Goal: Information Seeking & Learning: Find specific fact

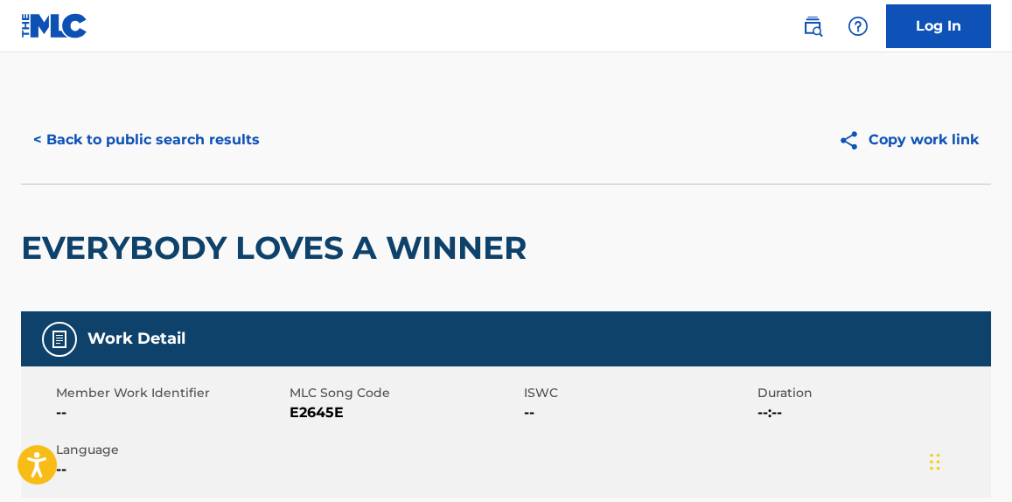
click at [148, 147] on button "< Back to public search results" at bounding box center [146, 140] width 251 height 44
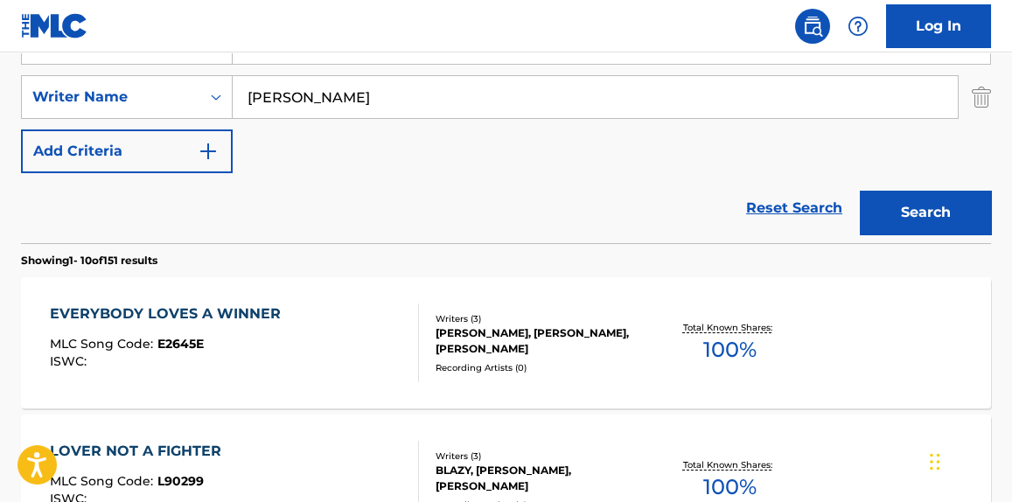
scroll to position [279, 0]
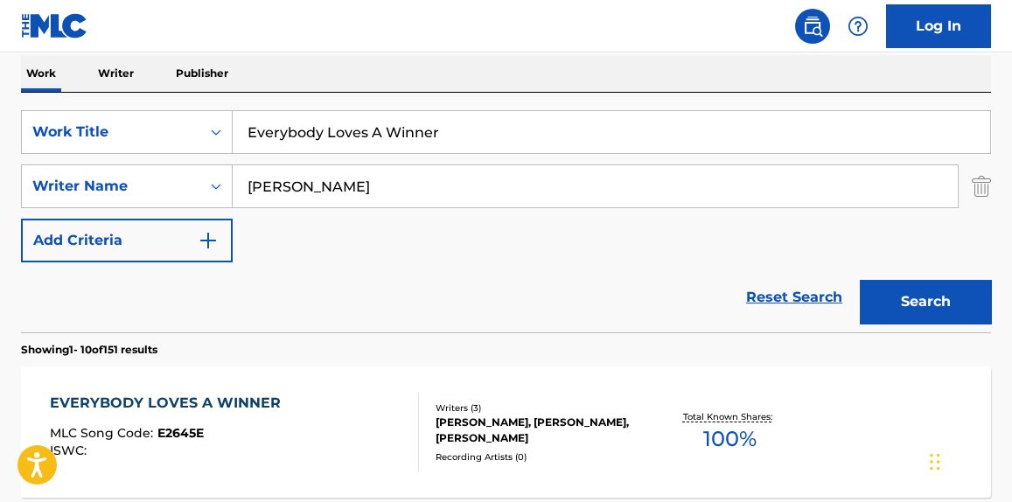
click at [321, 129] on input "Everybody Loves A Winner" at bounding box center [612, 132] width 758 height 42
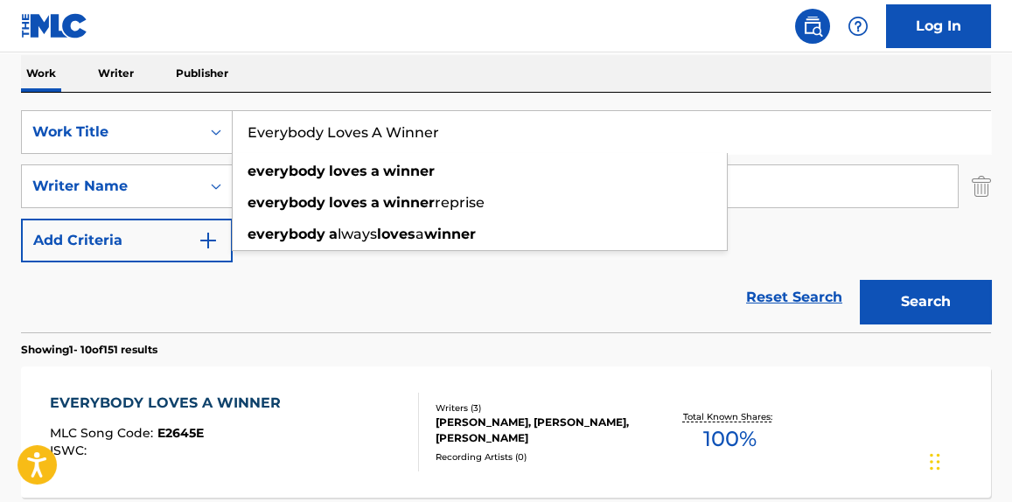
paste input "Them Poems"
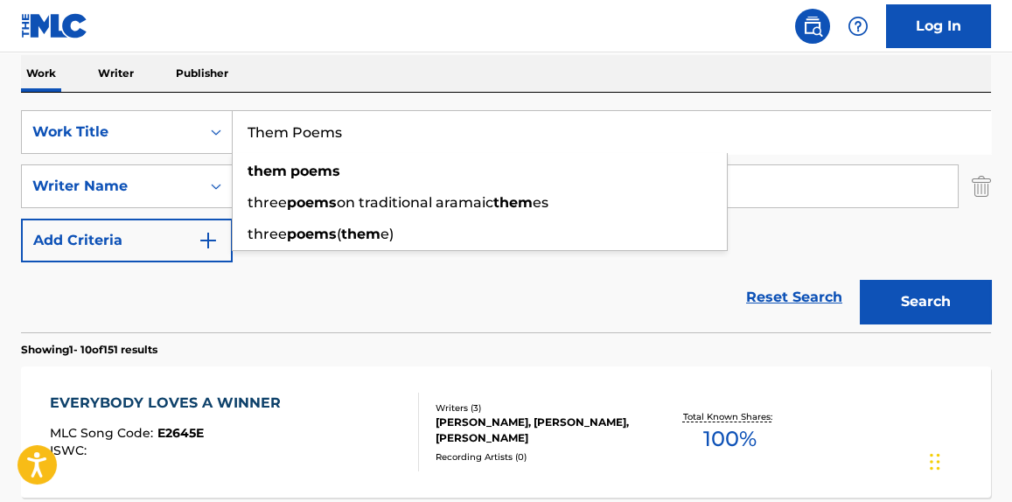
type input "Them Poems"
click at [259, 340] on section "Showing 1 - 10 of 151 results" at bounding box center [506, 344] width 970 height 25
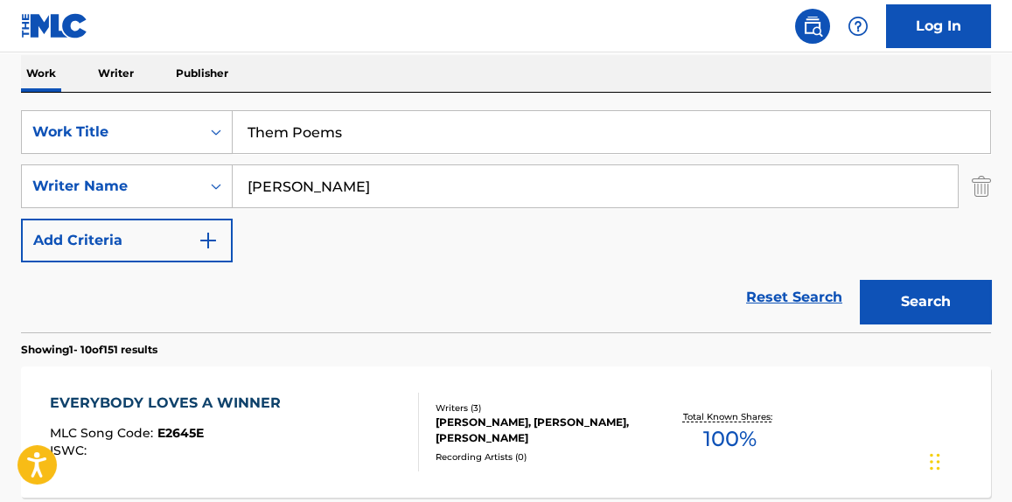
click at [254, 194] on input "[PERSON_NAME]" at bounding box center [595, 186] width 725 height 42
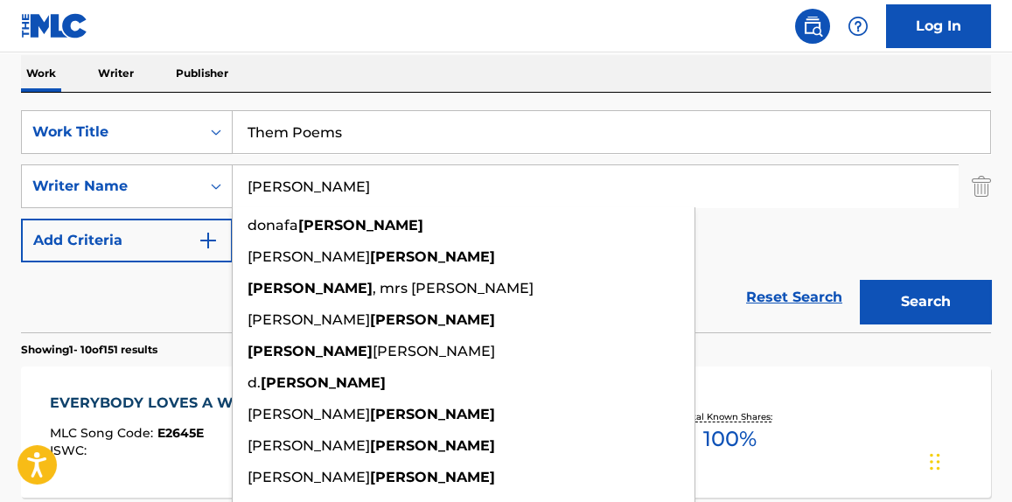
click at [254, 194] on input "[PERSON_NAME]" at bounding box center [595, 186] width 725 height 42
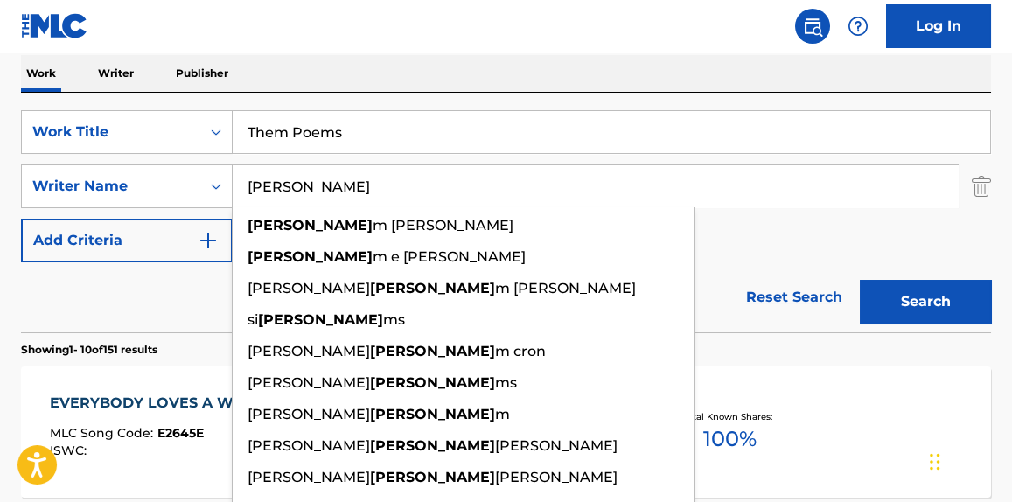
type input "[PERSON_NAME]"
click at [860, 280] on button "Search" at bounding box center [925, 302] width 131 height 44
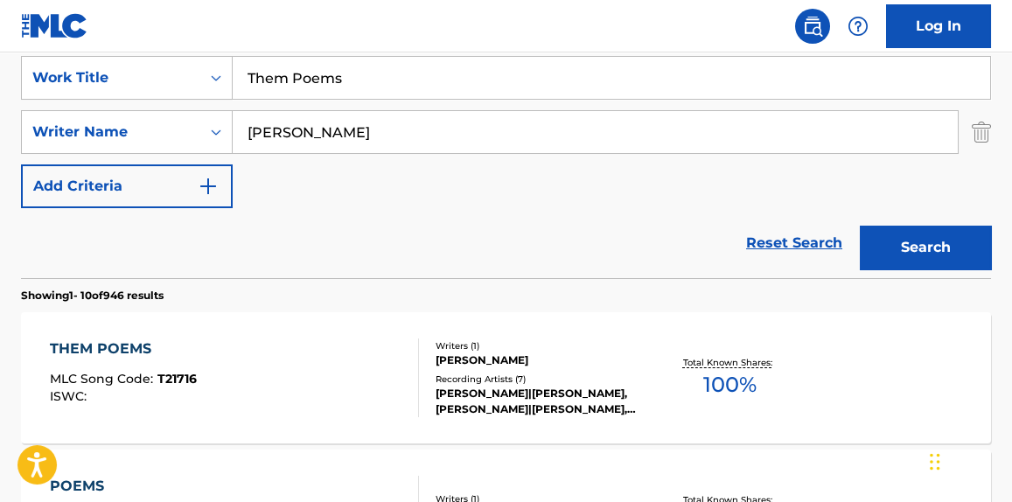
scroll to position [332, 0]
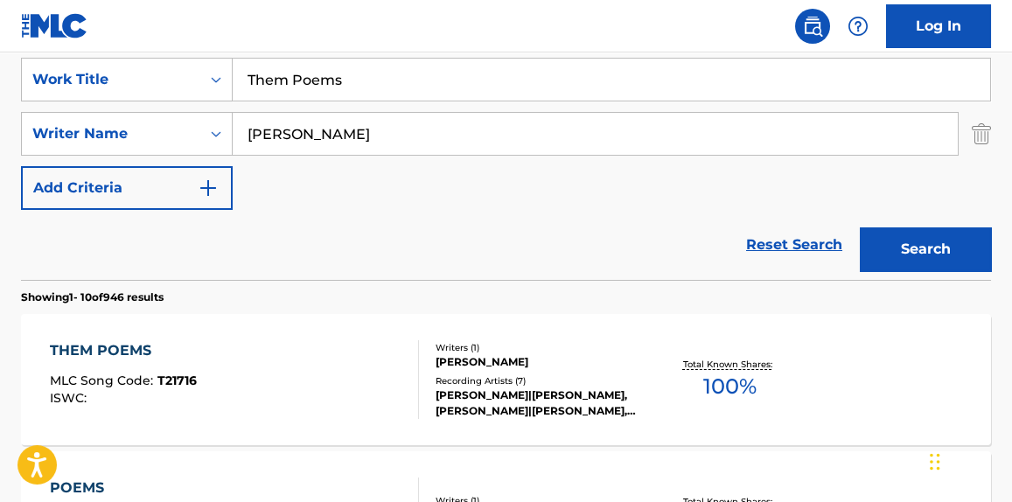
click at [148, 228] on div "Reset Search Search" at bounding box center [506, 245] width 970 height 70
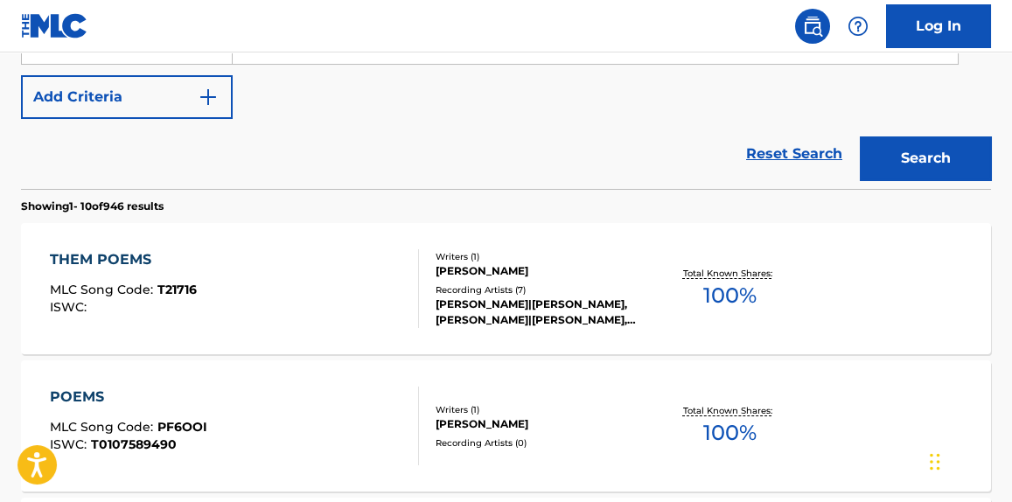
scroll to position [408, 0]
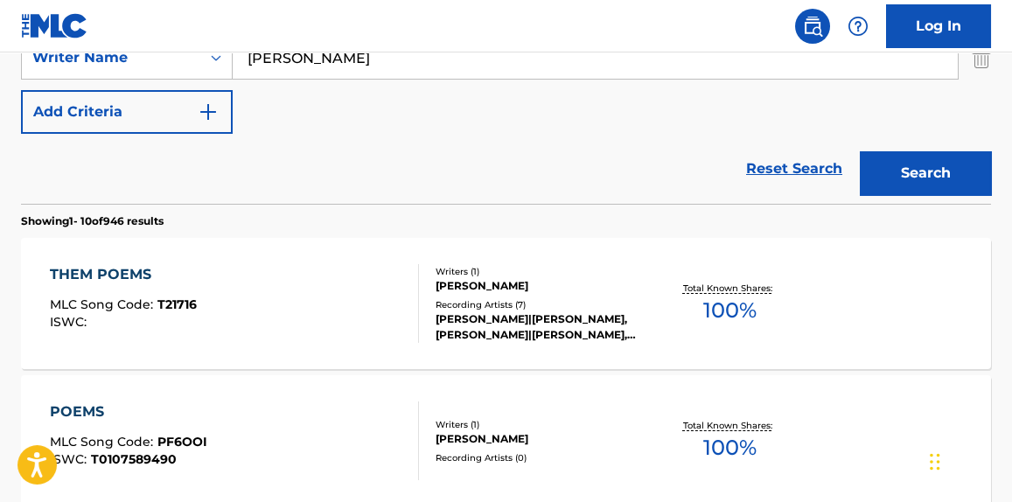
click at [289, 314] on div "THEM POEMS MLC Song Code : T21716 ISWC :" at bounding box center [234, 303] width 368 height 79
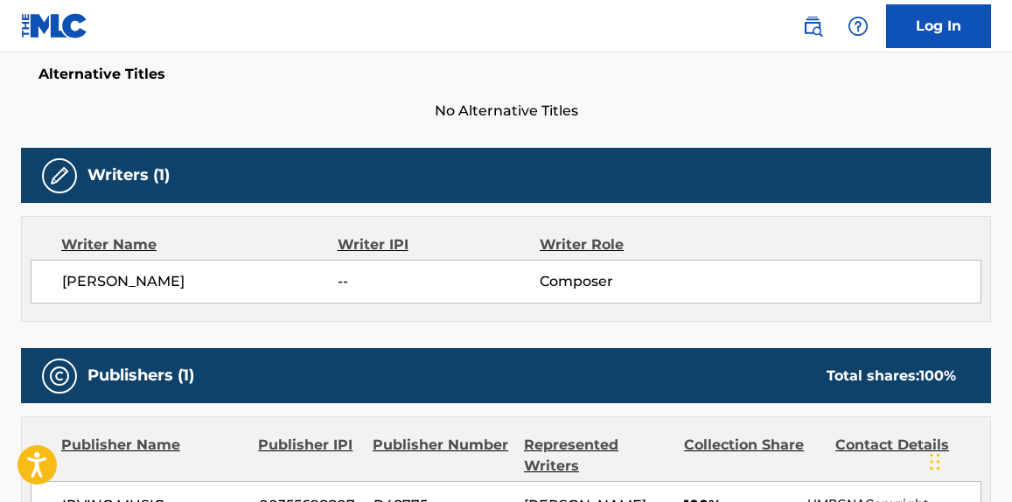
scroll to position [469, 0]
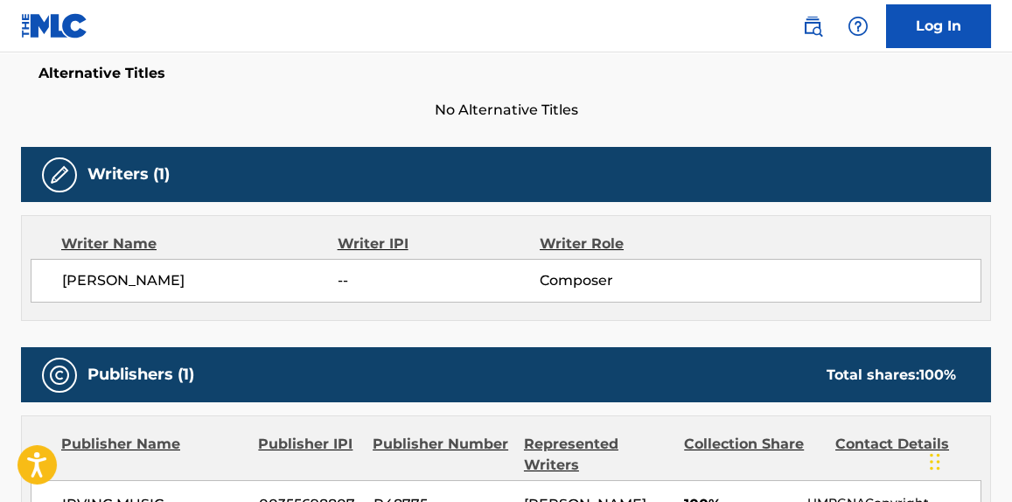
drag, startPoint x: 289, startPoint y: 314, endPoint x: 134, endPoint y: 308, distance: 155.0
click at [134, 308] on div "Writer Name Writer IPI Writer Role [PERSON_NAME] -- Composer" at bounding box center [506, 268] width 970 height 106
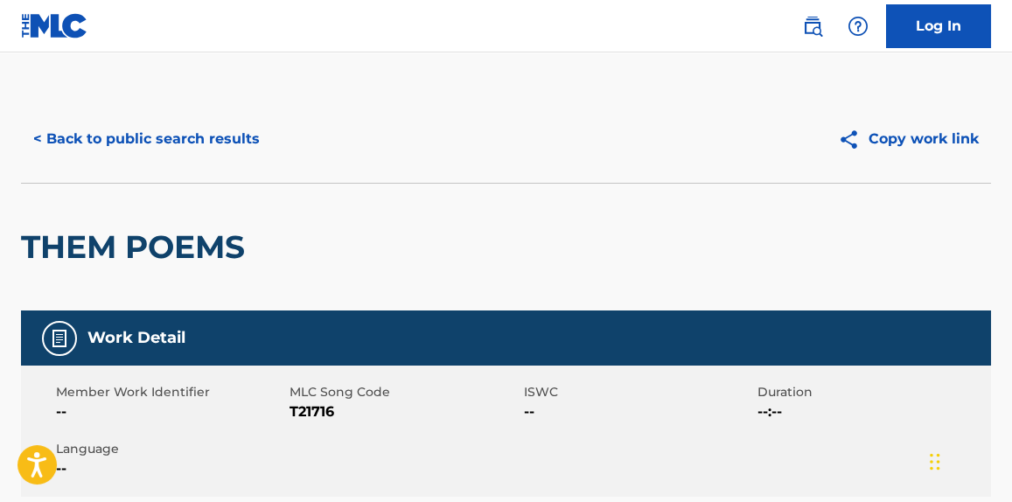
scroll to position [0, 0]
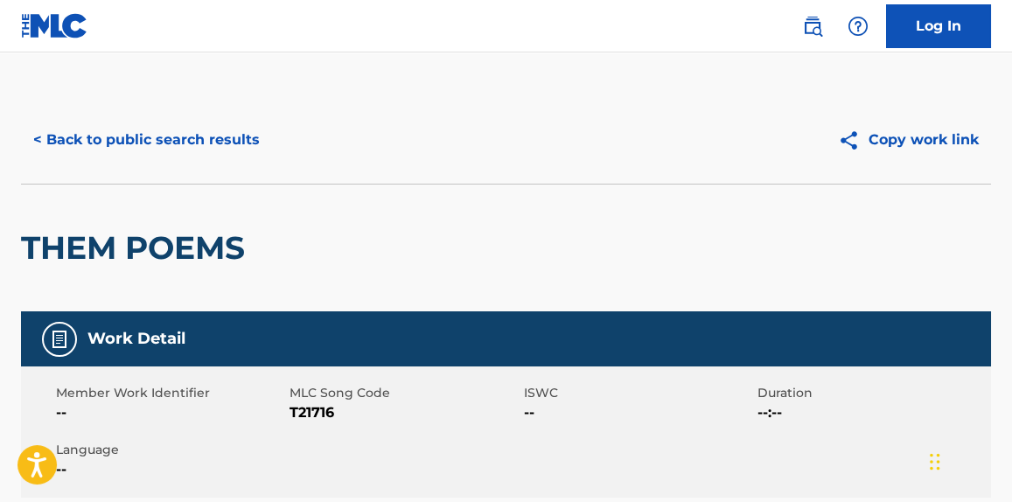
click at [125, 143] on button "< Back to public search results" at bounding box center [146, 140] width 251 height 44
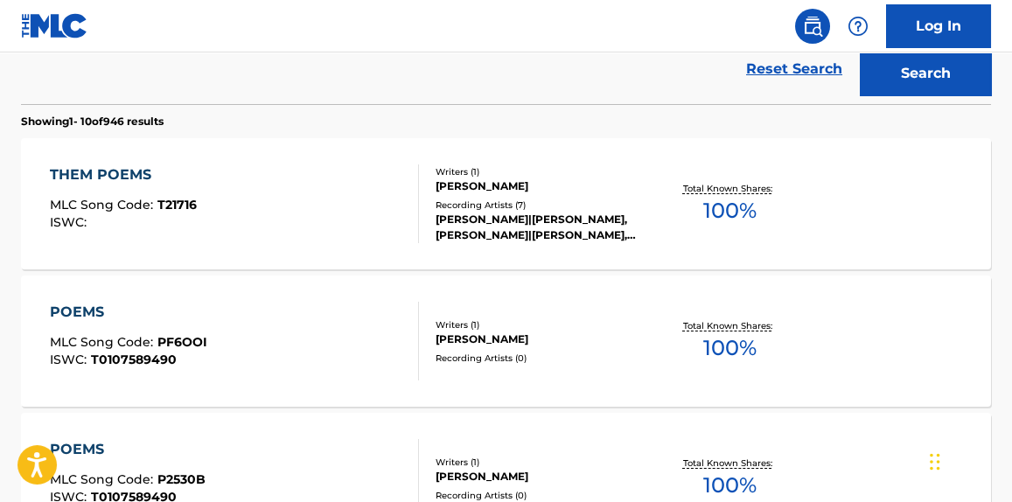
click at [125, 143] on div "THEM POEMS MLC Song Code : T21716 ISWC : Writers ( 1 ) [PERSON_NAME] Recording …" at bounding box center [506, 203] width 970 height 131
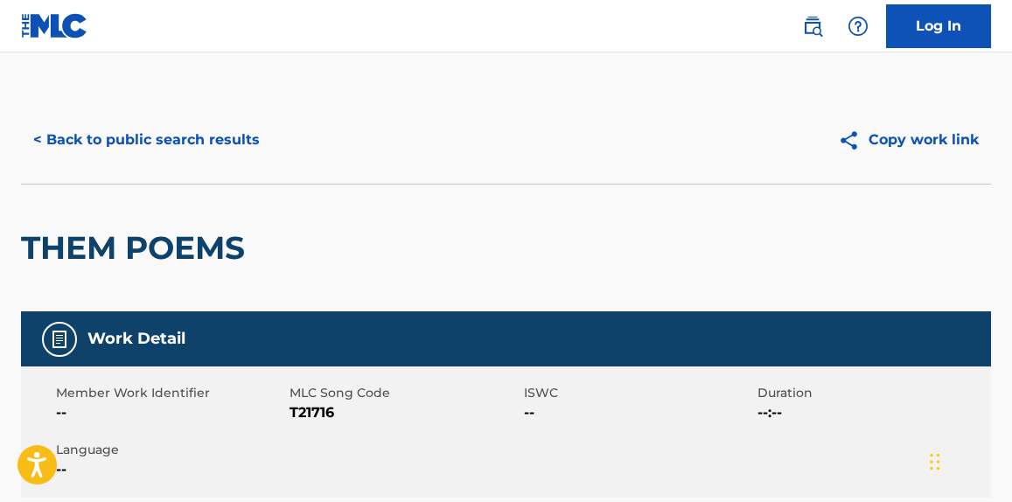
click at [180, 148] on button "< Back to public search results" at bounding box center [146, 140] width 251 height 44
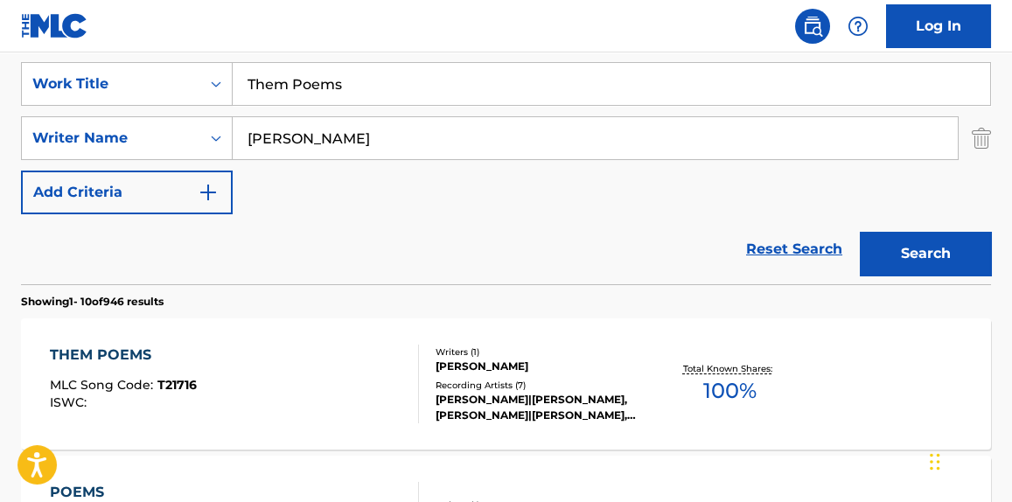
scroll to position [160, 0]
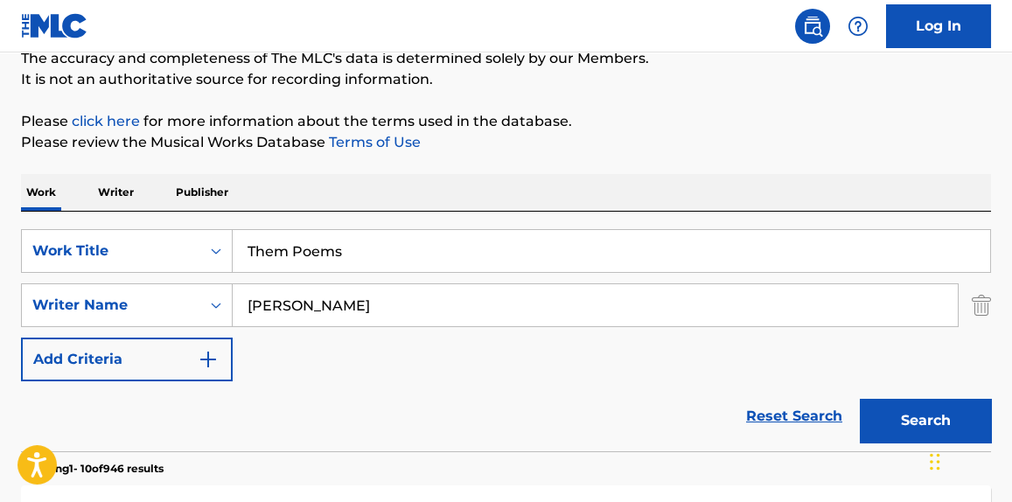
click at [314, 236] on input "Them Poems" at bounding box center [612, 251] width 758 height 42
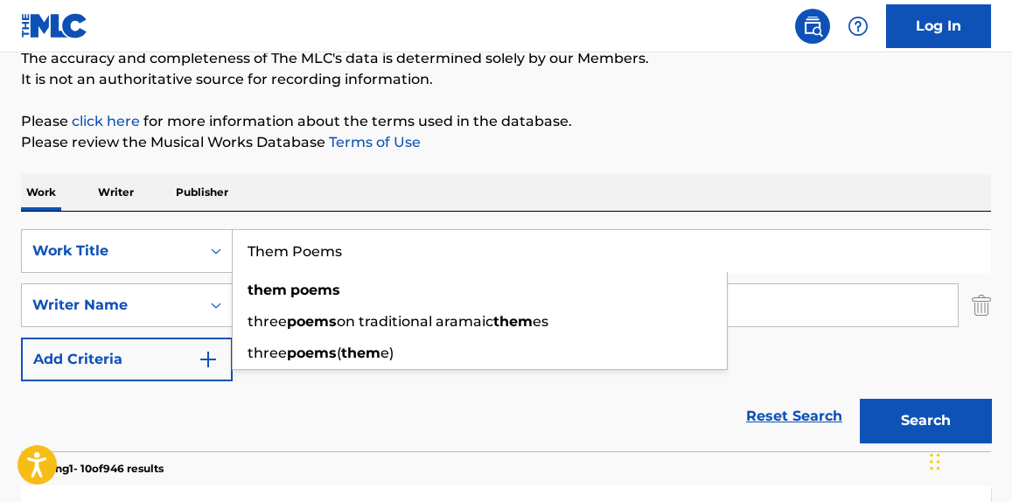
paste input "Who Killed [PERSON_NAME]?"
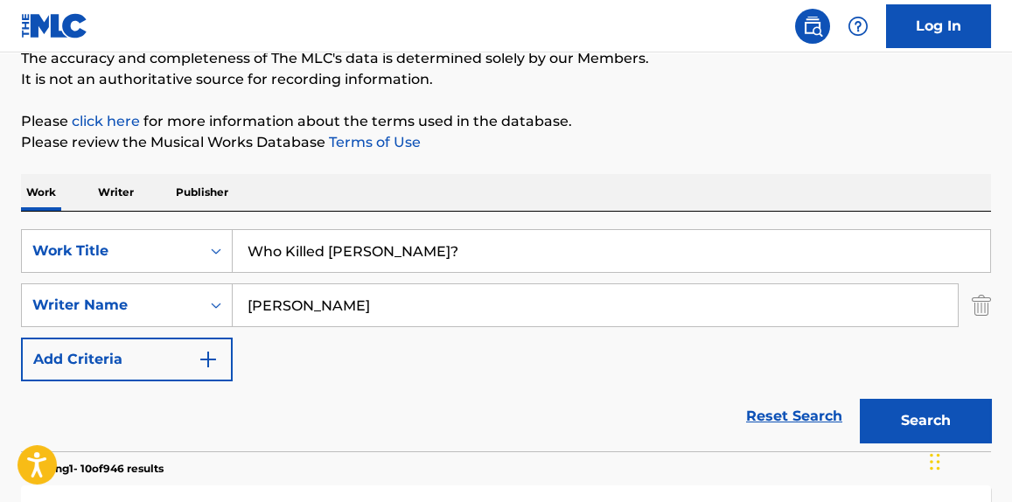
type input "Who Killed [PERSON_NAME]?"
click at [311, 319] on input "[PERSON_NAME]" at bounding box center [595, 305] width 725 height 42
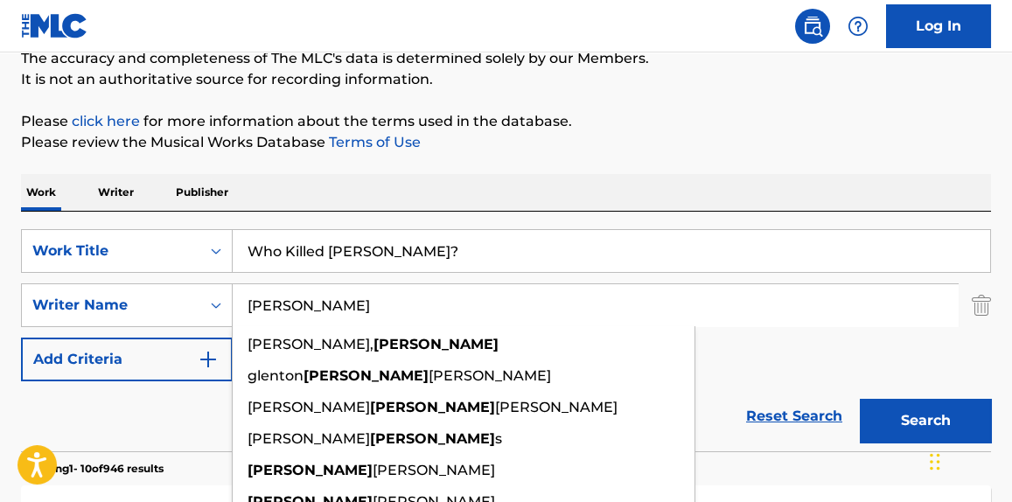
click at [311, 319] on input "[PERSON_NAME]" at bounding box center [595, 305] width 725 height 42
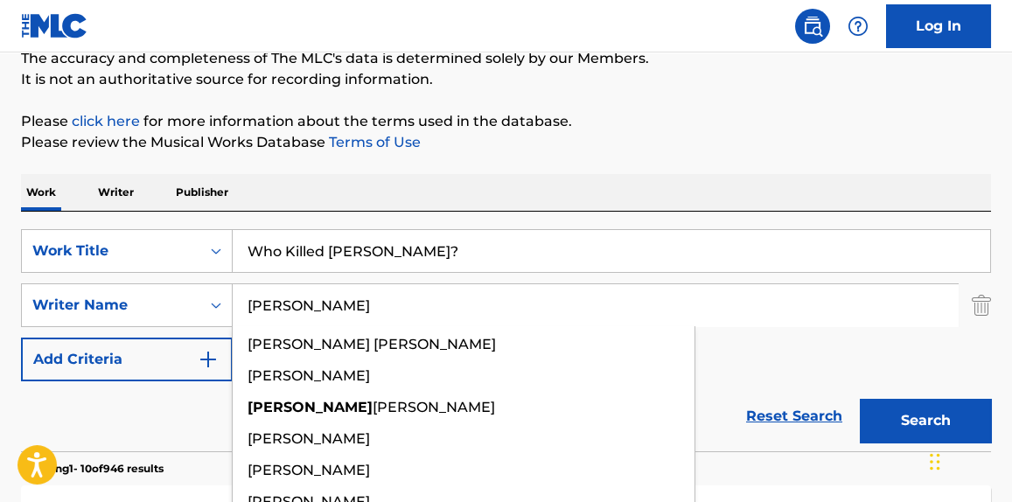
click at [860, 399] on button "Search" at bounding box center [925, 421] width 131 height 44
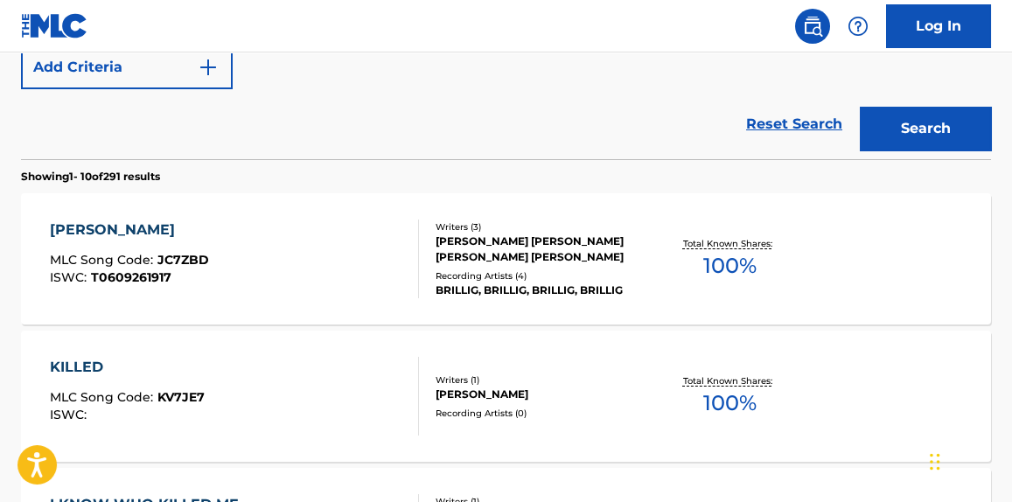
scroll to position [209, 0]
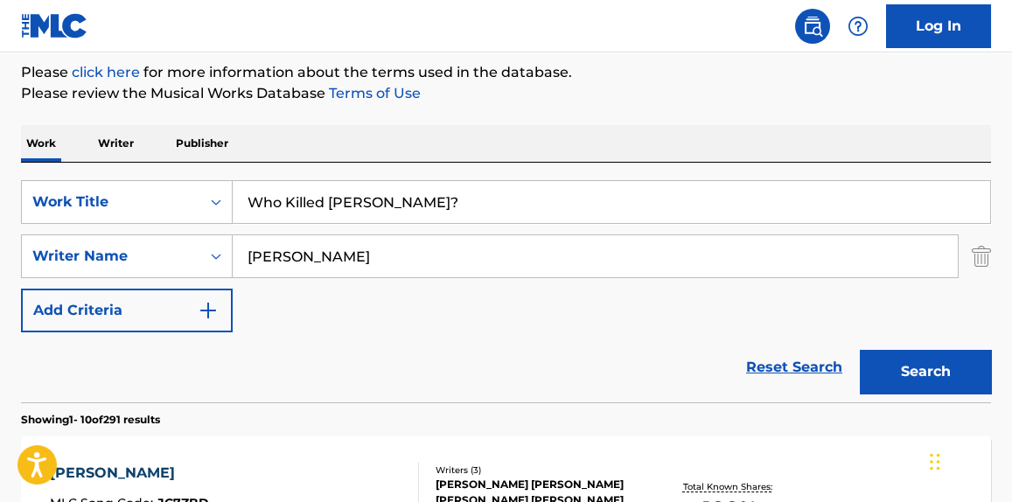
click at [278, 252] on input "[PERSON_NAME]" at bounding box center [595, 256] width 725 height 42
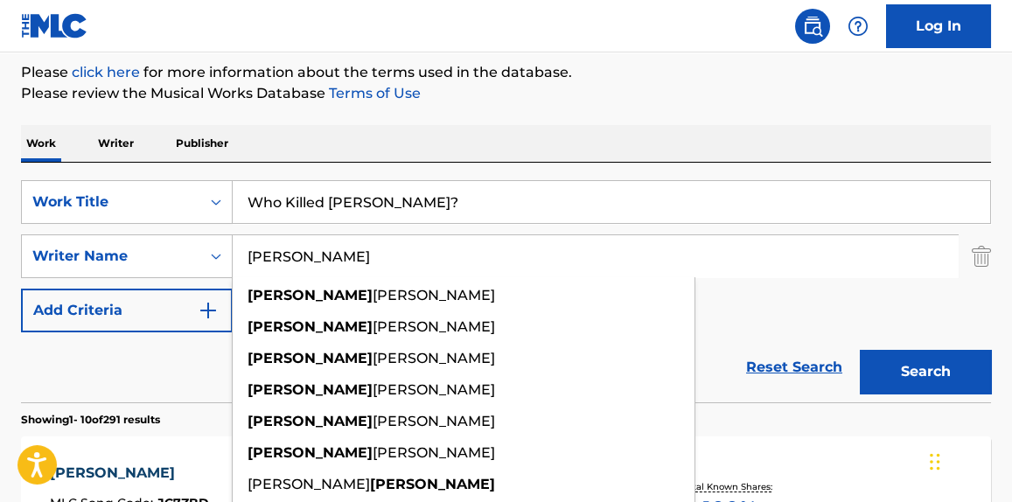
type input "[PERSON_NAME]"
click at [860, 350] on button "Search" at bounding box center [925, 372] width 131 height 44
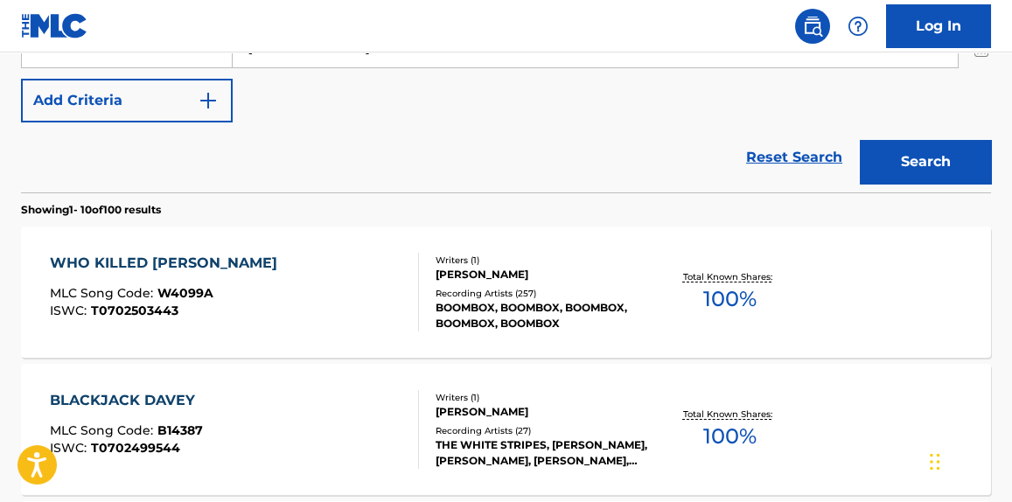
scroll to position [421, 0]
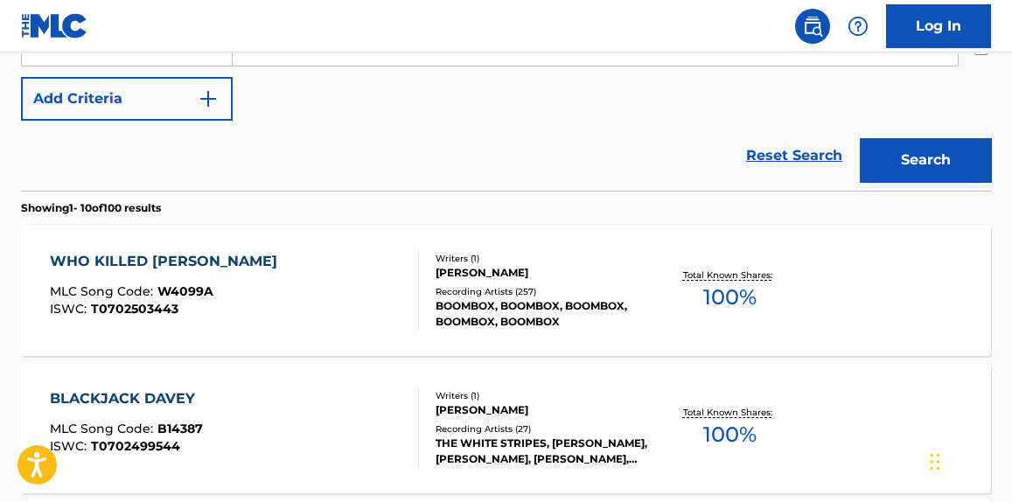
click at [268, 288] on div "MLC Song Code : W4099A" at bounding box center [168, 293] width 236 height 17
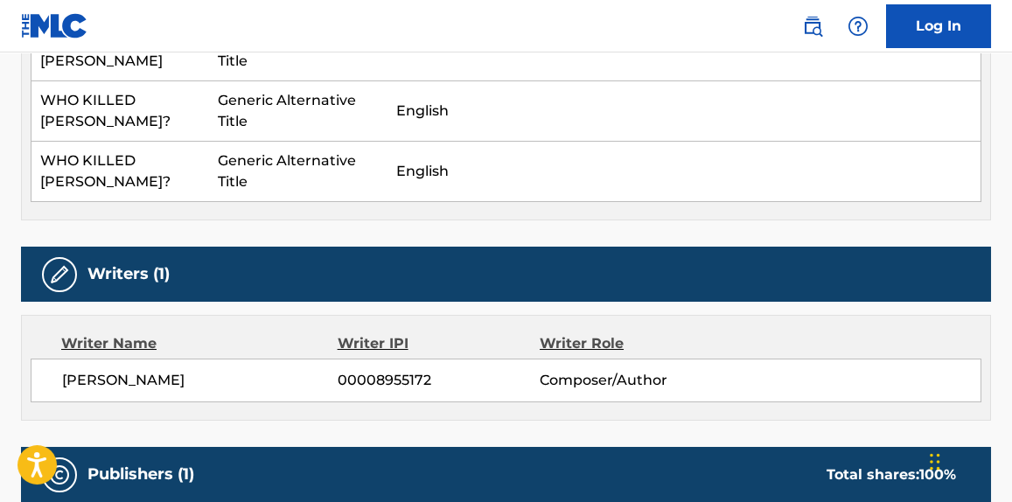
scroll to position [682, 0]
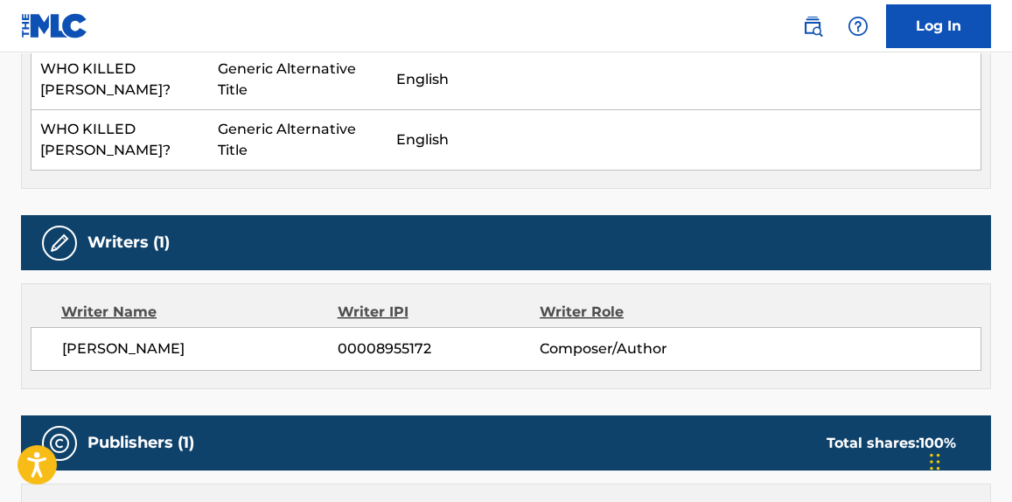
drag, startPoint x: 268, startPoint y: 288, endPoint x: 191, endPoint y: 318, distance: 82.5
click at [191, 318] on div "Writer Name" at bounding box center [199, 312] width 276 height 21
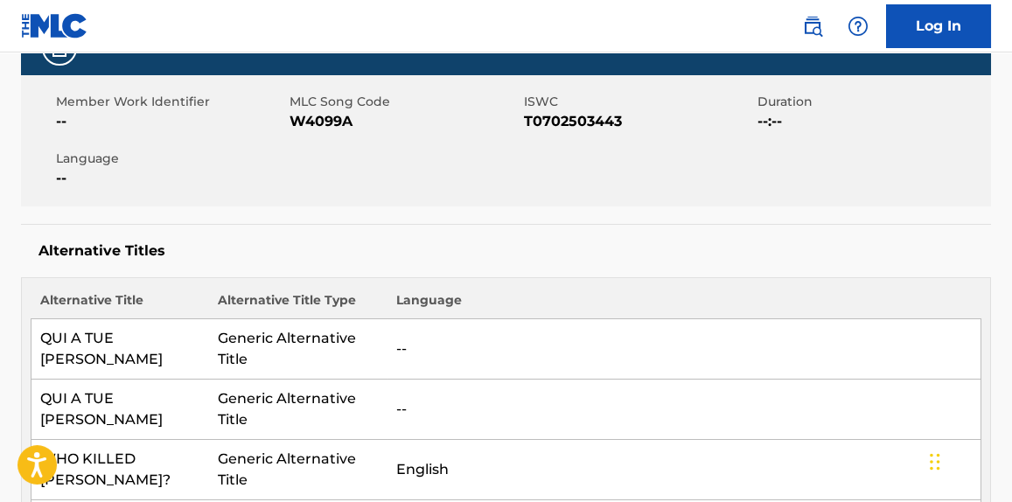
scroll to position [0, 0]
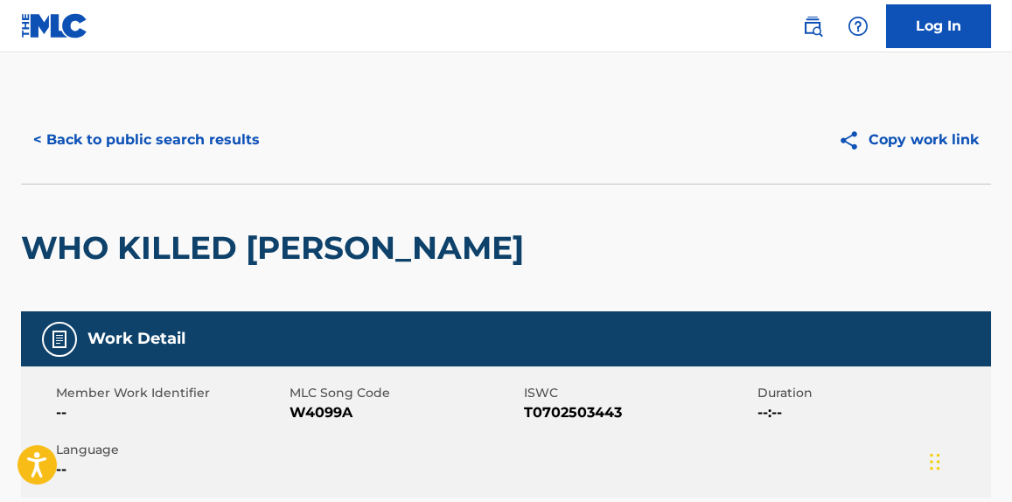
click at [159, 132] on button "< Back to public search results" at bounding box center [146, 140] width 251 height 44
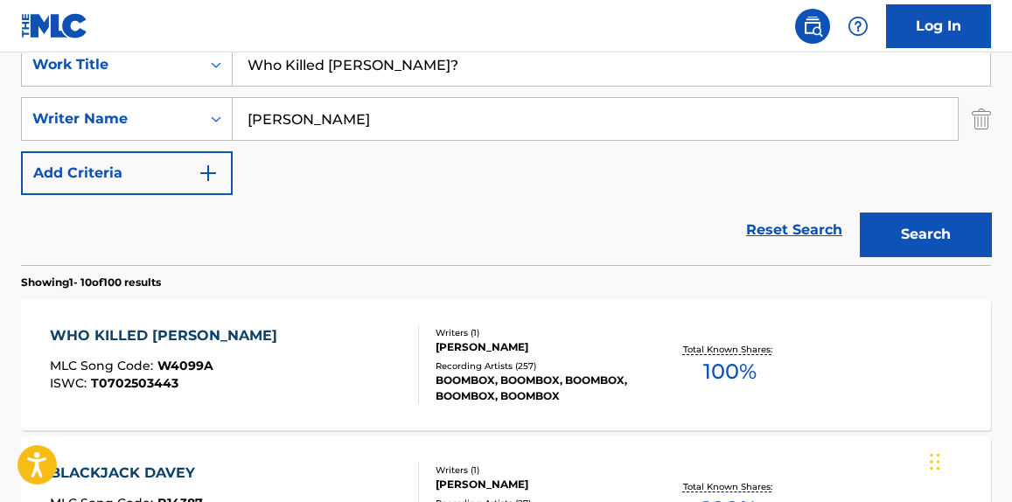
scroll to position [302, 0]
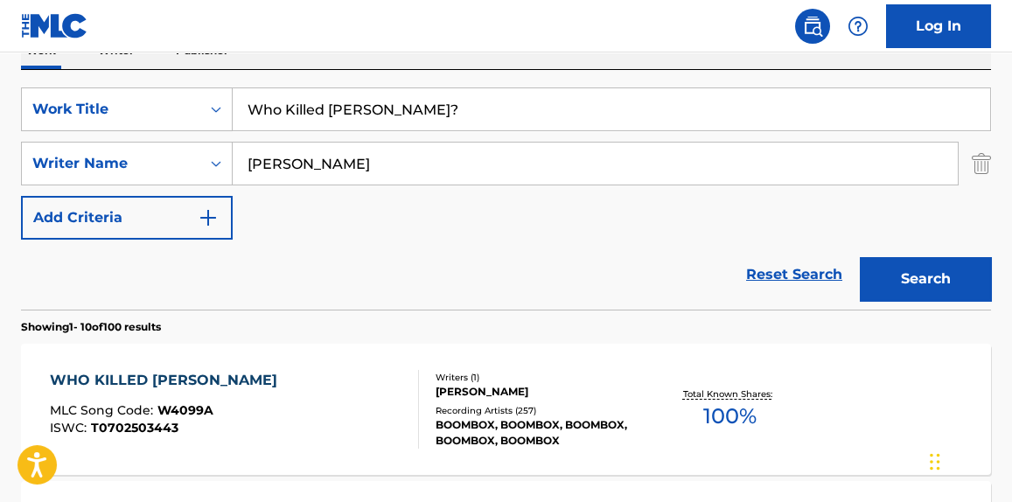
click at [376, 111] on input "Who Killed [PERSON_NAME]?" at bounding box center [612, 109] width 758 height 42
paste input "Baby, Let Me Follow You Down"
type input "Baby, Let Me Follow You Down"
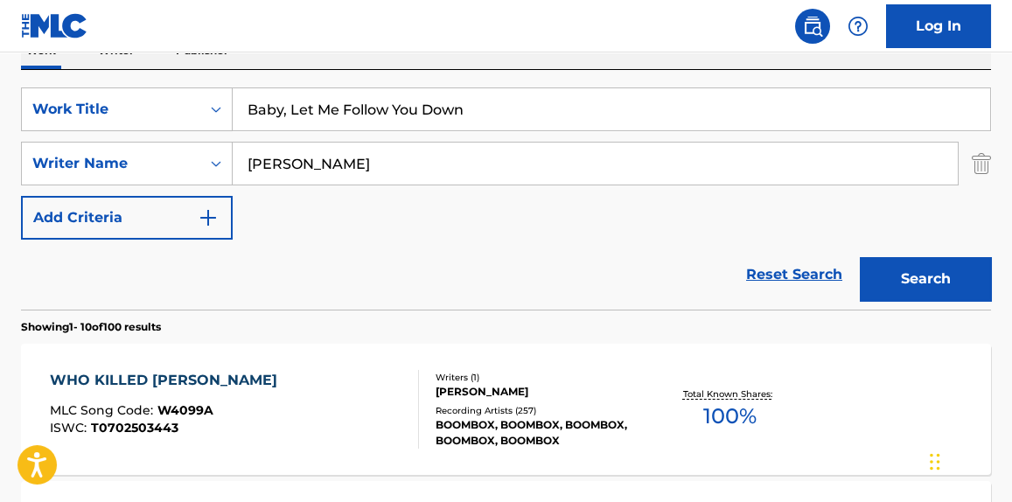
click at [286, 170] on input "[PERSON_NAME]" at bounding box center [595, 164] width 725 height 42
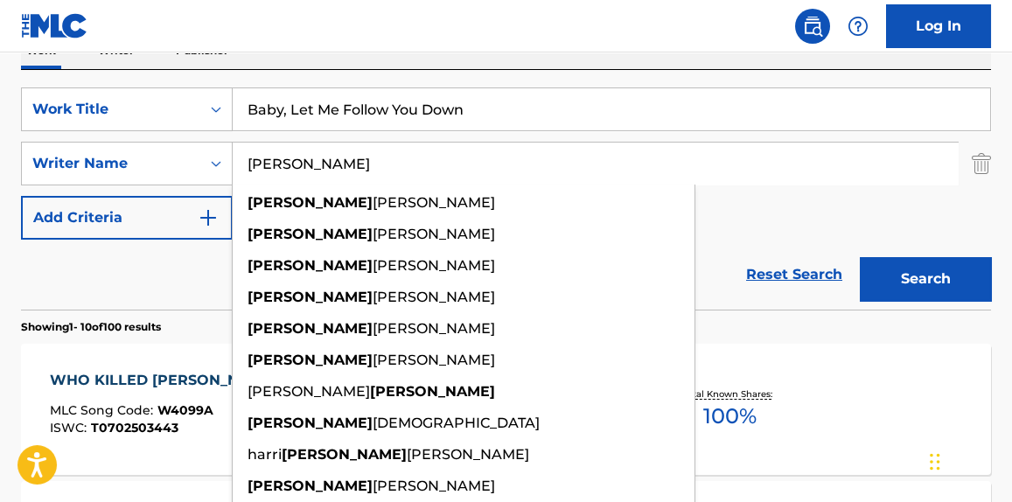
click at [286, 170] on input "[PERSON_NAME]" at bounding box center [595, 164] width 725 height 42
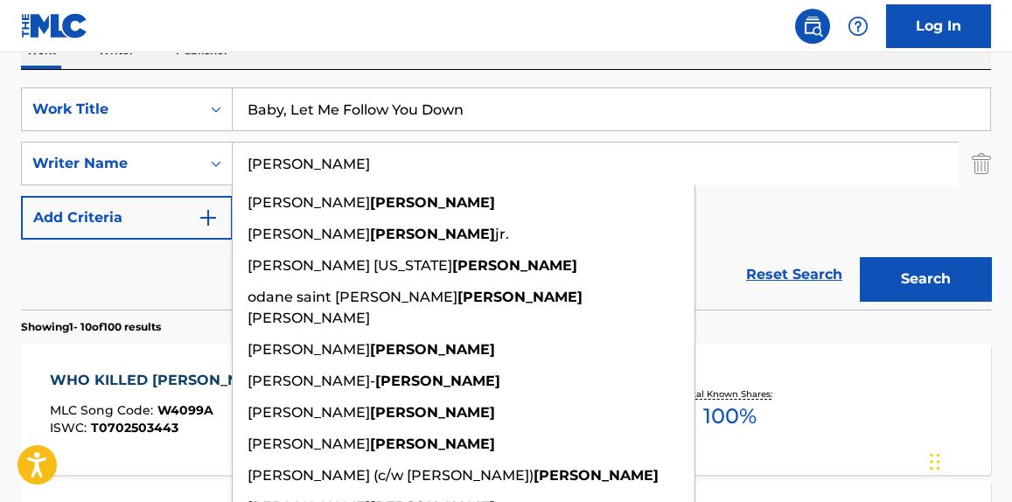
click at [860, 257] on button "Search" at bounding box center [925, 279] width 131 height 44
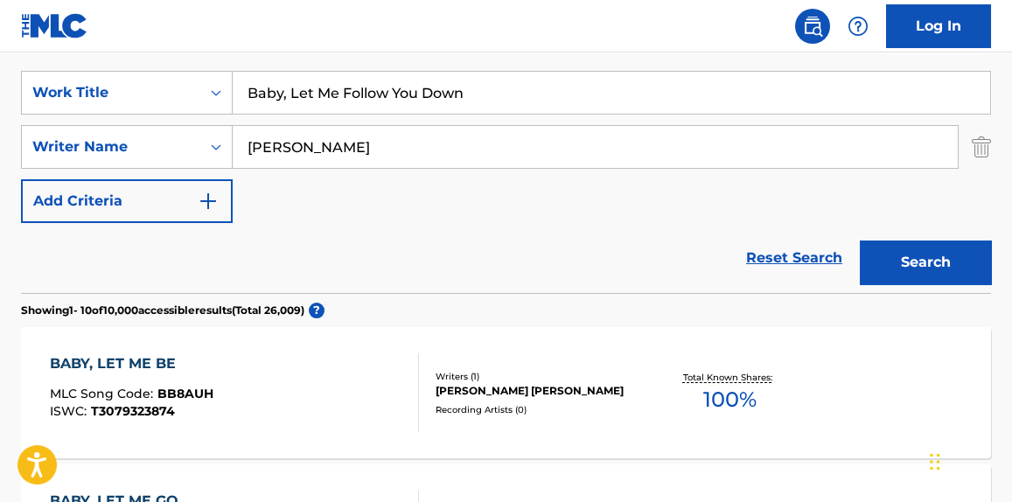
scroll to position [253, 0]
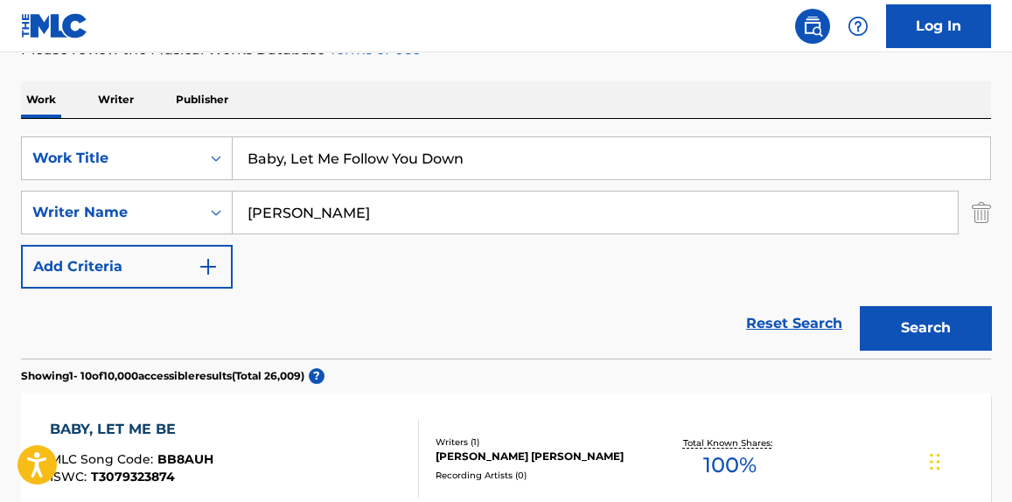
click at [346, 198] on input "[PERSON_NAME]" at bounding box center [595, 213] width 725 height 42
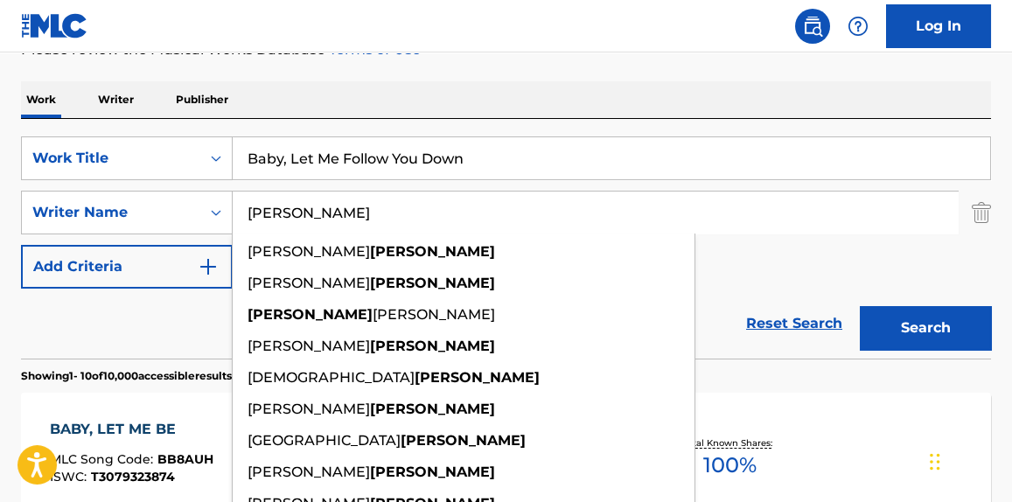
click at [346, 198] on input "[PERSON_NAME]" at bounding box center [595, 213] width 725 height 42
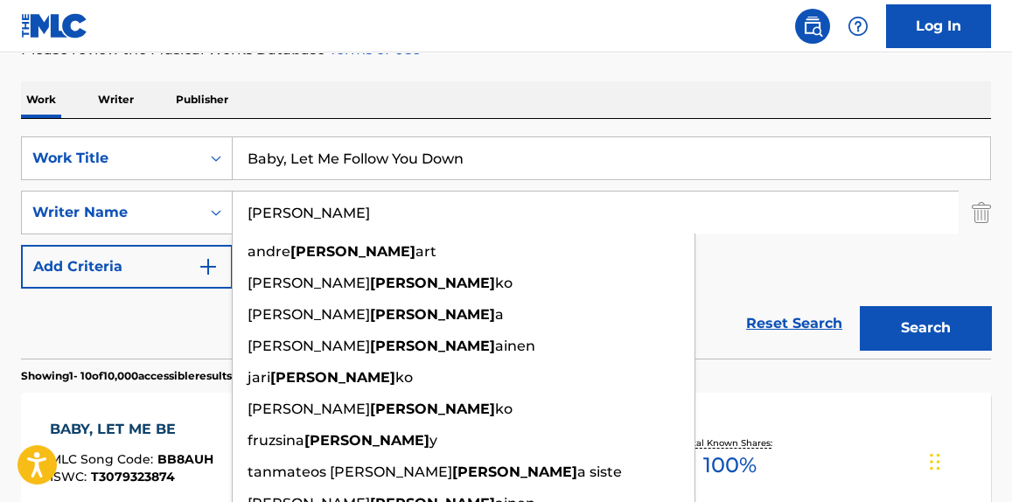
type input "[PERSON_NAME]"
click at [860, 306] on button "Search" at bounding box center [925, 328] width 131 height 44
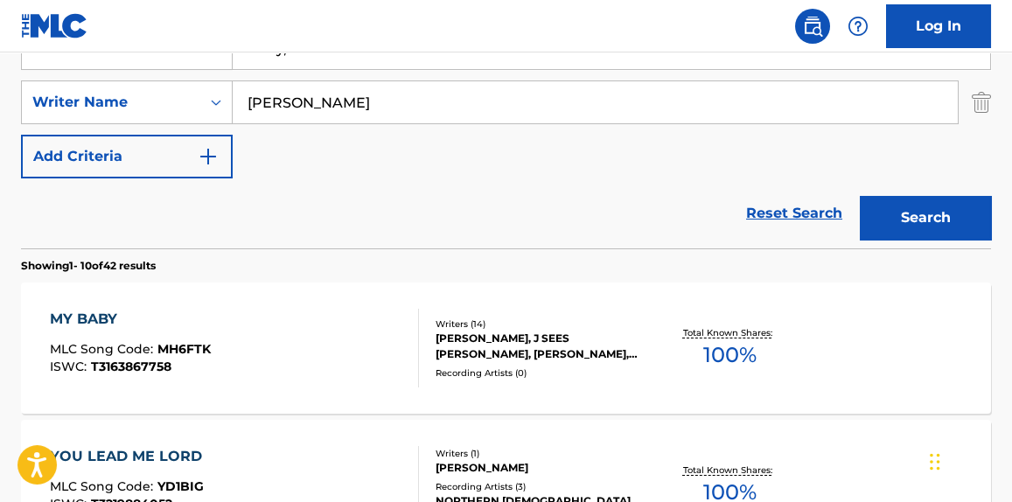
scroll to position [309, 0]
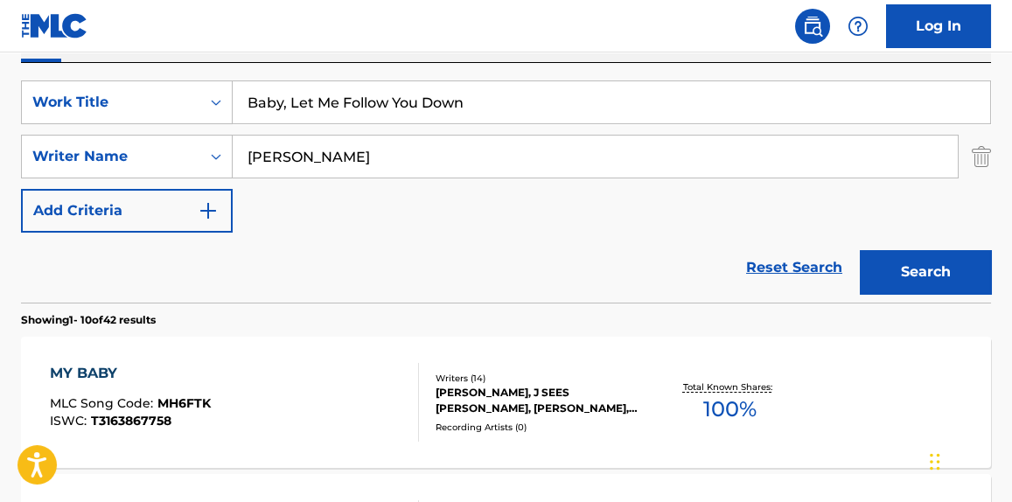
click at [283, 102] on input "Baby, Let Me Follow You Down" at bounding box center [612, 102] width 758 height 42
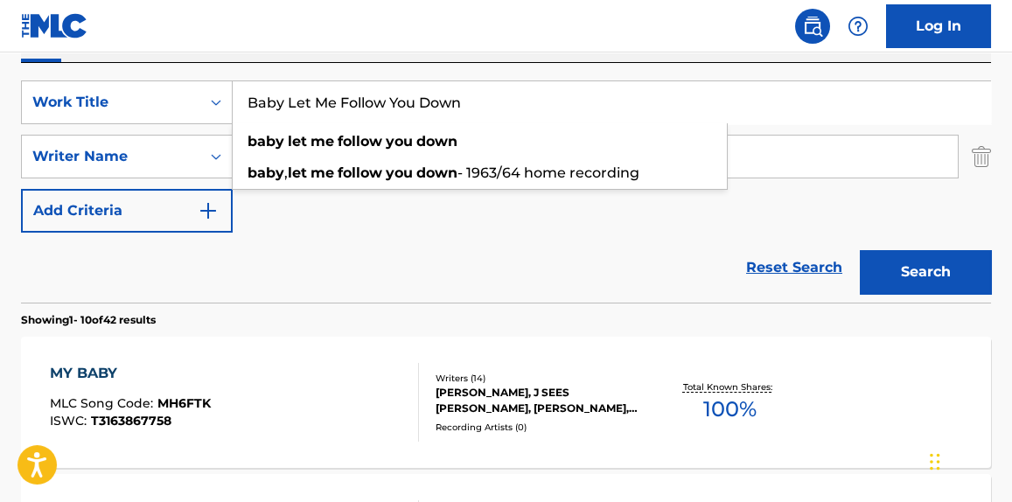
click at [860, 250] on button "Search" at bounding box center [925, 272] width 131 height 44
click at [333, 115] on input "Baby Let Me Follow You Down" at bounding box center [612, 102] width 758 height 42
paste input "Talkin' [US_STATE] [1]"
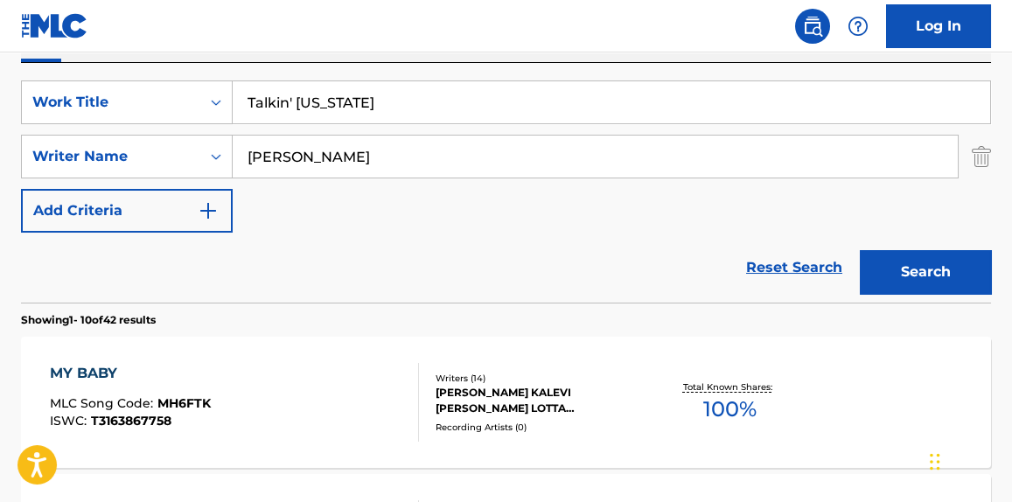
type input "Talkin' [US_STATE]"
click at [339, 183] on div "SearchWithCriteriaf1d7db95-c08f-4175-8eb3-743f4f219b1f Work Title Talkin' [US_S…" at bounding box center [506, 156] width 970 height 152
click at [321, 165] on input "[PERSON_NAME]" at bounding box center [595, 157] width 725 height 42
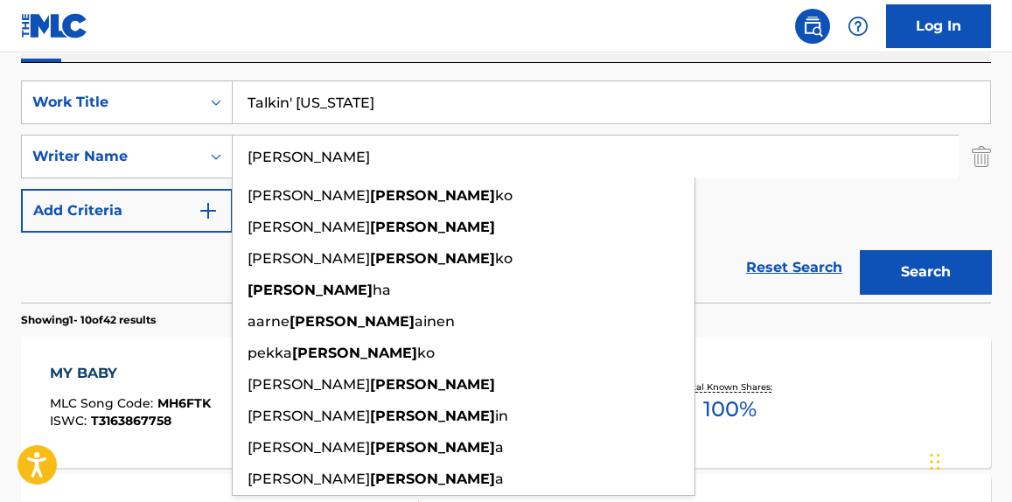
click at [321, 165] on input "[PERSON_NAME]" at bounding box center [595, 157] width 725 height 42
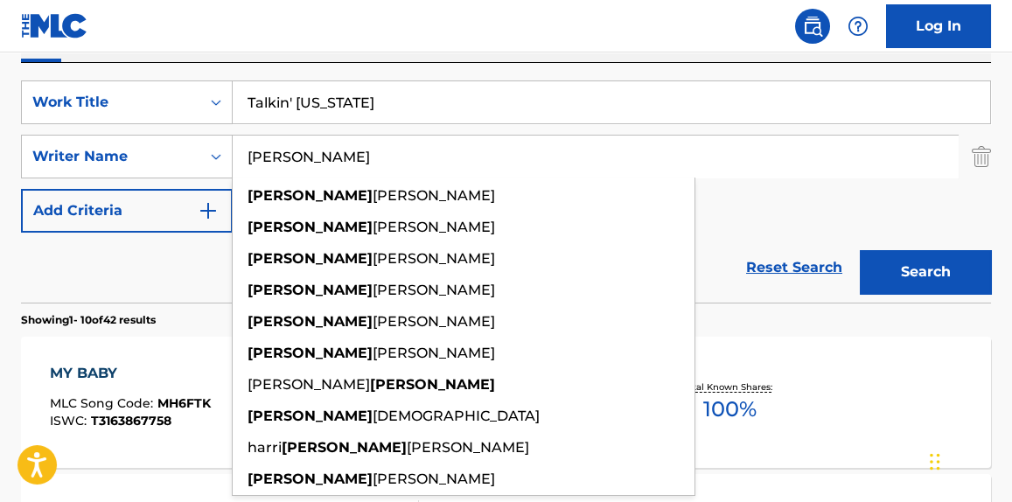
type input "[PERSON_NAME]"
click at [860, 250] on button "Search" at bounding box center [925, 272] width 131 height 44
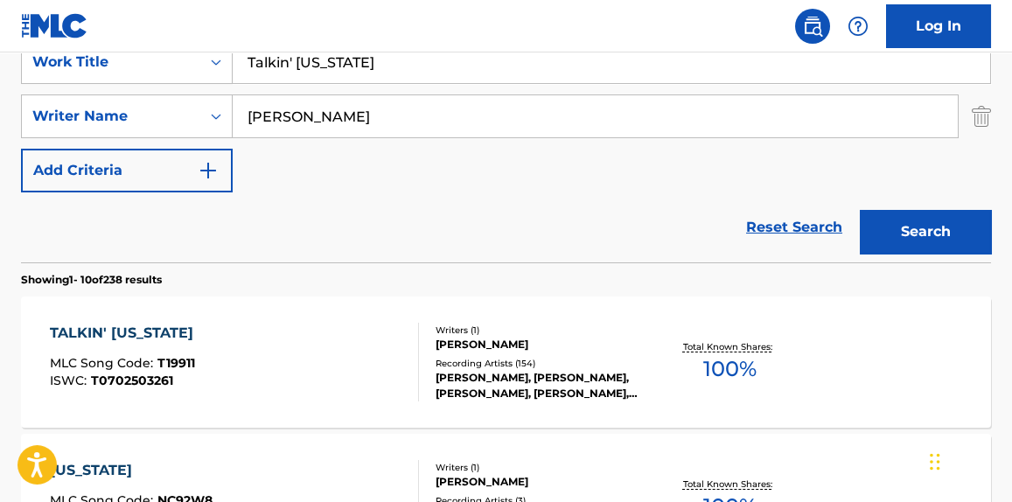
scroll to position [350, 0]
click at [321, 349] on div "TALKIN' [US_STATE] MLC Song Code : T19911 ISWC : T0702503261" at bounding box center [234, 361] width 368 height 79
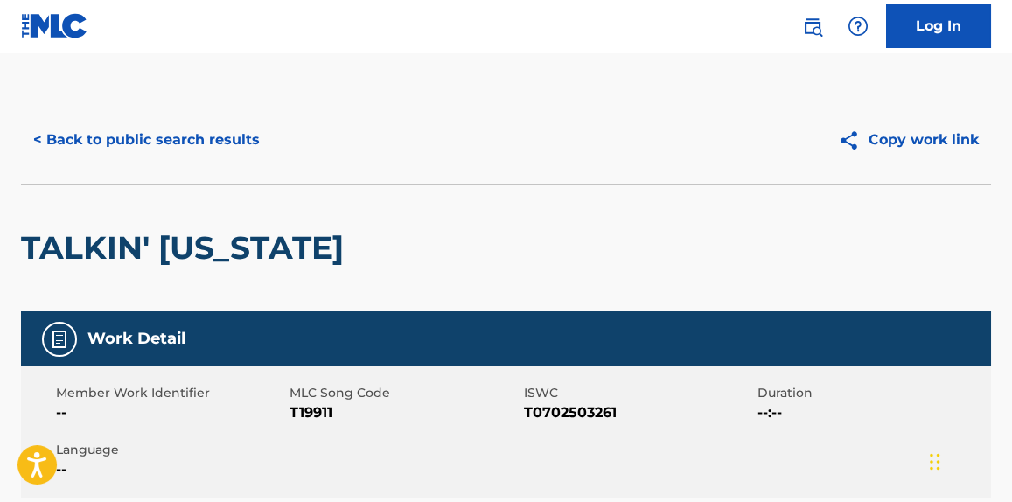
click at [169, 136] on button "< Back to public search results" at bounding box center [146, 140] width 251 height 44
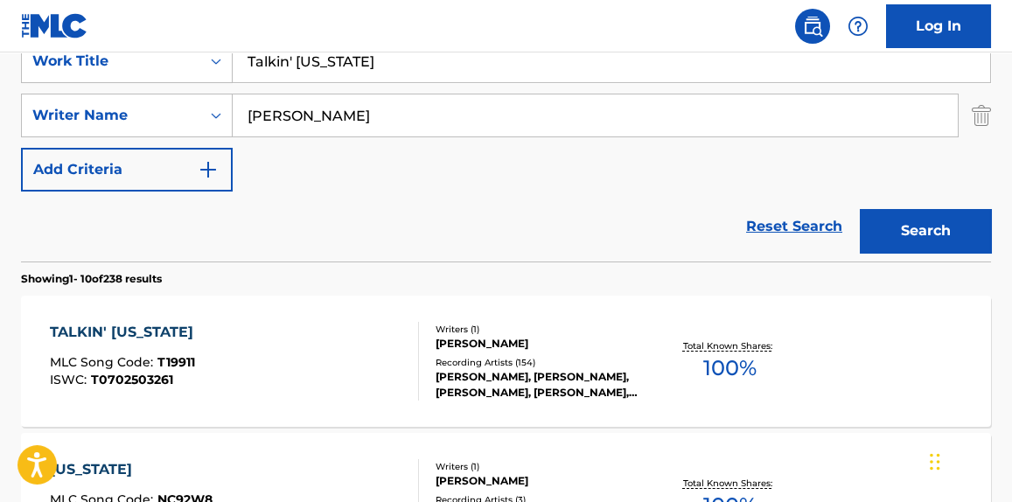
click at [339, 52] on input "Talkin' [US_STATE]" at bounding box center [612, 61] width 758 height 42
click at [339, 61] on input "Talkin' [US_STATE]" at bounding box center [612, 61] width 758 height 42
paste input "Stealin'"
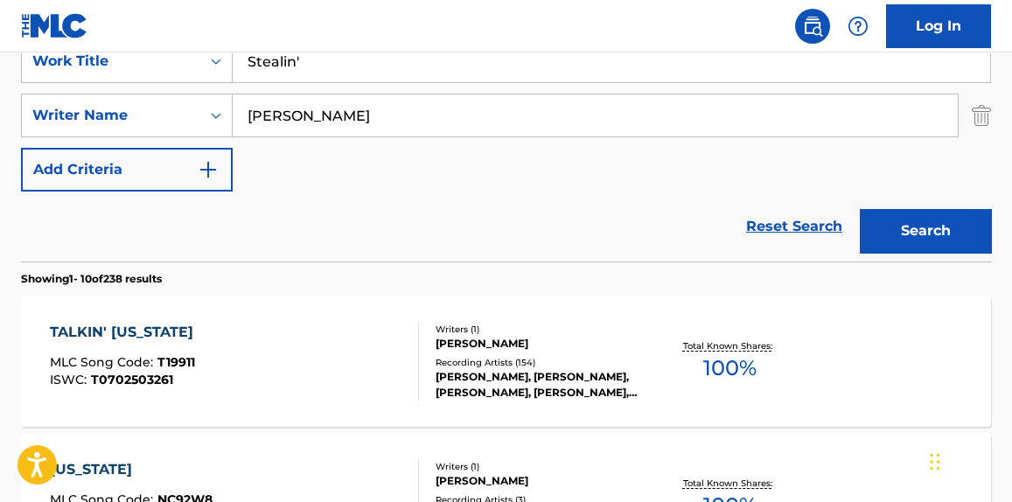
click at [860, 209] on button "Search" at bounding box center [925, 231] width 131 height 44
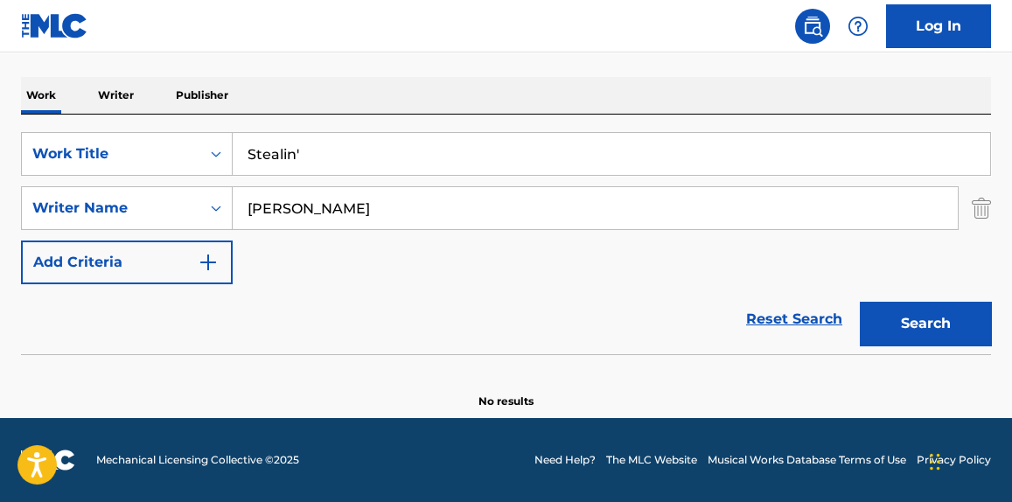
scroll to position [256, 0]
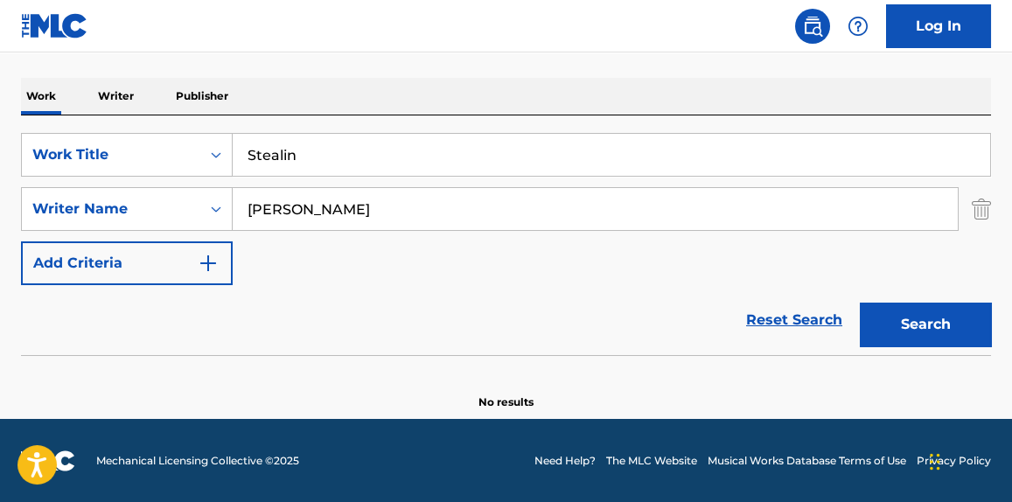
click at [860, 303] on button "Search" at bounding box center [925, 325] width 131 height 44
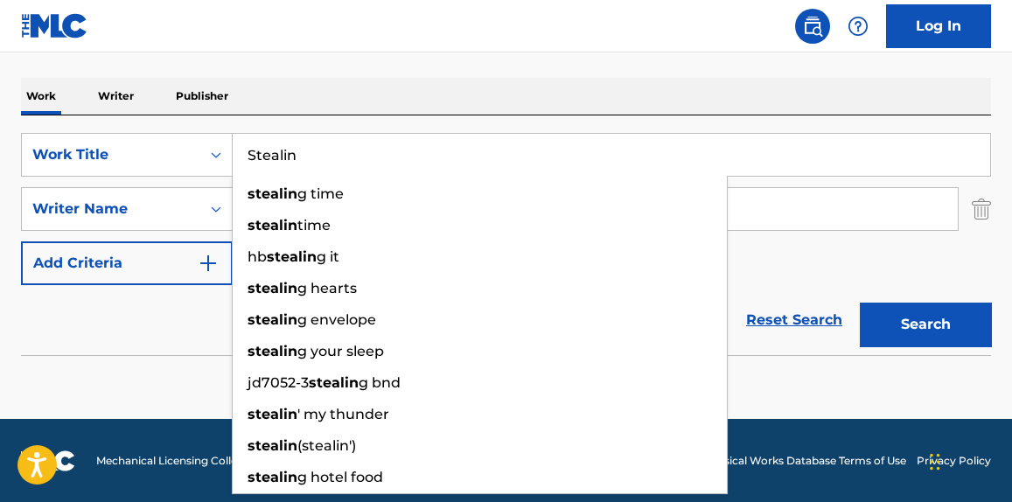
click at [281, 159] on input "Stealin" at bounding box center [612, 155] width 758 height 42
paste input "[PERSON_NAME] Blues"
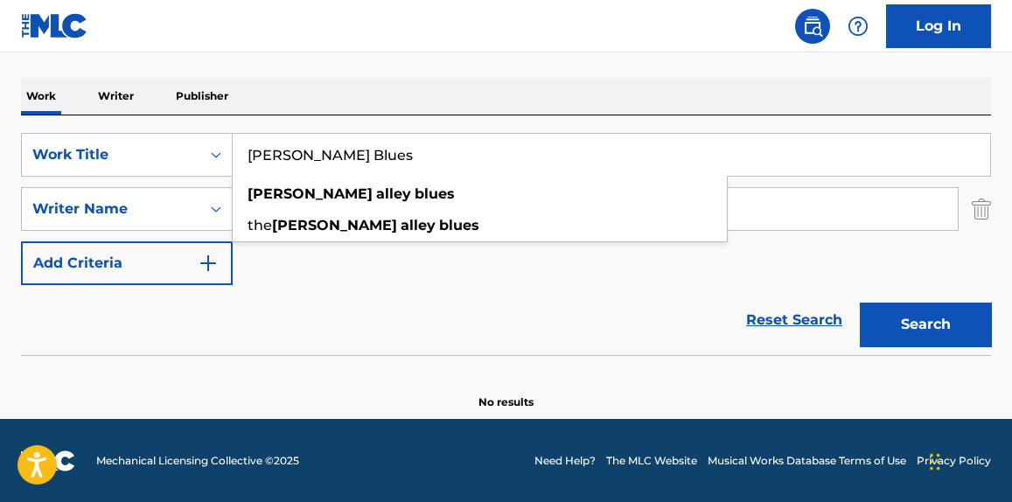
type input "[PERSON_NAME] Blues"
click at [860, 303] on button "Search" at bounding box center [925, 325] width 131 height 44
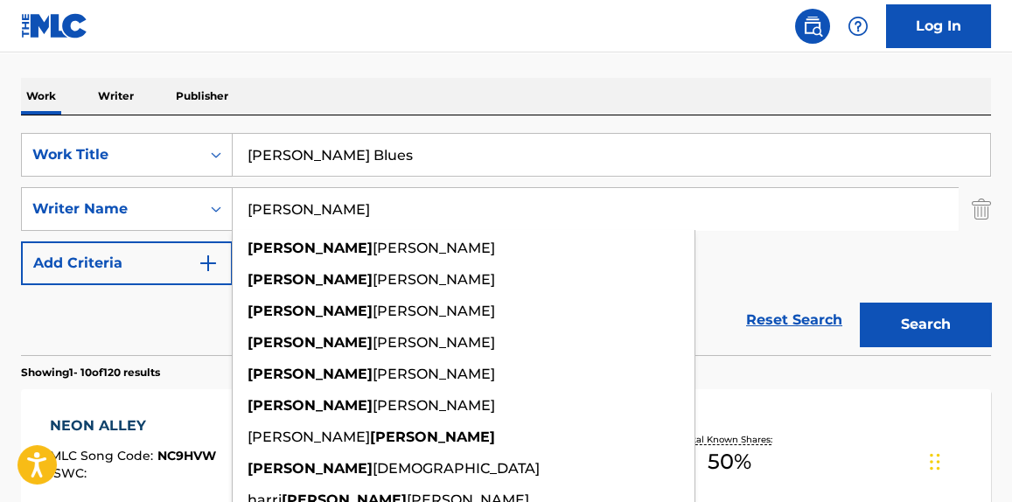
click at [279, 215] on input "[PERSON_NAME]" at bounding box center [595, 209] width 725 height 42
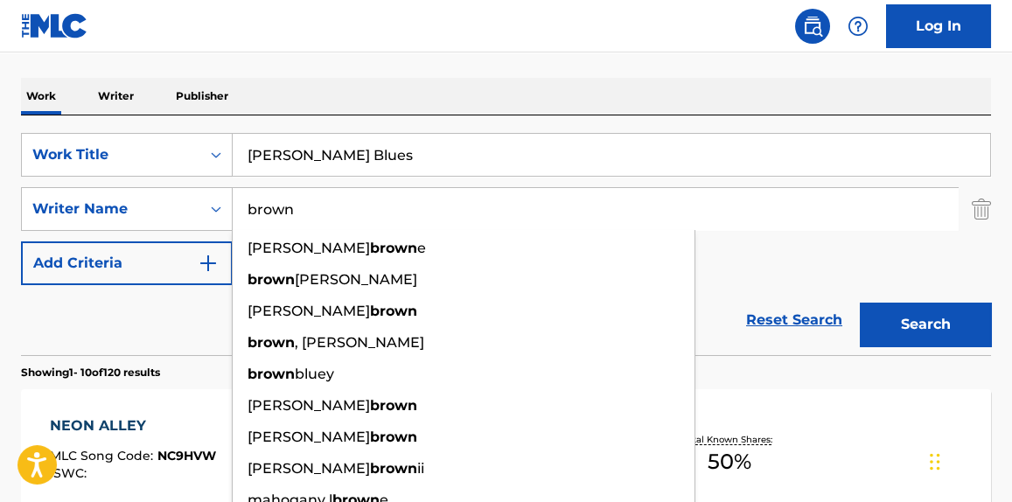
type input "brown"
click at [860, 303] on button "Search" at bounding box center [925, 325] width 131 height 44
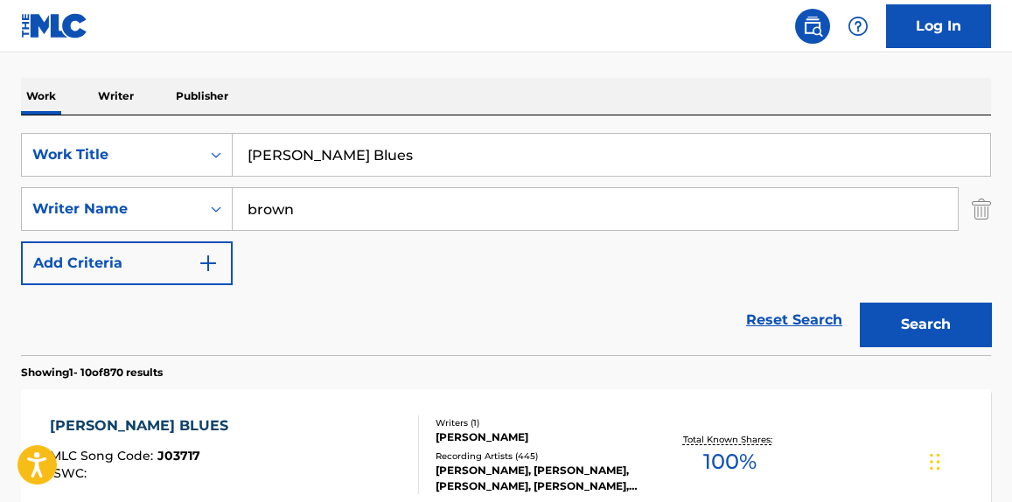
click at [332, 442] on div "[PERSON_NAME] BLUES MLC Song Code : J03717 ISWC :" at bounding box center [234, 455] width 368 height 79
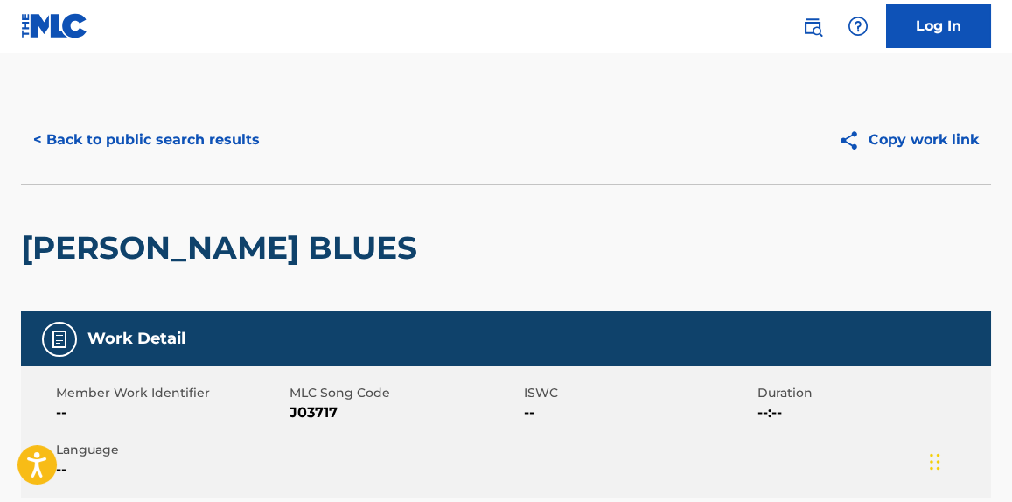
click at [211, 139] on button "< Back to public search results" at bounding box center [146, 140] width 251 height 44
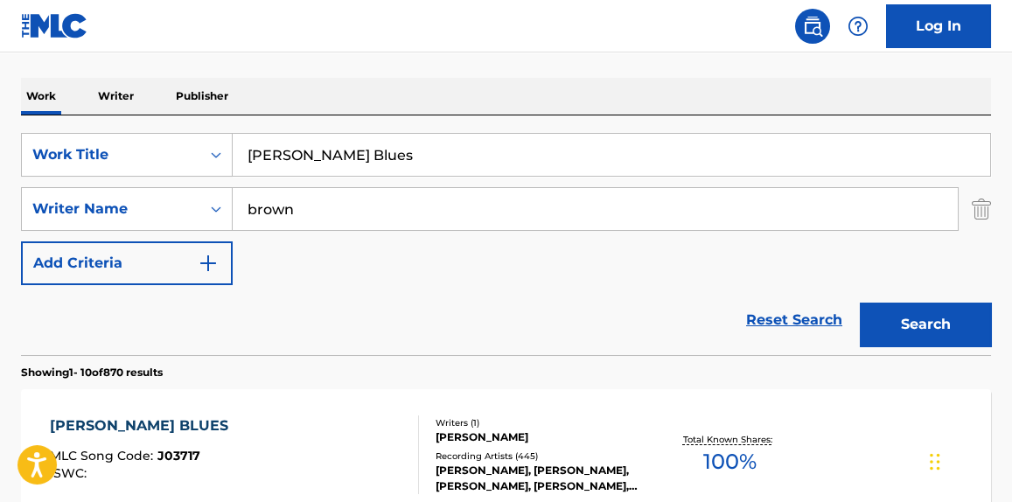
click at [451, 157] on input "[PERSON_NAME] Blues" at bounding box center [612, 155] width 758 height 42
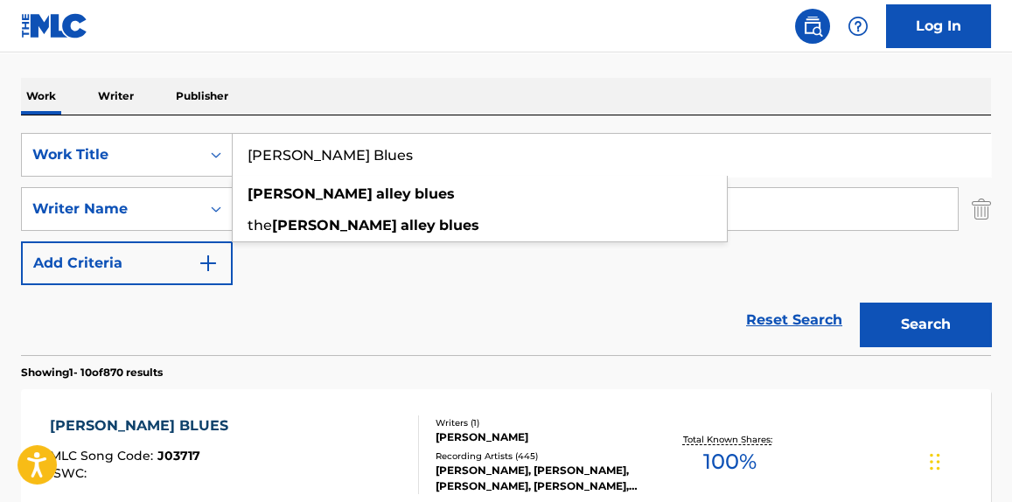
paste input "Pretty [PERSON_NAME]"
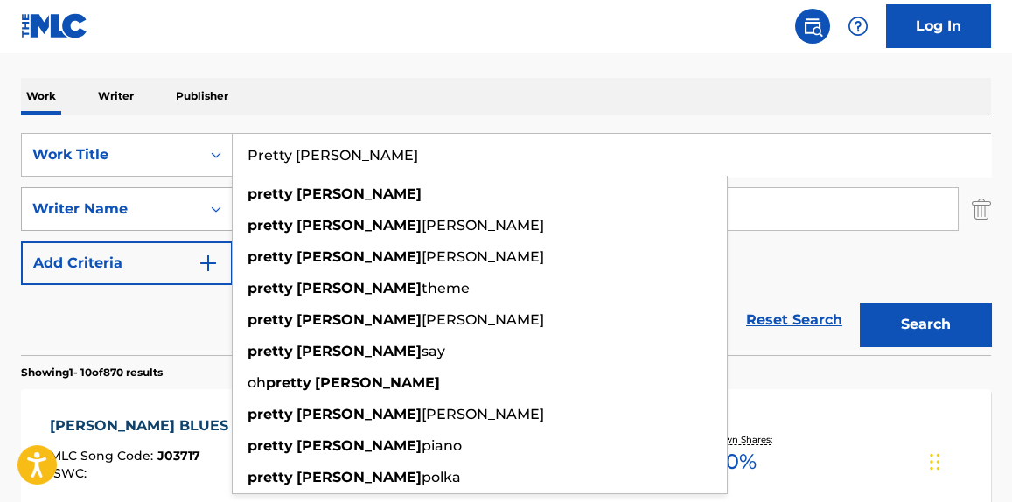
type input "Pretty [PERSON_NAME]"
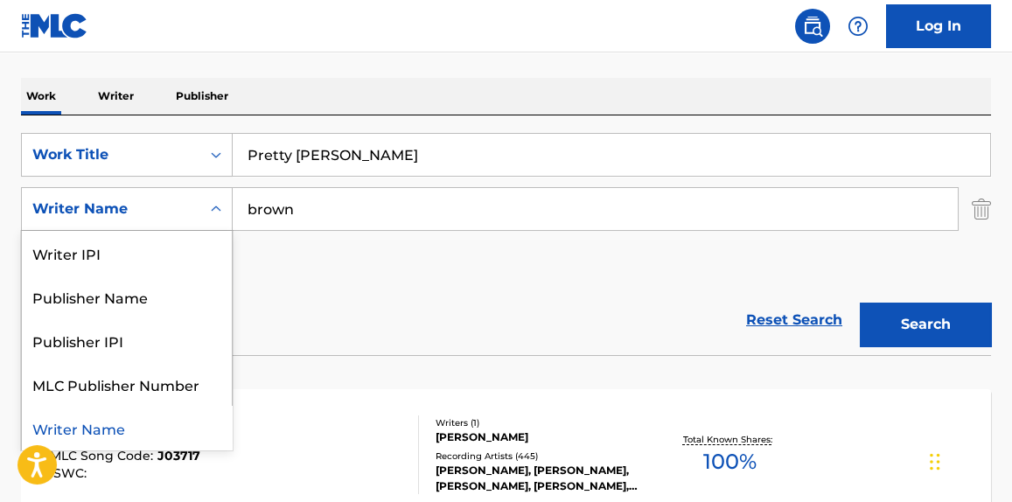
click at [175, 205] on div "Writer Name" at bounding box center [110, 209] width 157 height 21
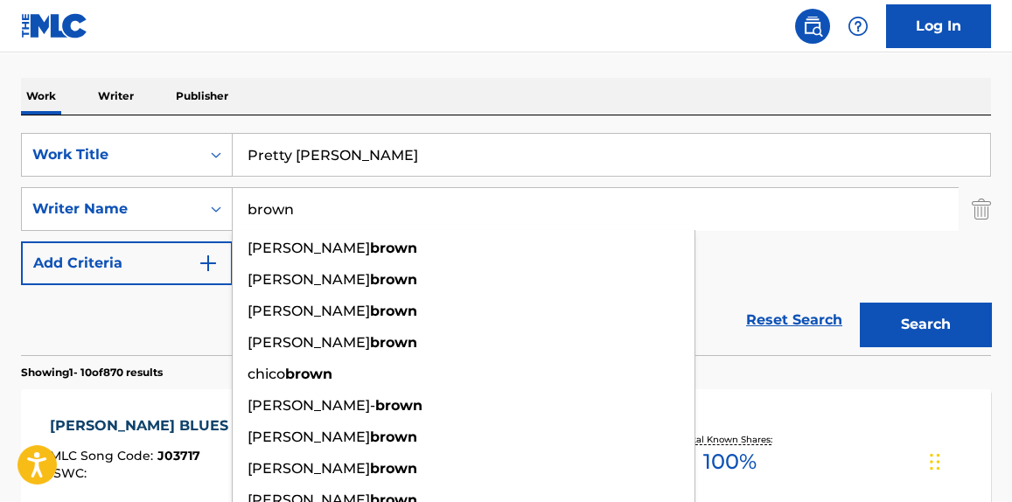
click at [320, 224] on input "brown" at bounding box center [595, 209] width 725 height 42
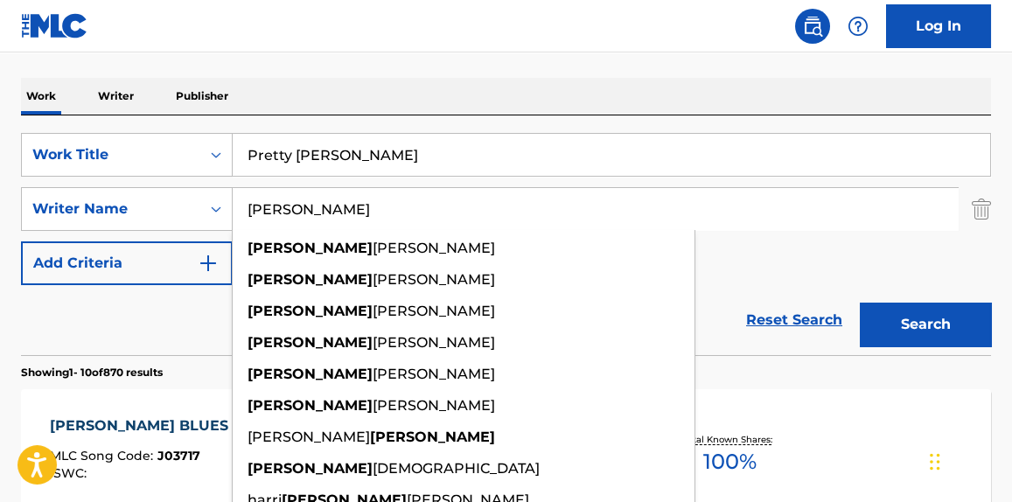
type input "[PERSON_NAME]"
click at [860, 303] on button "Search" at bounding box center [925, 325] width 131 height 44
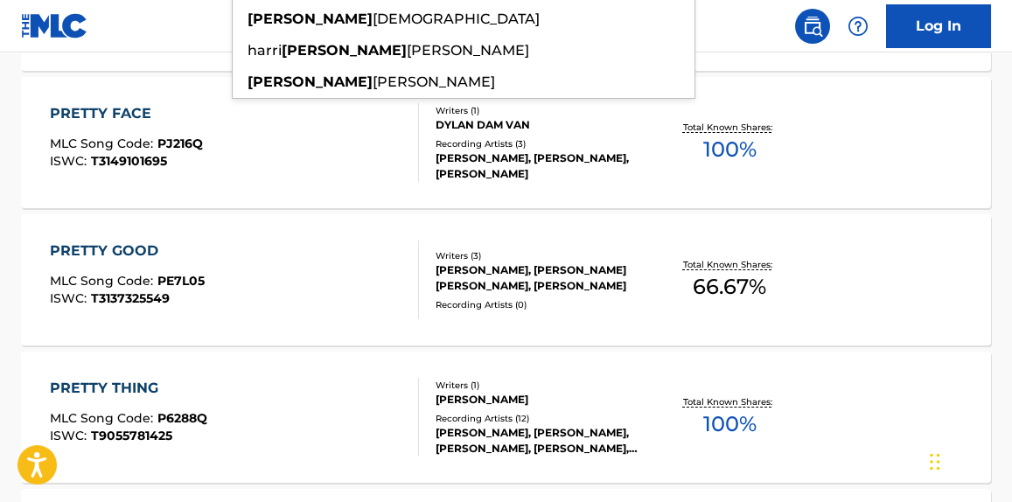
scroll to position [17, 0]
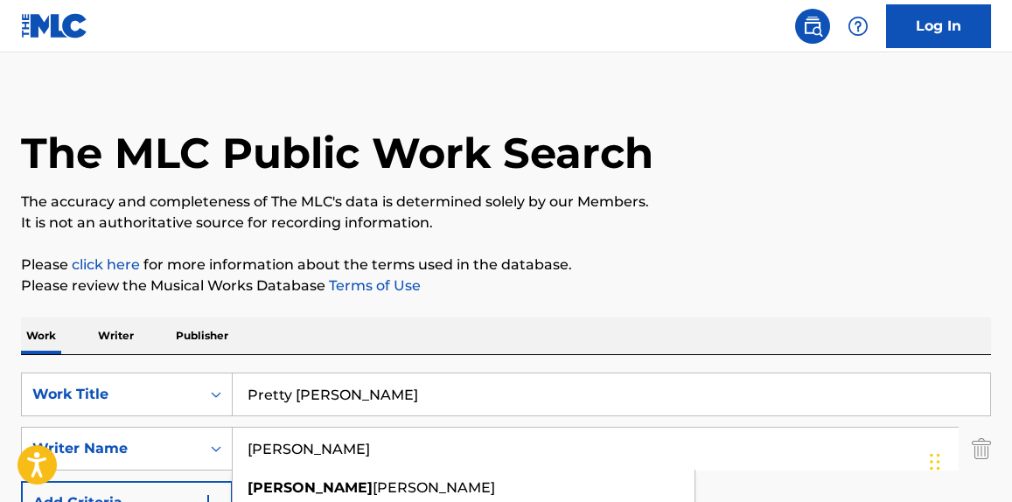
click at [279, 391] on input "Pretty [PERSON_NAME]" at bounding box center [612, 395] width 758 height 42
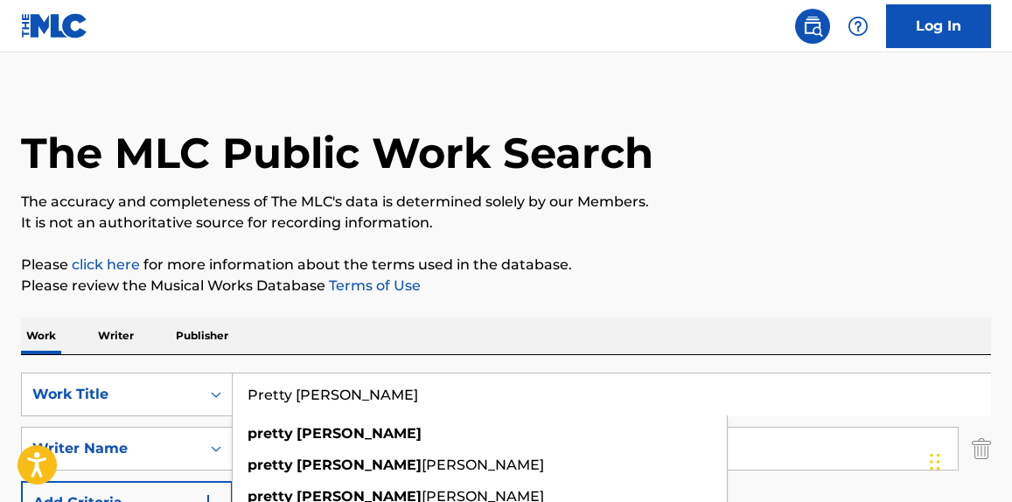
click at [279, 391] on input "Pretty [PERSON_NAME]" at bounding box center [612, 395] width 758 height 42
paste input "Through The Open Window: The Bootleg Series Vol. 18"
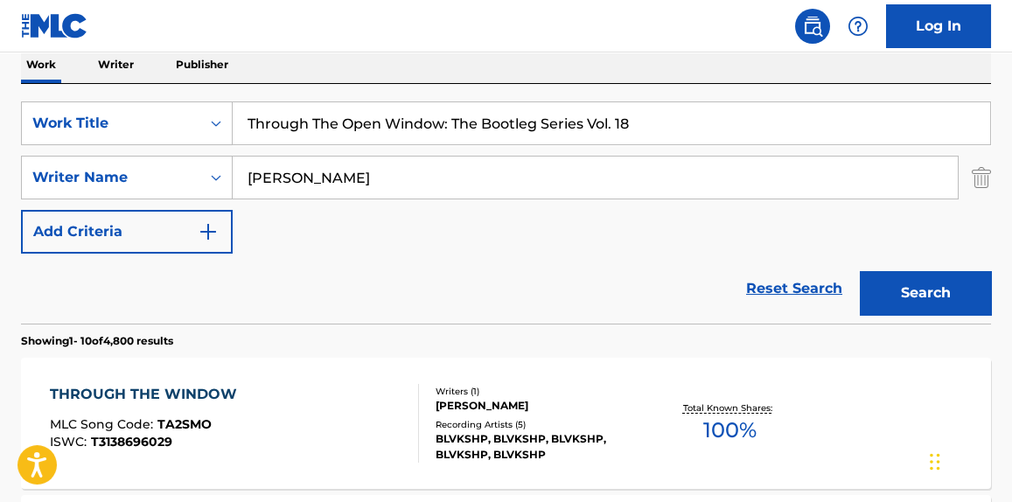
scroll to position [289, 0]
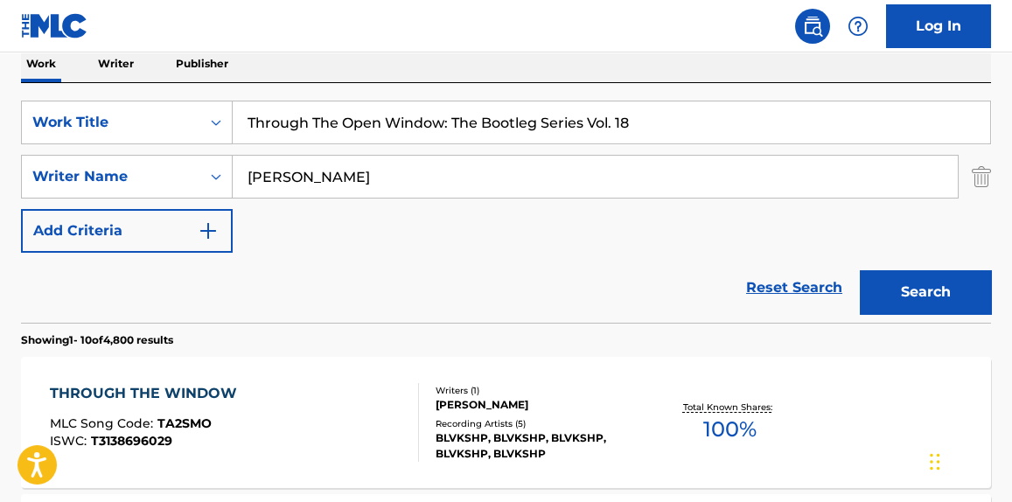
click at [294, 125] on input "Through The Open Window: The Bootleg Series Vol. 18" at bounding box center [612, 122] width 758 height 42
paste input "Pastures of Plenty"
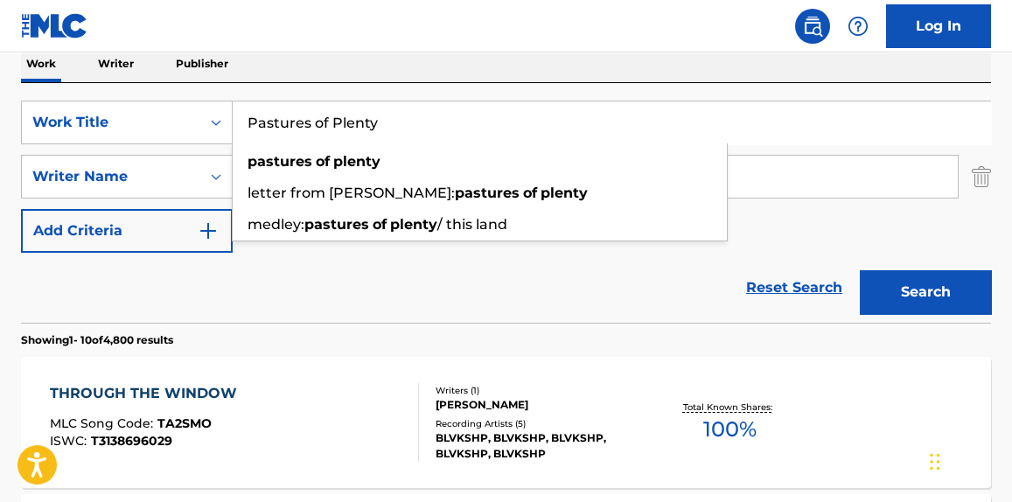
type input "Pastures of Plenty"
click at [305, 276] on div "Reset Search Search" at bounding box center [506, 288] width 970 height 70
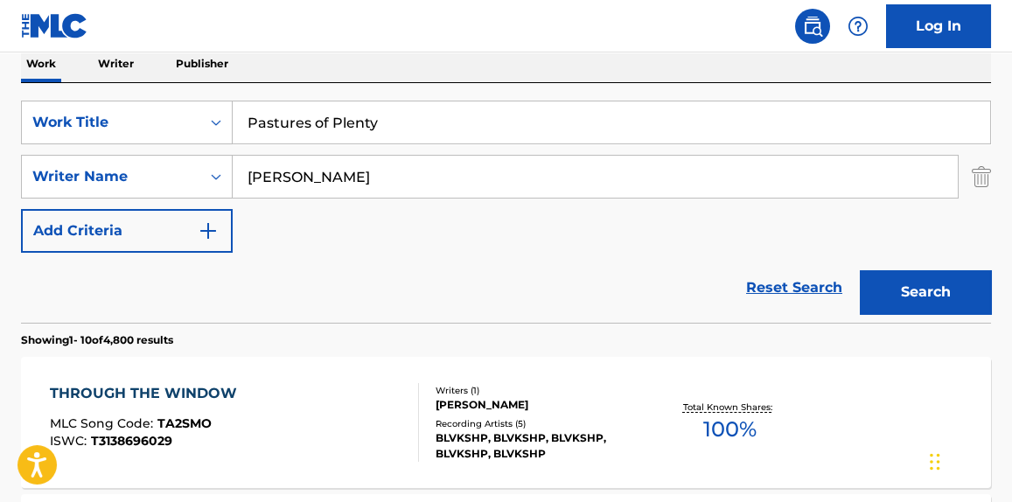
click at [297, 185] on input "[PERSON_NAME]" at bounding box center [595, 177] width 725 height 42
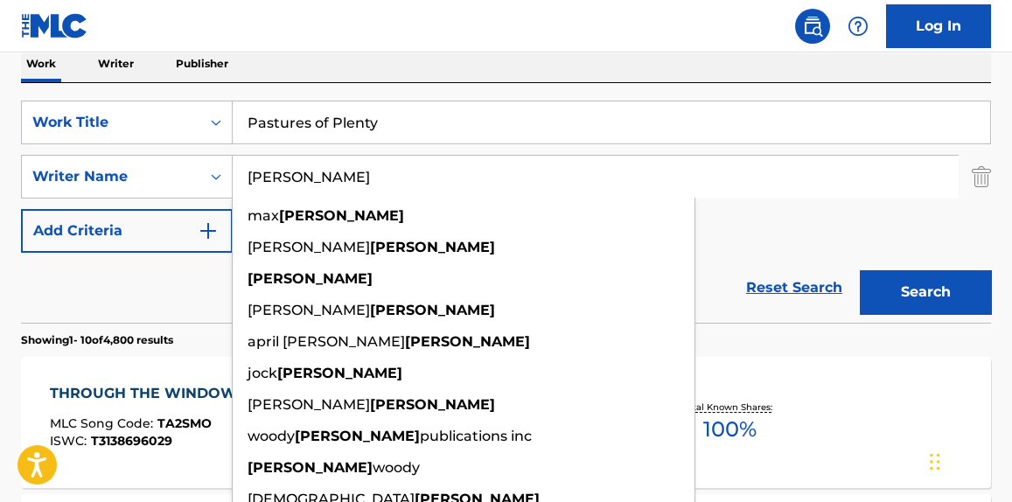
type input "[PERSON_NAME]"
click at [860, 270] on button "Search" at bounding box center [925, 292] width 131 height 44
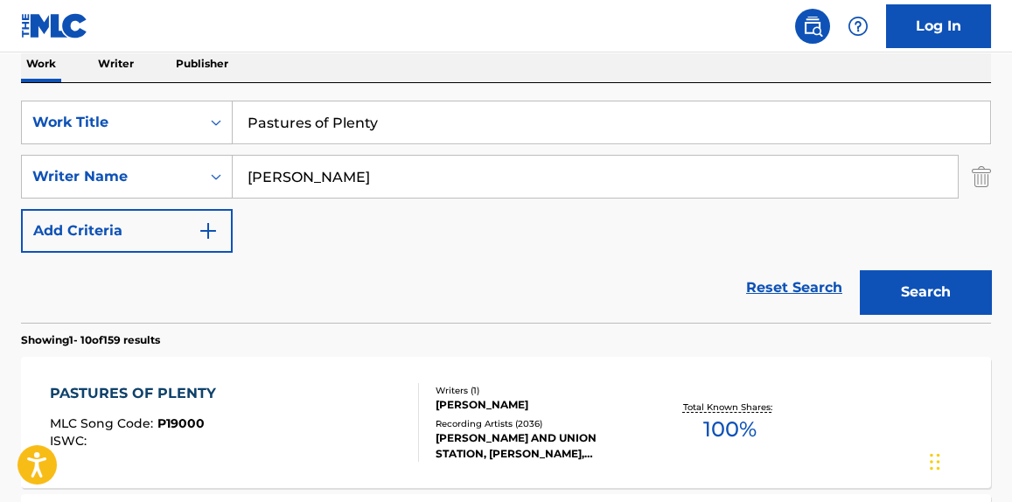
click at [324, 404] on div "PASTURES OF PLENTY MLC Song Code : P19000 ISWC :" at bounding box center [234, 422] width 368 height 79
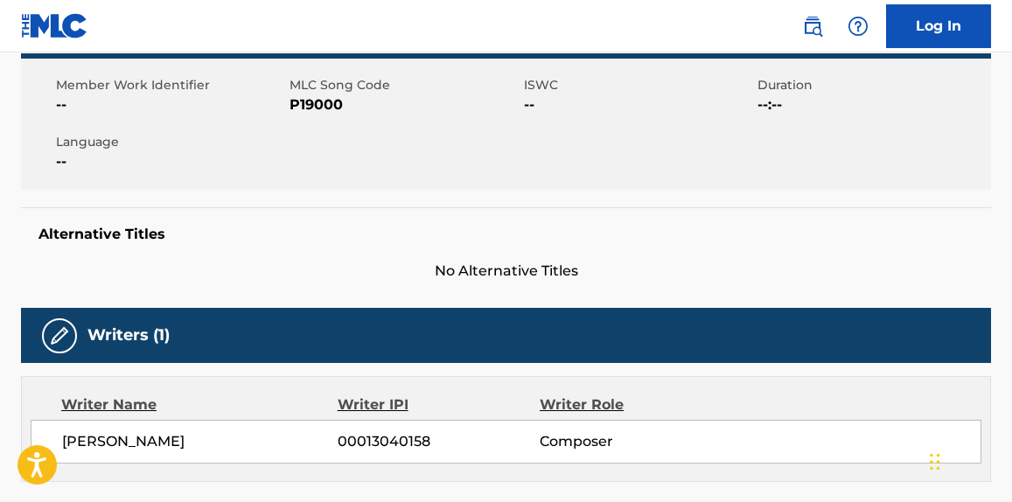
scroll to position [266, 0]
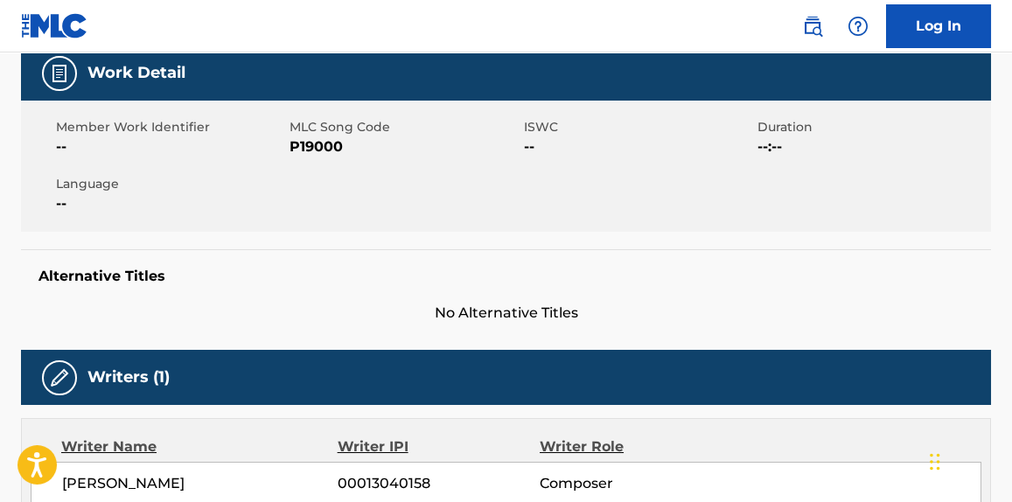
click at [322, 143] on span "P19000" at bounding box center [404, 146] width 229 height 21
copy span "P19000"
click at [513, 474] on span "00013040158" at bounding box center [439, 483] width 202 height 21
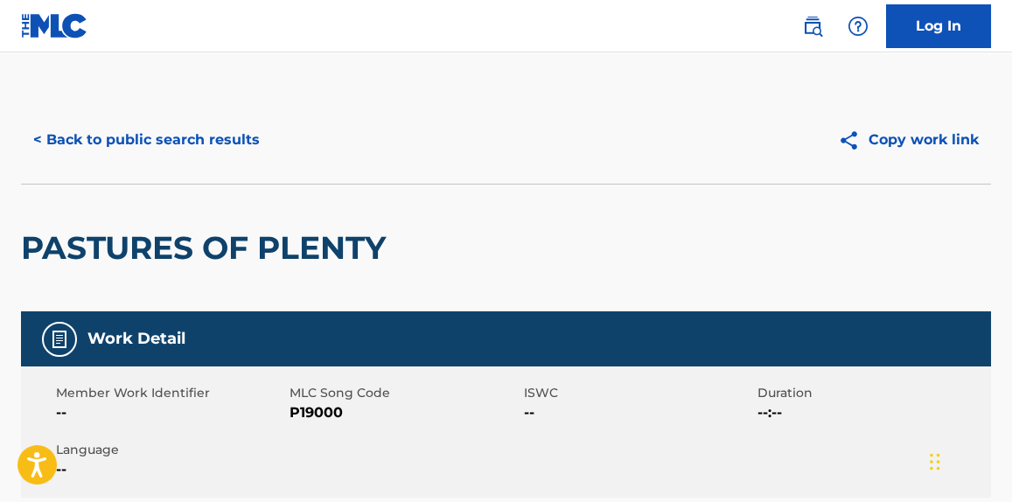
click at [159, 128] on button "< Back to public search results" at bounding box center [146, 140] width 251 height 44
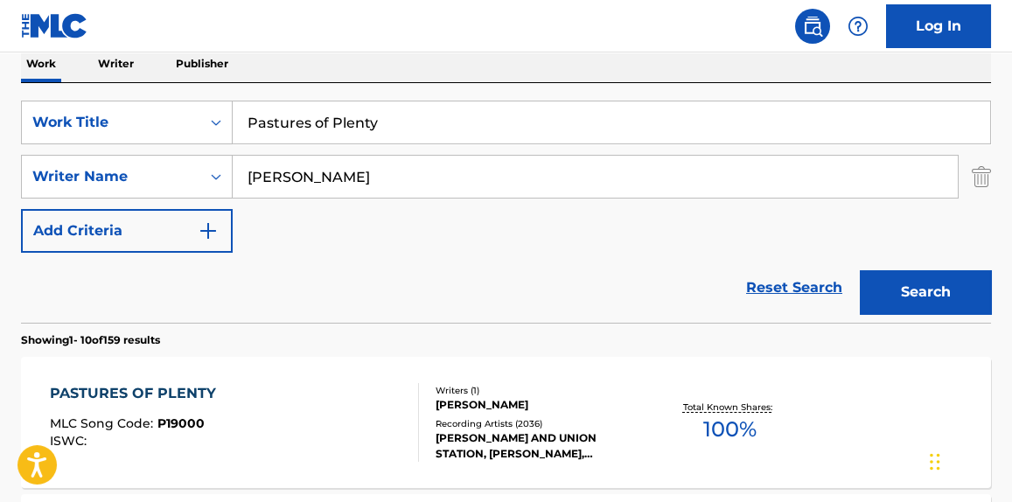
click at [341, 116] on input "Pastures of Plenty" at bounding box center [612, 122] width 758 height 42
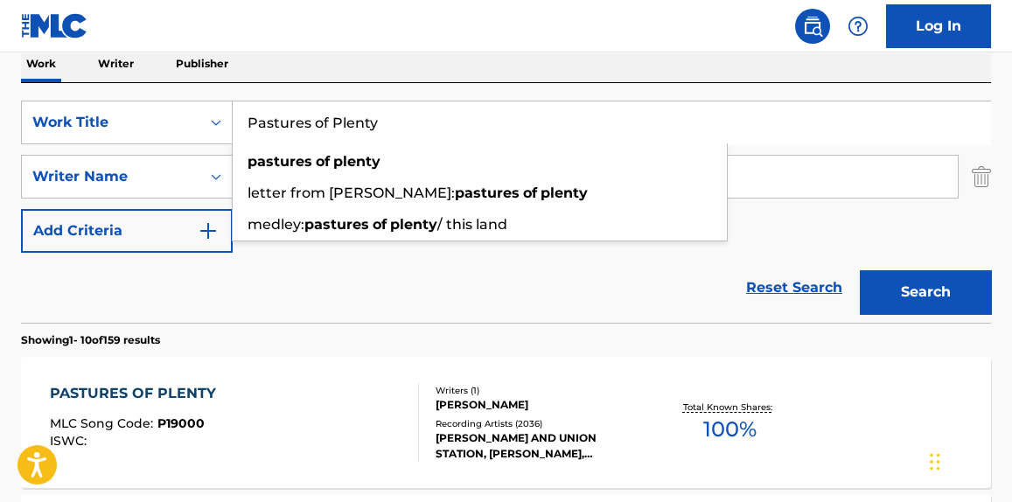
paste input "That's All Right, Mama"
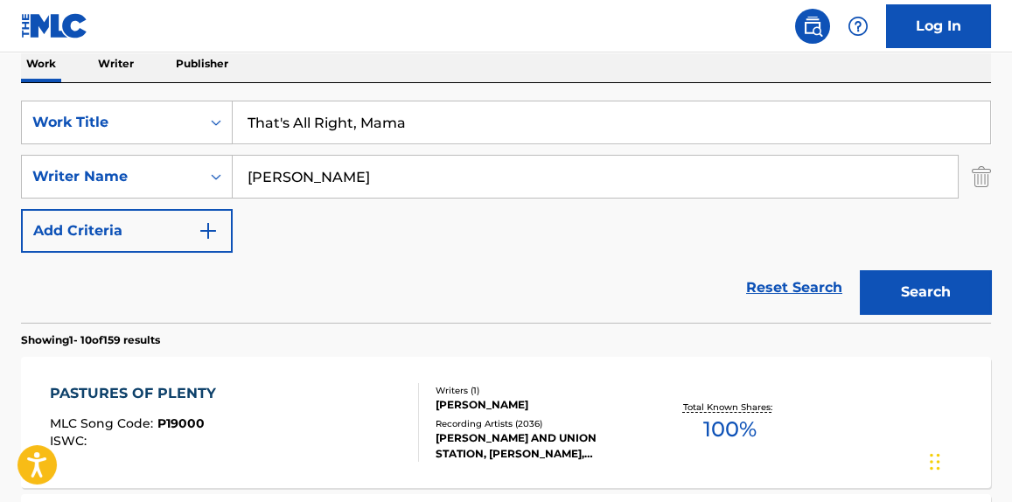
type input "That's All Right, Mama"
click at [296, 185] on input "[PERSON_NAME]" at bounding box center [595, 177] width 725 height 42
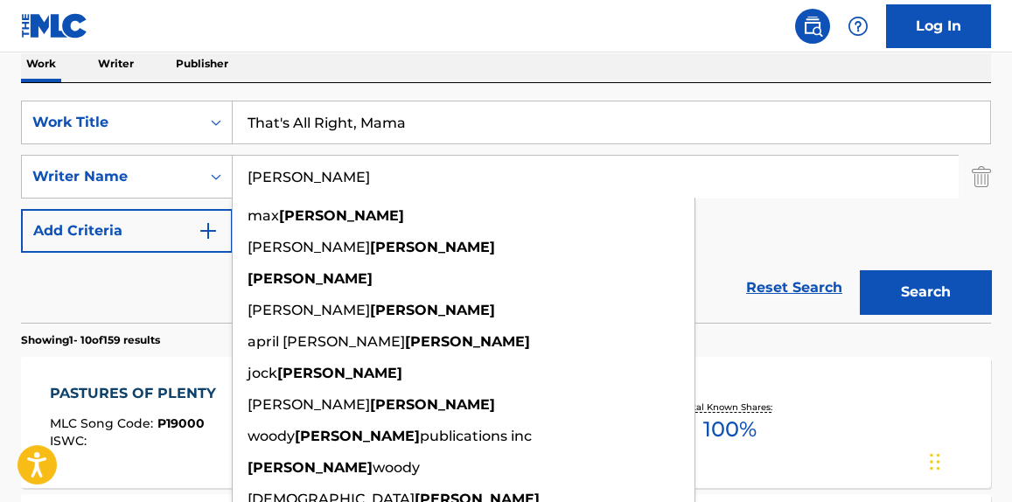
click at [296, 185] on input "[PERSON_NAME]" at bounding box center [595, 177] width 725 height 42
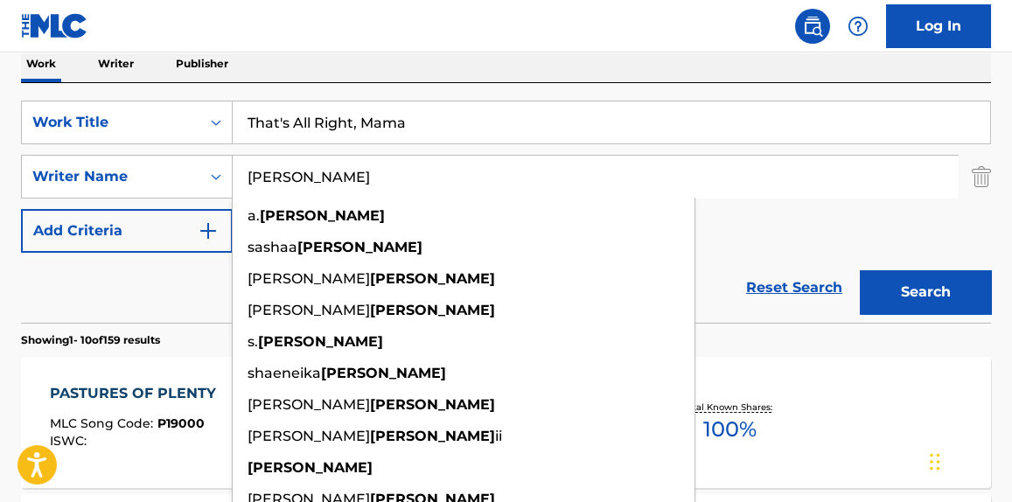
type input "[PERSON_NAME]"
click at [860, 270] on button "Search" at bounding box center [925, 292] width 131 height 44
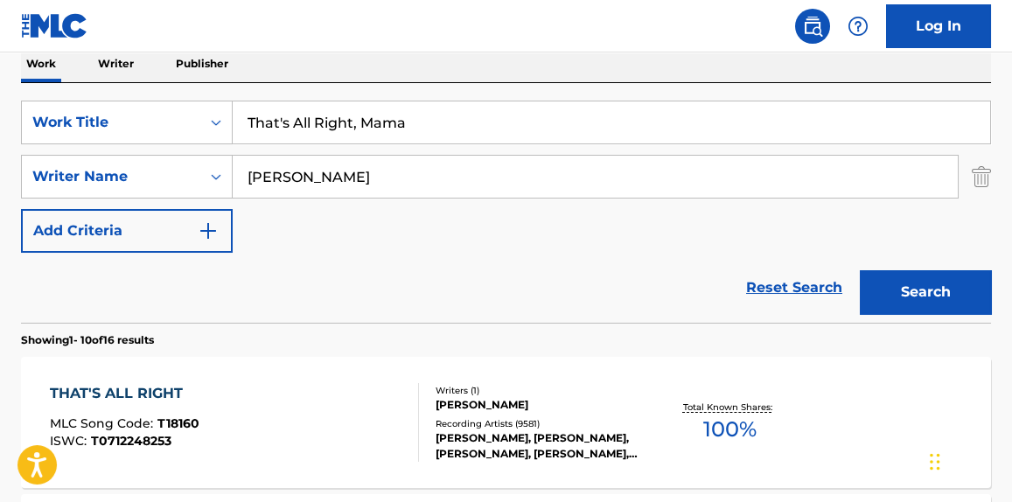
scroll to position [395, 0]
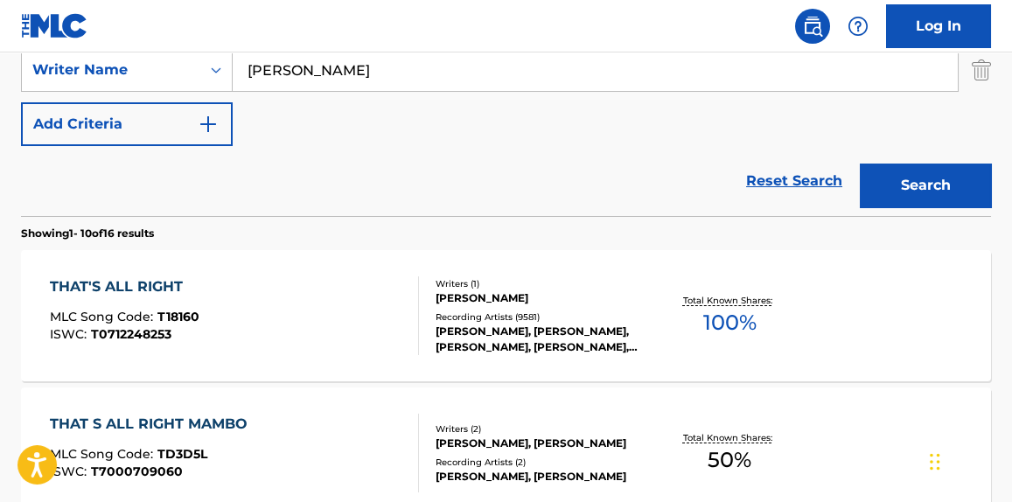
click at [294, 307] on div "THAT'S ALL RIGHT MLC Song Code : T18160 ISWC : T0712248253" at bounding box center [234, 315] width 368 height 79
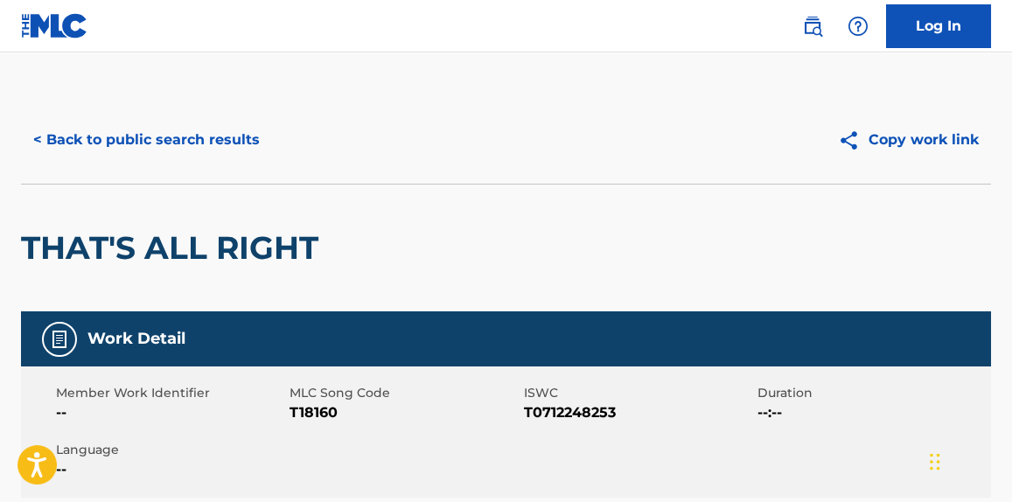
click at [195, 128] on button "< Back to public search results" at bounding box center [146, 140] width 251 height 44
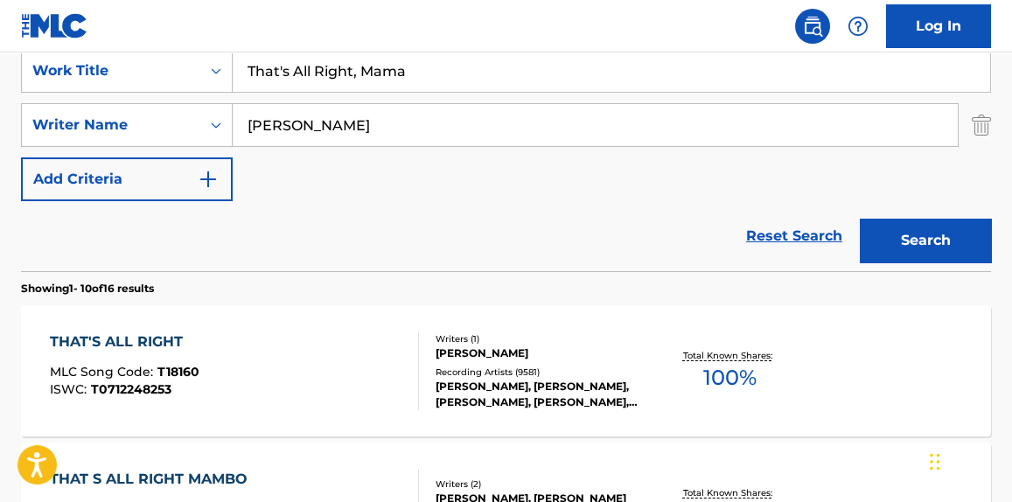
scroll to position [339, 0]
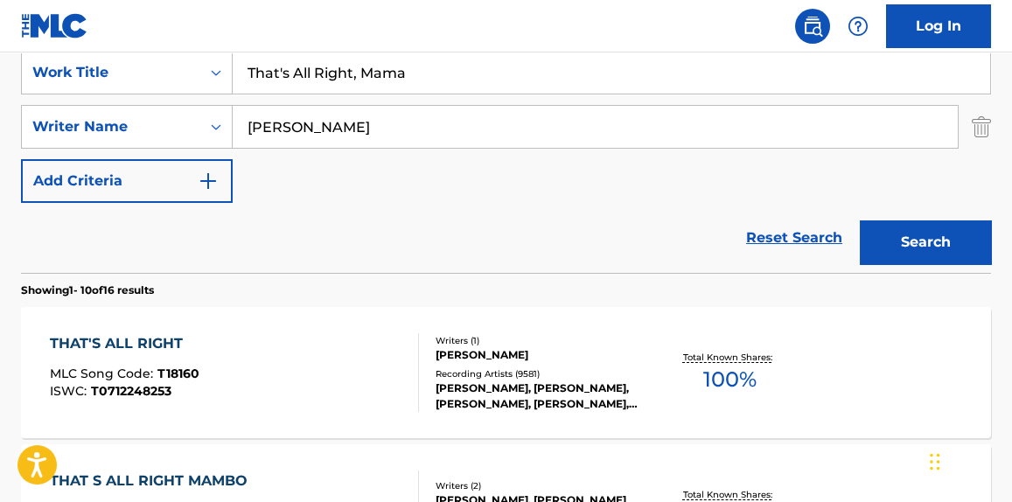
click at [288, 77] on input "That's All Right, Mama" at bounding box center [612, 73] width 758 height 42
paste input "Ain't No Grave"
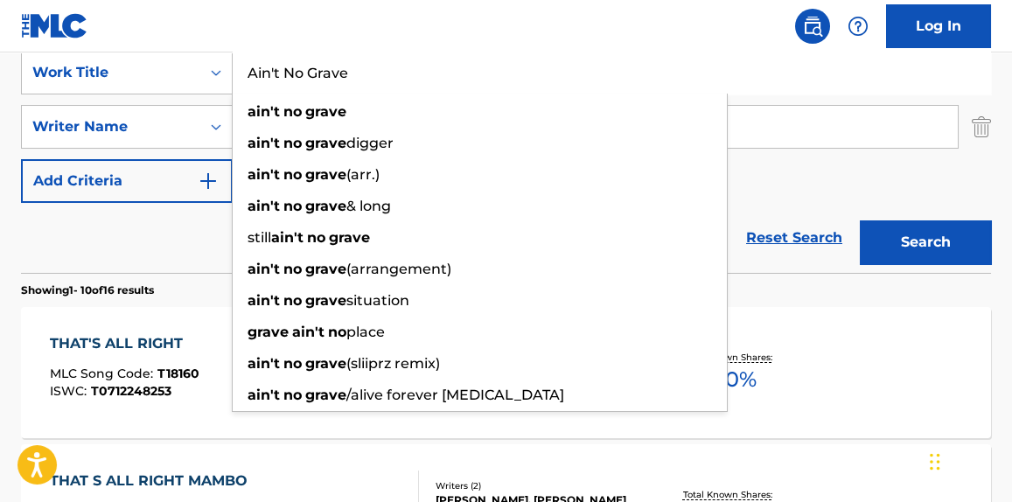
type input "Ain't No Grave"
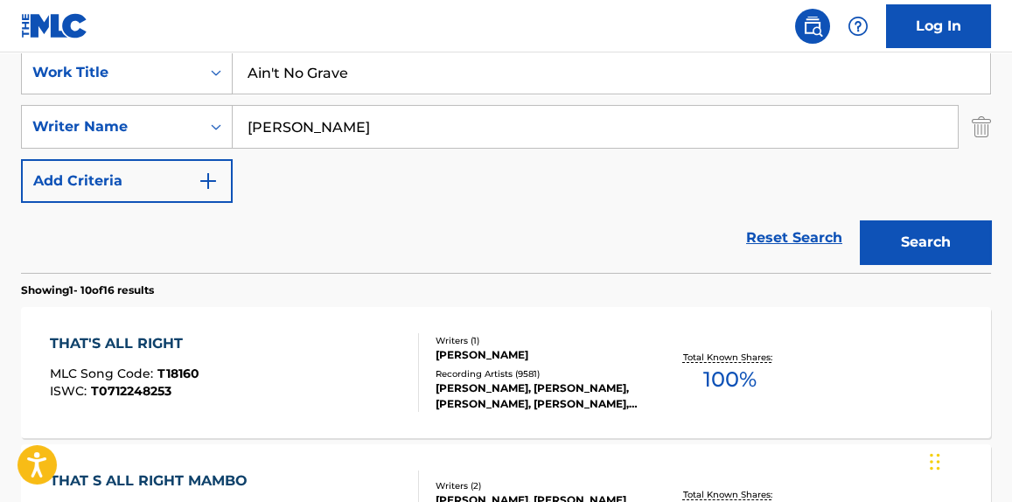
click at [793, 143] on input "[PERSON_NAME]" at bounding box center [595, 127] width 725 height 42
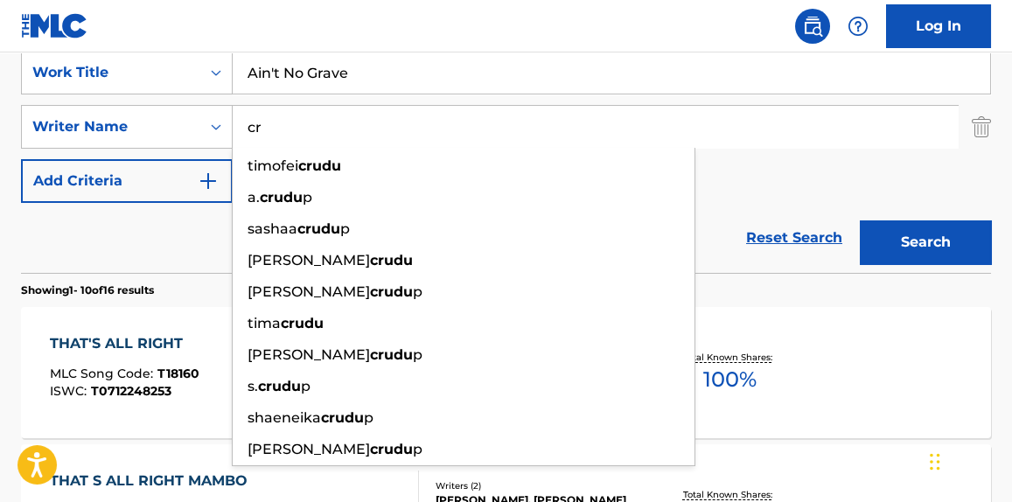
type input "c"
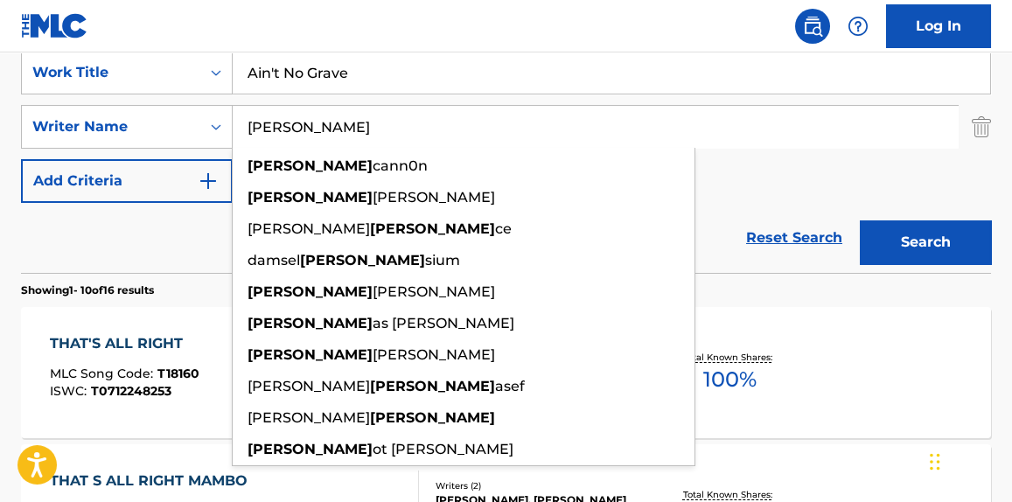
type input "[PERSON_NAME]"
click at [860, 220] on button "Search" at bounding box center [925, 242] width 131 height 44
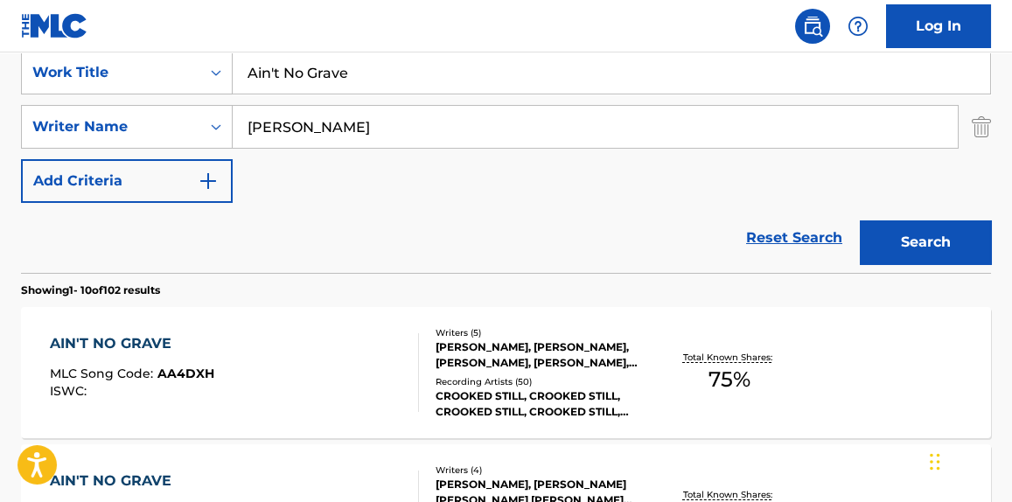
click at [716, 200] on div "SearchWithCriteriaf1d7db95-c08f-4175-8eb3-743f4f219b1f Work Title Ain't No Grav…" at bounding box center [506, 127] width 970 height 152
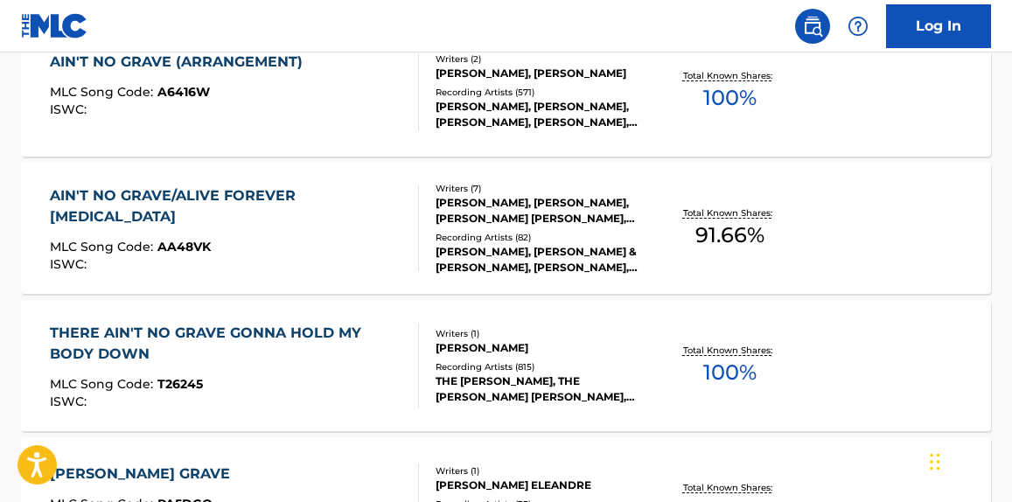
scroll to position [896, 0]
click at [494, 327] on div "Writers ( 1 )" at bounding box center [542, 332] width 213 height 13
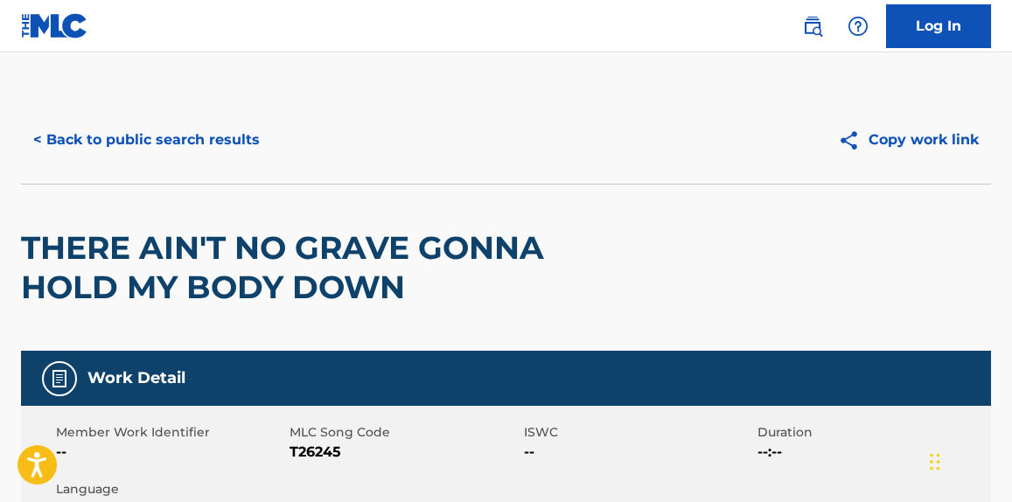
click at [171, 154] on button "< Back to public search results" at bounding box center [146, 140] width 251 height 44
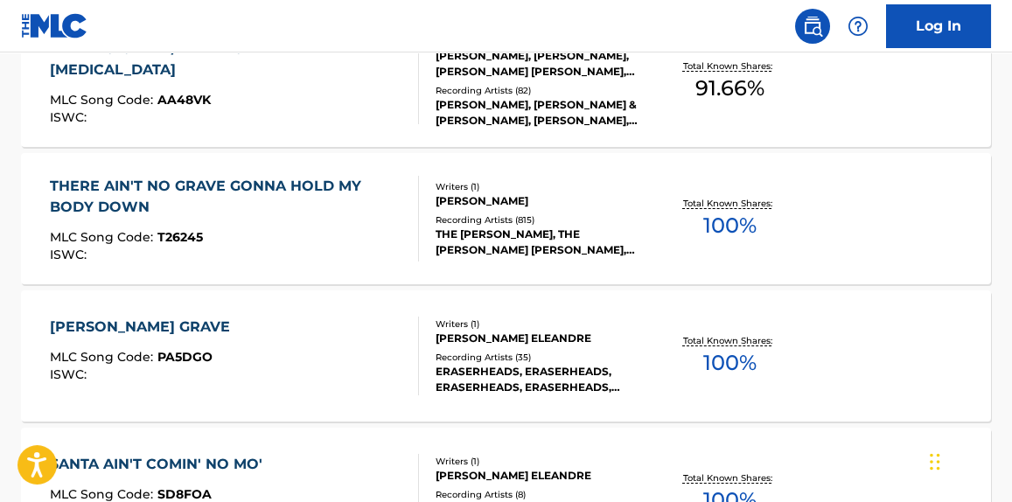
scroll to position [1034, 0]
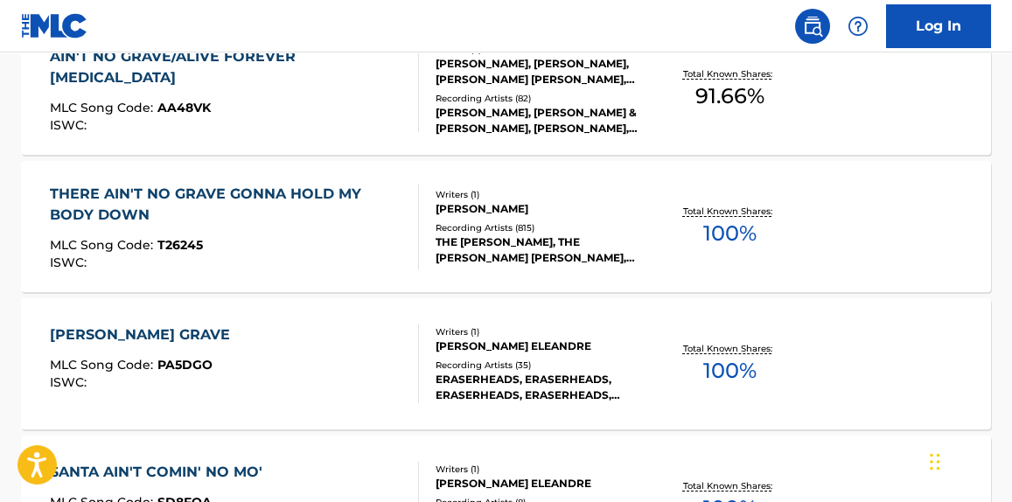
click at [266, 241] on div "MLC Song Code : T26245" at bounding box center [226, 247] width 353 height 17
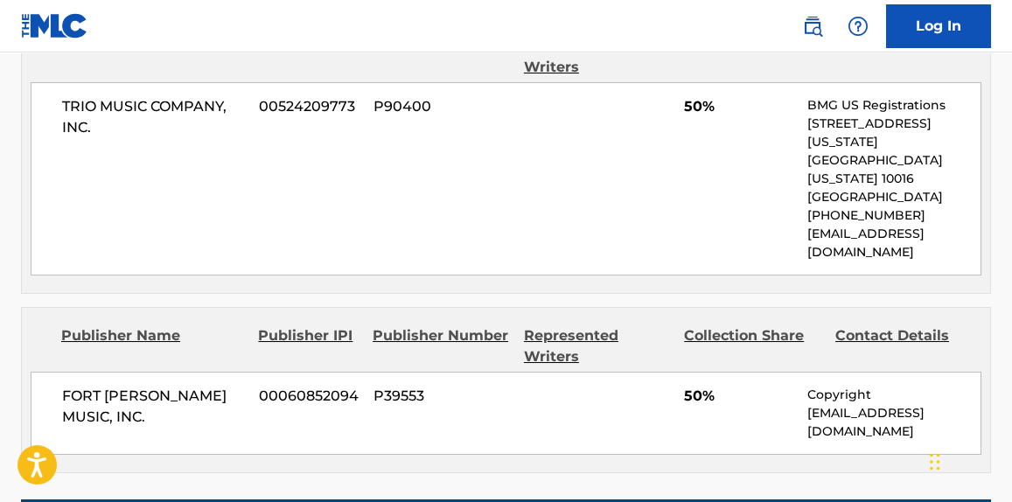
scroll to position [1031, 0]
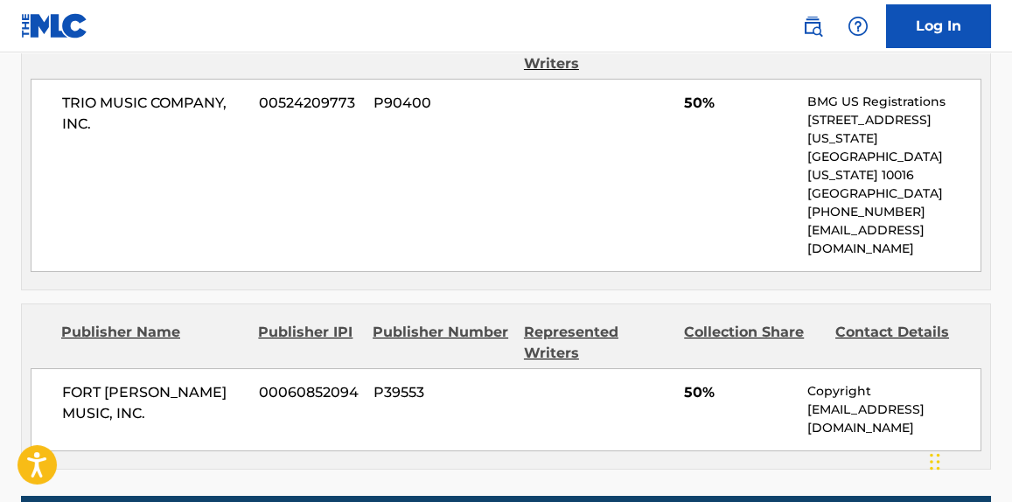
click at [853, 401] on p "[EMAIL_ADDRESS][DOMAIN_NAME]" at bounding box center [894, 419] width 173 height 37
copy div "[EMAIL_ADDRESS][DOMAIN_NAME] Total shares: 100 %"
click at [836, 401] on p "[EMAIL_ADDRESS][DOMAIN_NAME]" at bounding box center [894, 419] width 173 height 37
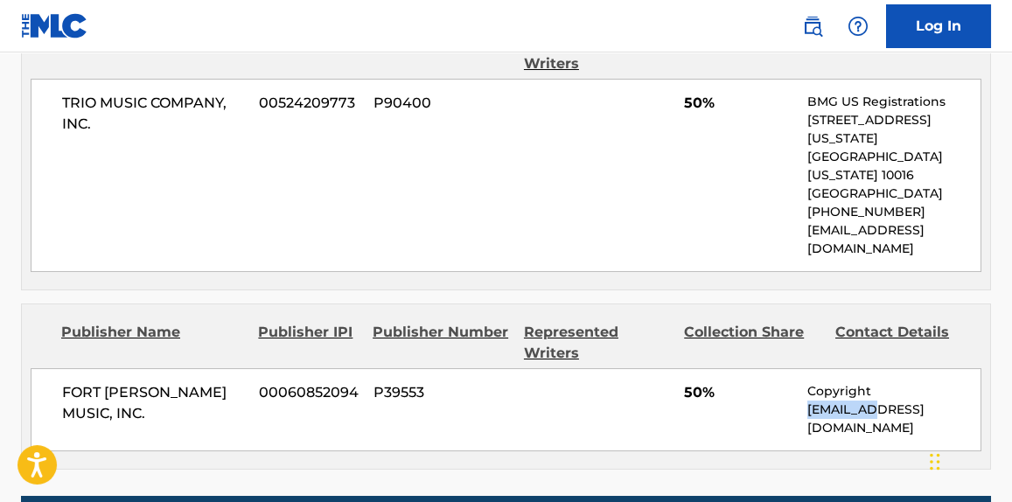
click at [836, 401] on p "[EMAIL_ADDRESS][DOMAIN_NAME]" at bounding box center [894, 419] width 173 height 37
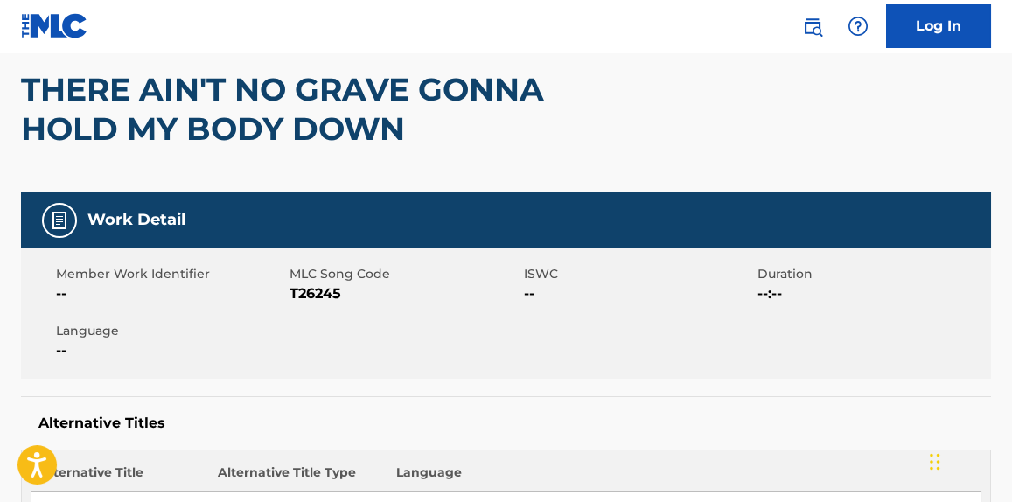
scroll to position [0, 0]
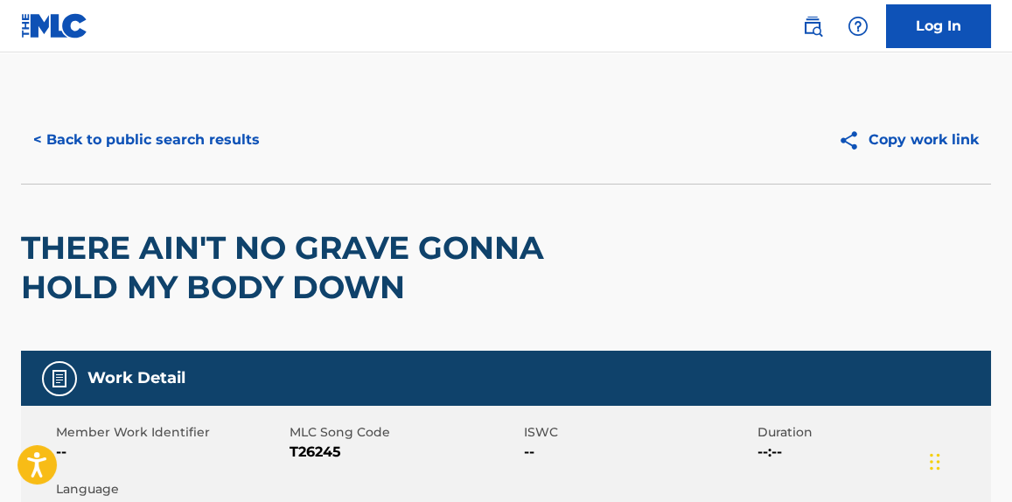
click at [169, 137] on button "< Back to public search results" at bounding box center [146, 140] width 251 height 44
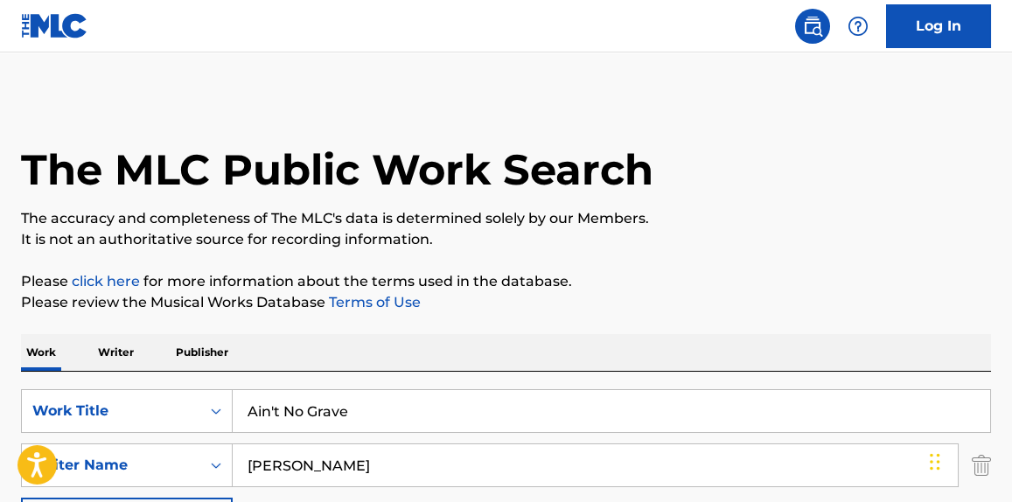
click at [318, 402] on input "Ain't No Grave" at bounding box center [612, 411] width 758 height 42
paste input "Fixin' to Die [2]"
type input "Fixin' to Die"
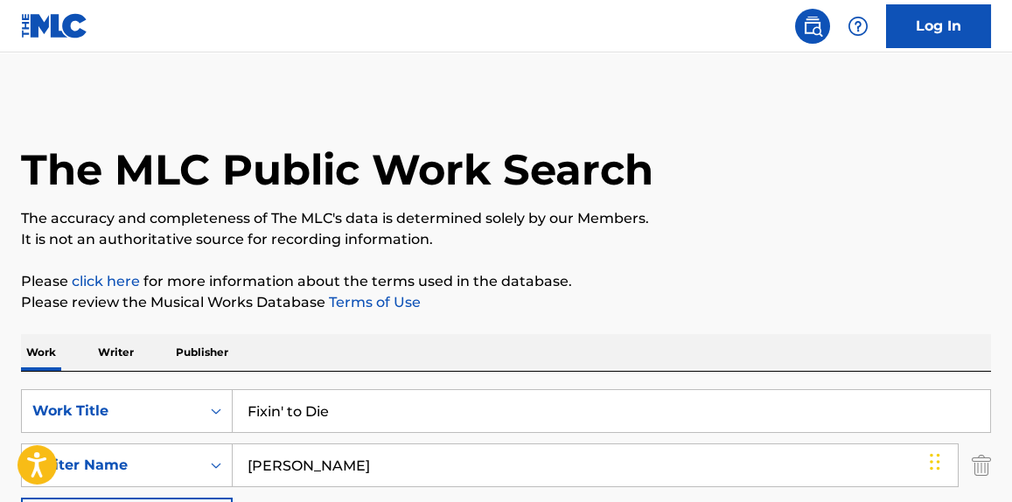
click at [268, 460] on input "[PERSON_NAME]" at bounding box center [595, 465] width 725 height 42
type input "white"
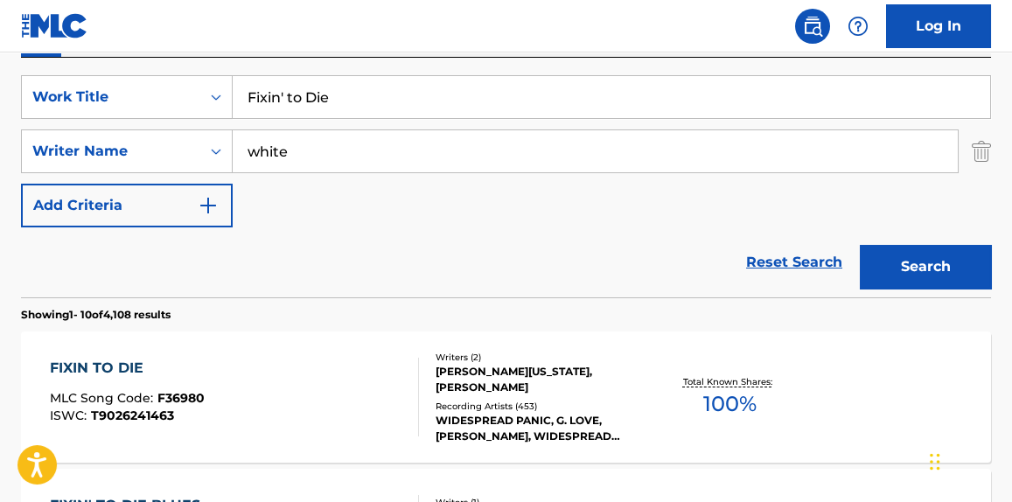
scroll to position [316, 0]
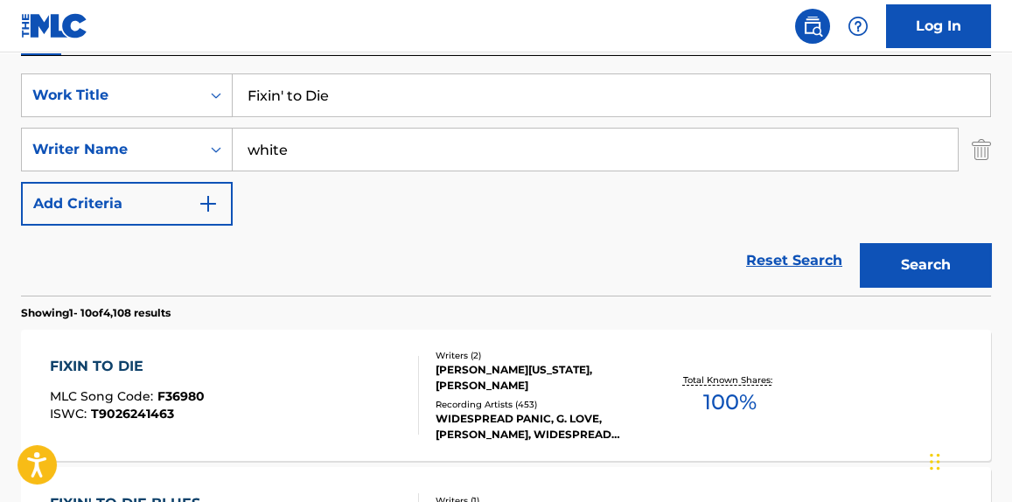
click at [273, 419] on div "FIXIN TO DIE MLC Song Code : F36980 ISWC : T9026241463" at bounding box center [234, 395] width 368 height 79
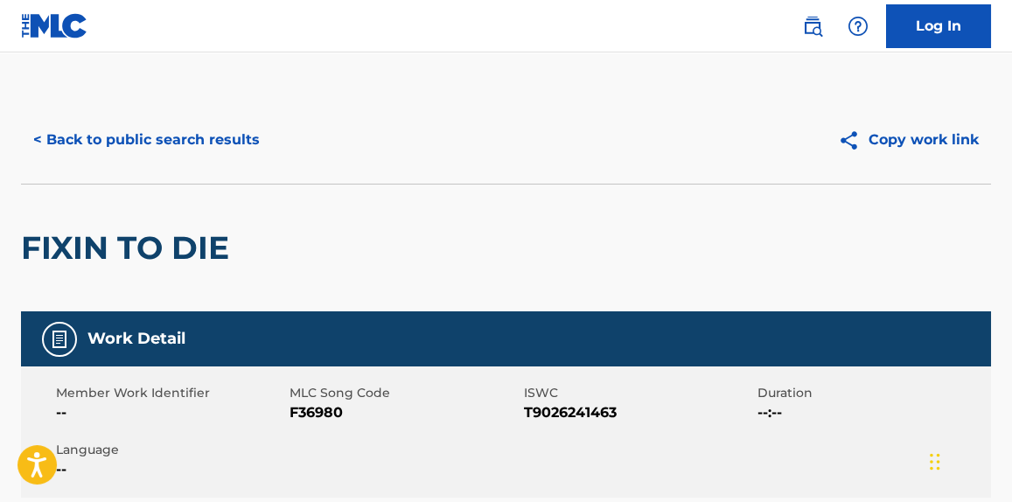
click at [185, 159] on button "< Back to public search results" at bounding box center [146, 140] width 251 height 44
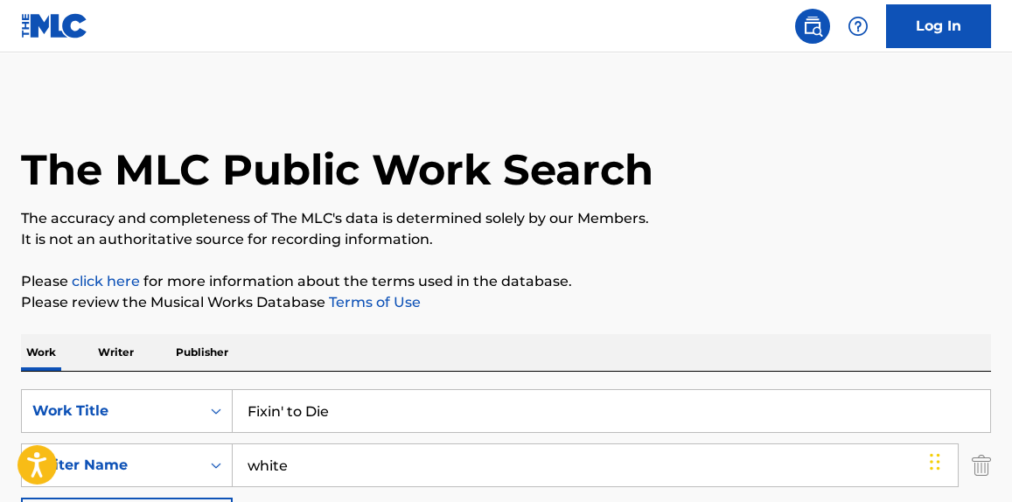
scroll to position [316, 0]
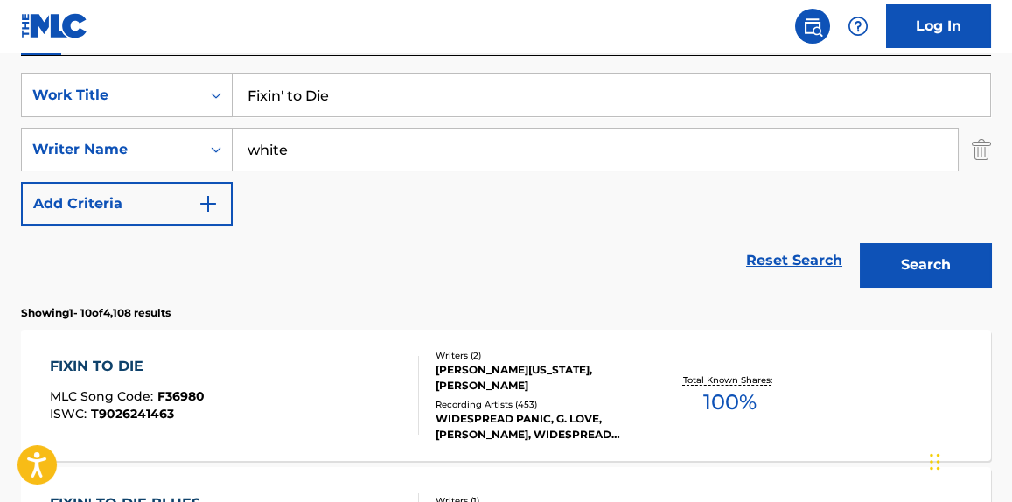
click at [361, 100] on input "Fixin' to Die" at bounding box center [612, 95] width 758 height 42
paste input "I Ain't Got No Home [2]"
click at [651, 258] on div "Reset Search Search" at bounding box center [506, 261] width 970 height 70
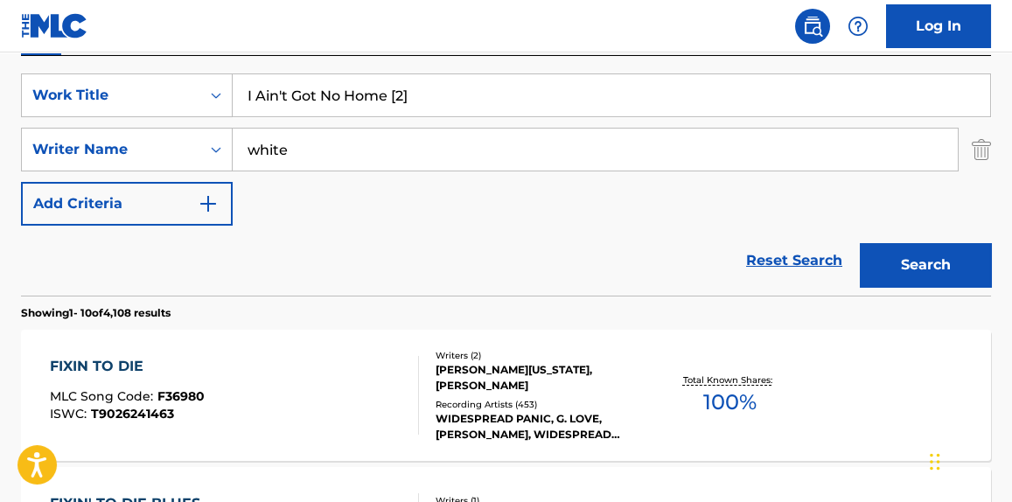
click at [465, 94] on input "I Ain't Got No Home [2]" at bounding box center [612, 95] width 758 height 42
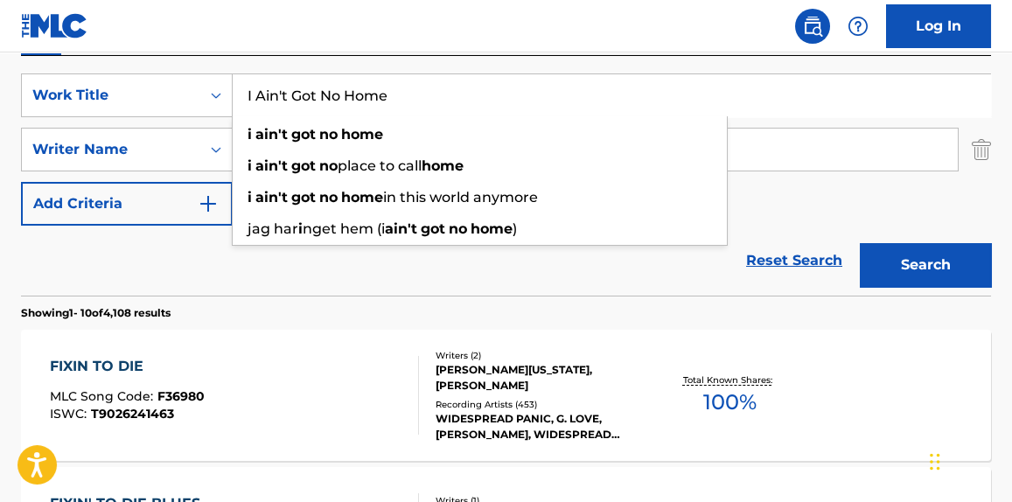
type input "I Ain't Got No Home"
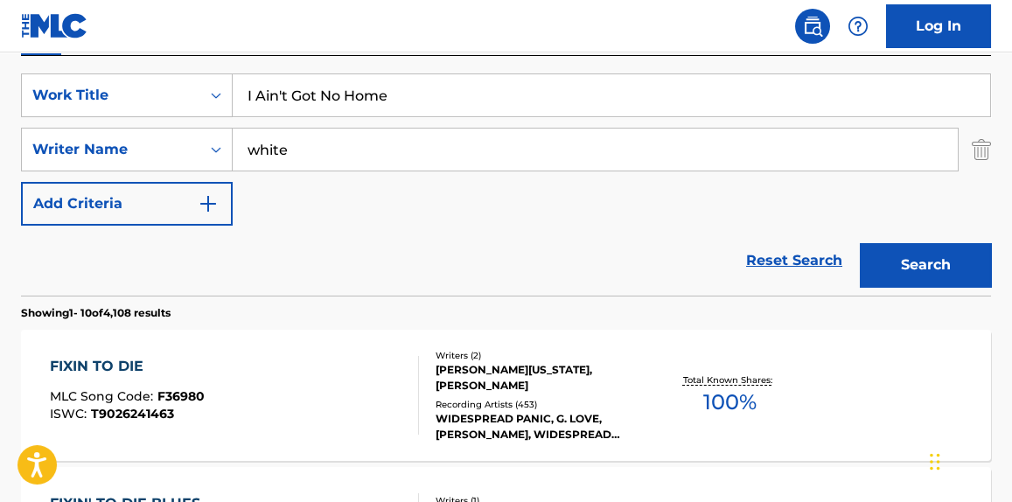
click at [189, 249] on div "Reset Search Search" at bounding box center [506, 261] width 970 height 70
click at [282, 155] on input "white" at bounding box center [595, 150] width 725 height 42
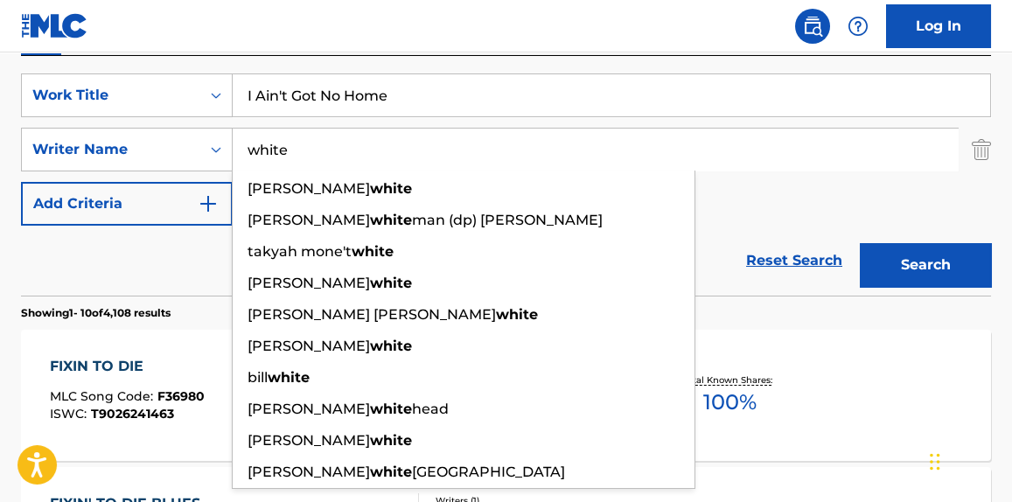
click at [282, 155] on input "white" at bounding box center [595, 150] width 725 height 42
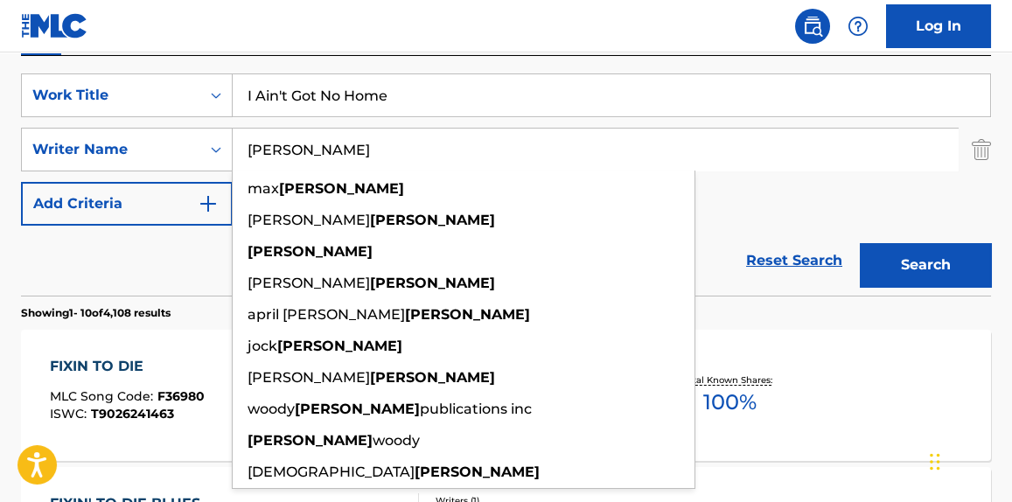
type input "[PERSON_NAME]"
click at [860, 243] on button "Search" at bounding box center [925, 265] width 131 height 44
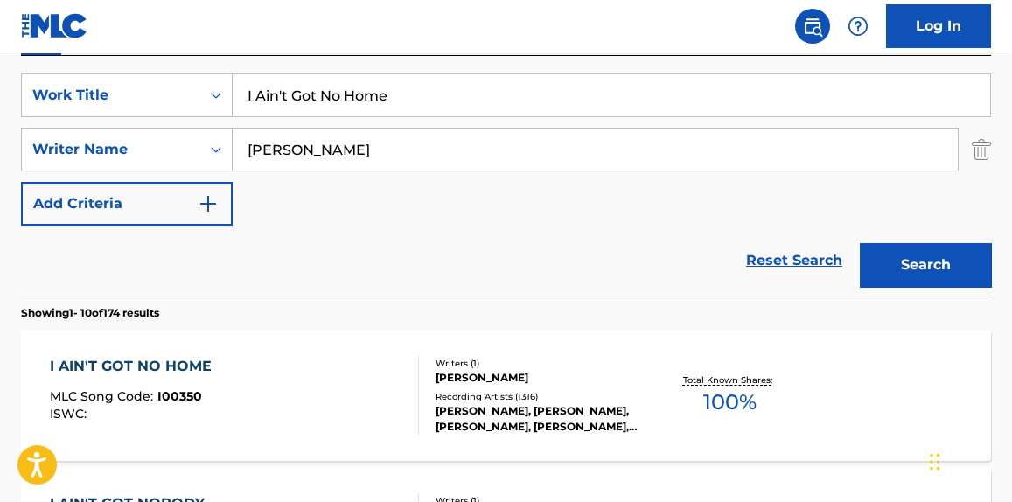
click at [403, 422] on div "I AIN'T GOT NO HOME MLC Song Code : I00350 ISWC :" at bounding box center [234, 395] width 368 height 79
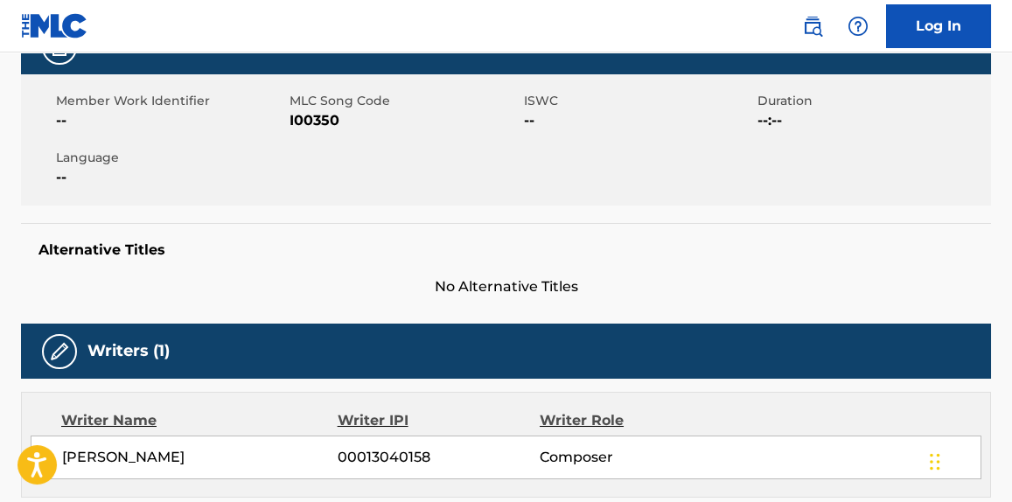
scroll to position [271, 0]
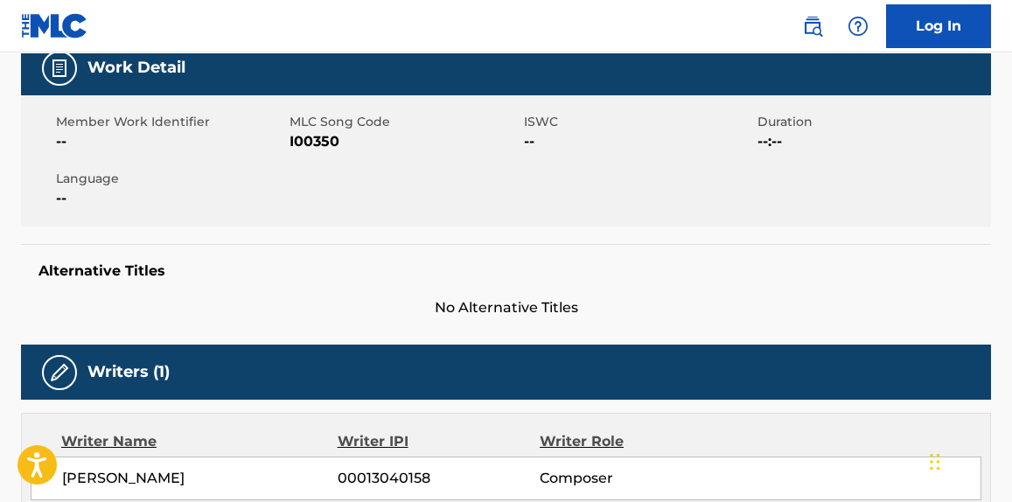
click at [325, 141] on span "I00350" at bounding box center [404, 141] width 229 height 21
copy span "I00350"
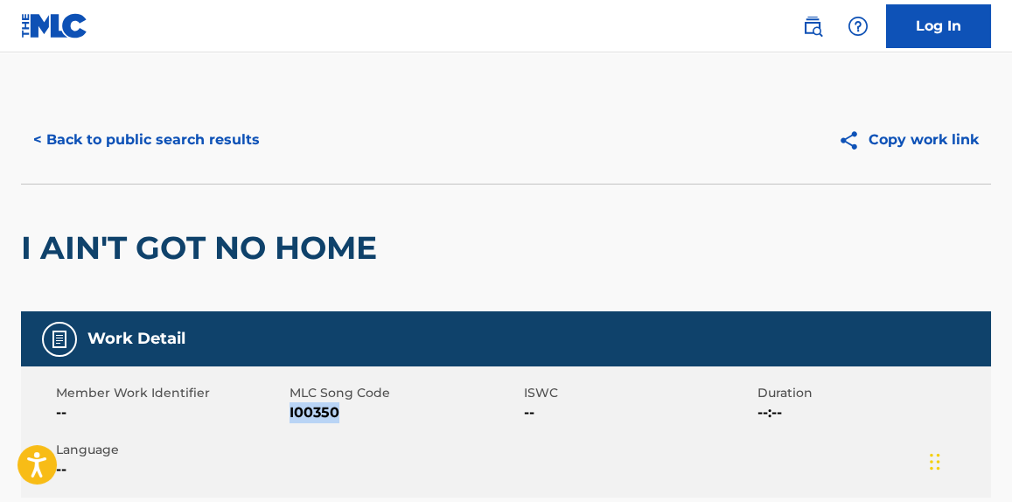
click at [179, 144] on button "< Back to public search results" at bounding box center [146, 140] width 251 height 44
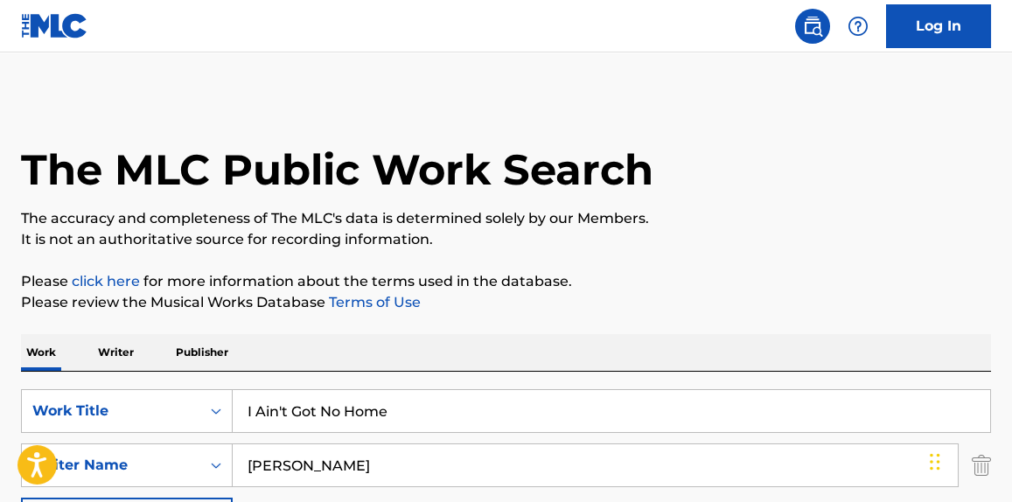
scroll to position [316, 0]
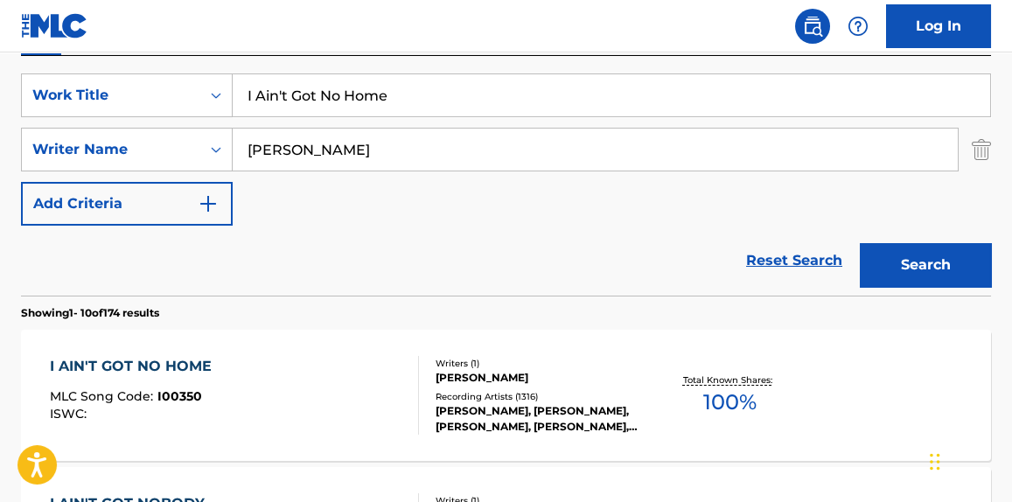
click at [364, 119] on div "SearchWithCriteriaf1d7db95-c08f-4175-8eb3-743f4f219b1f Work Title I Ain't Got N…" at bounding box center [506, 149] width 970 height 152
click at [350, 102] on input "I Ain't Got No Home" at bounding box center [612, 95] width 758 height 42
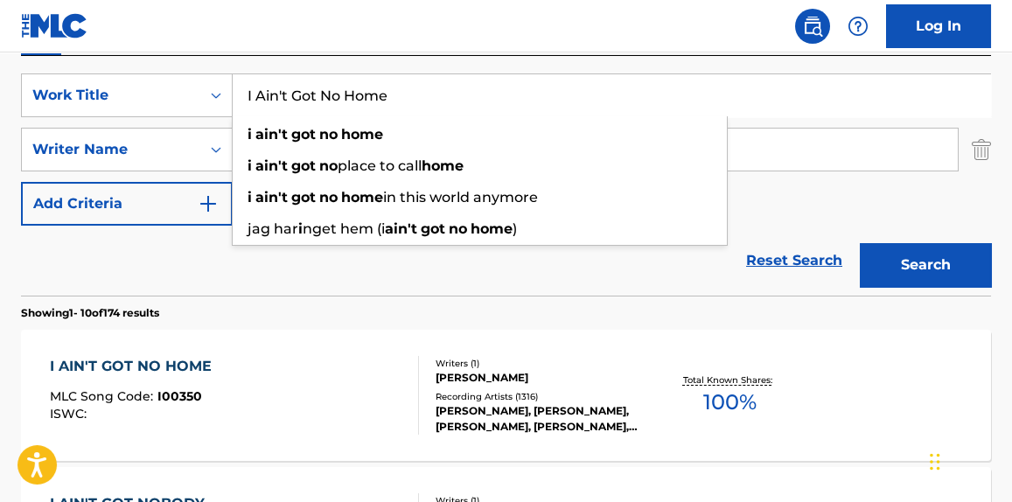
click at [350, 102] on input "I Ain't Got No Home" at bounding box center [612, 95] width 758 height 42
paste input "Devilish [PERSON_NAME]"
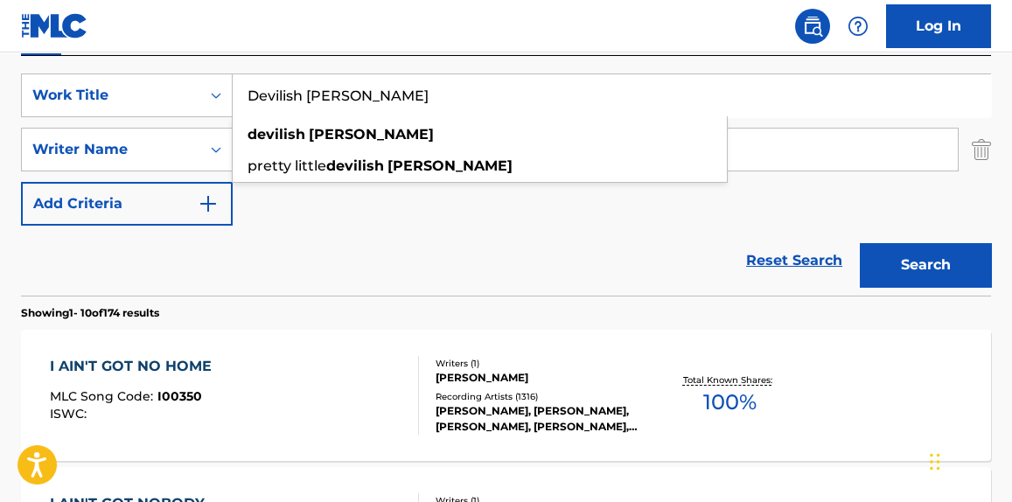
type input "Devilish [PERSON_NAME]"
click at [290, 241] on div "Reset Search Search" at bounding box center [506, 261] width 970 height 70
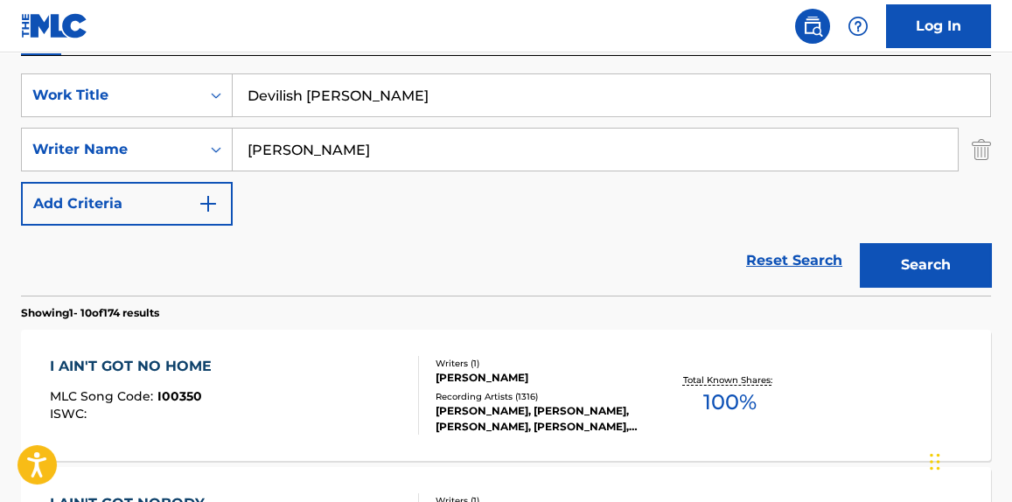
click at [288, 165] on input "[PERSON_NAME]" at bounding box center [595, 150] width 725 height 42
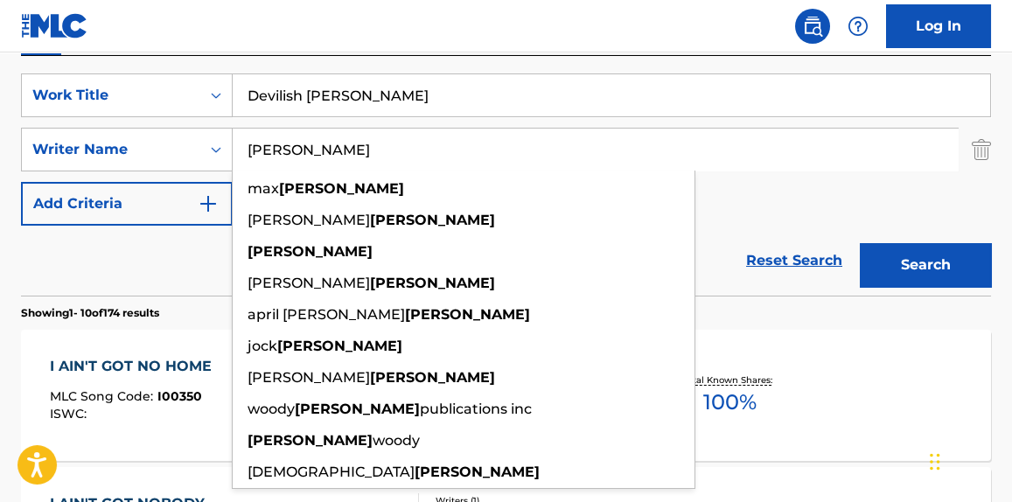
click at [288, 165] on input "[PERSON_NAME]" at bounding box center [595, 150] width 725 height 42
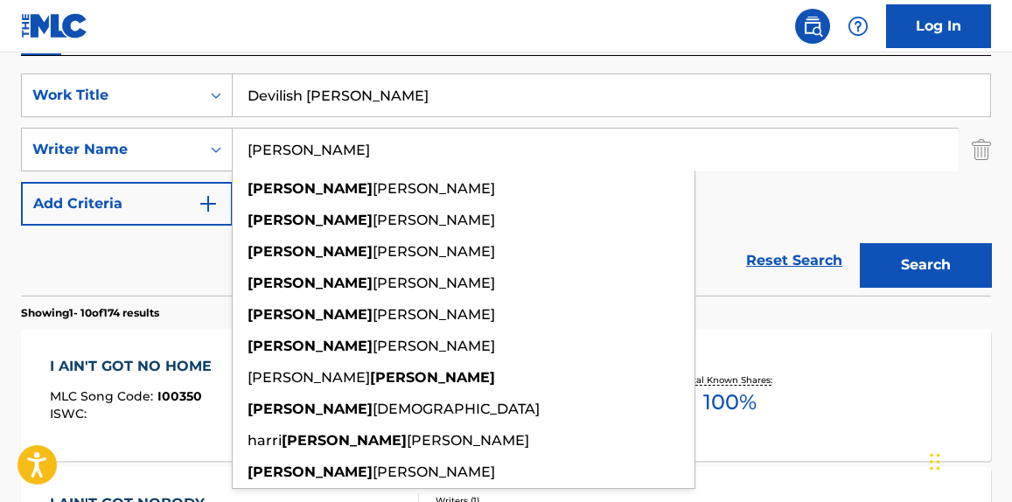
type input "[PERSON_NAME]"
click at [860, 243] on button "Search" at bounding box center [925, 265] width 131 height 44
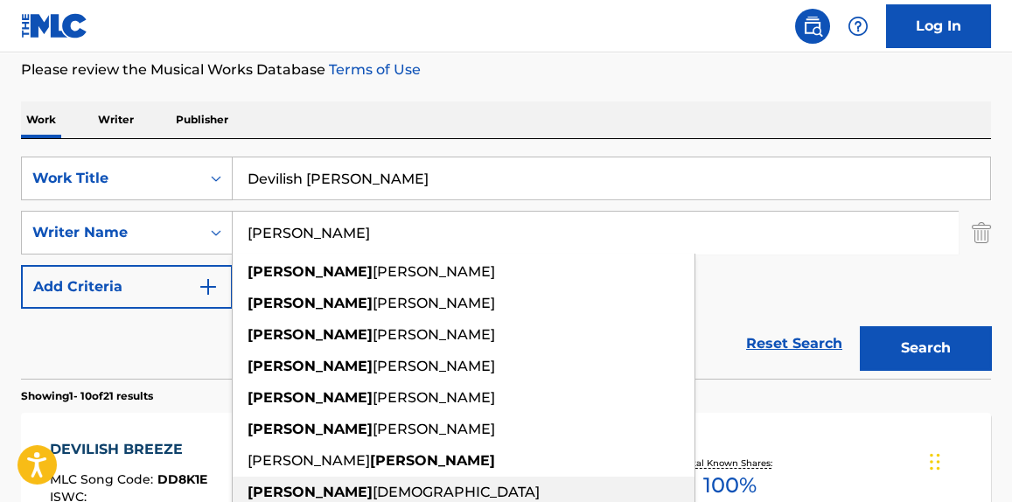
scroll to position [225, 0]
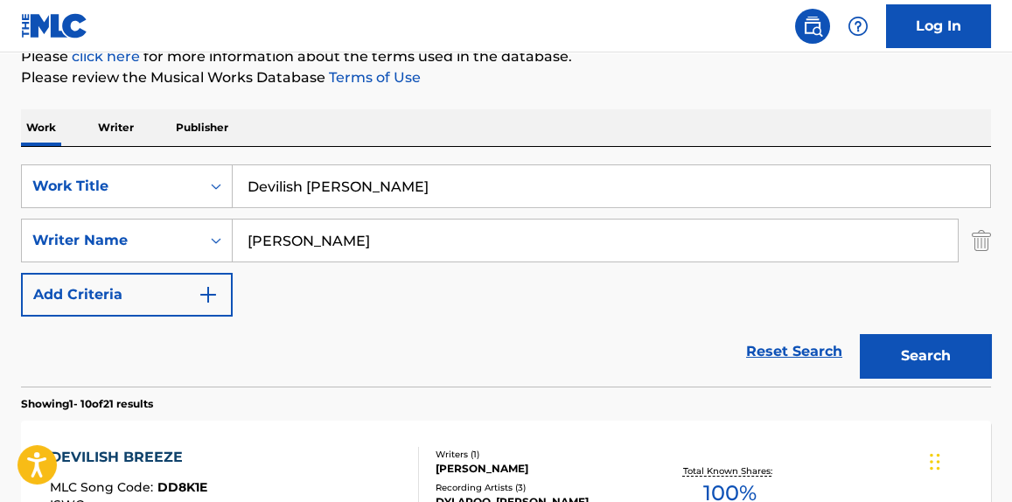
click at [323, 175] on input "Devilish [PERSON_NAME]" at bounding box center [612, 186] width 758 height 42
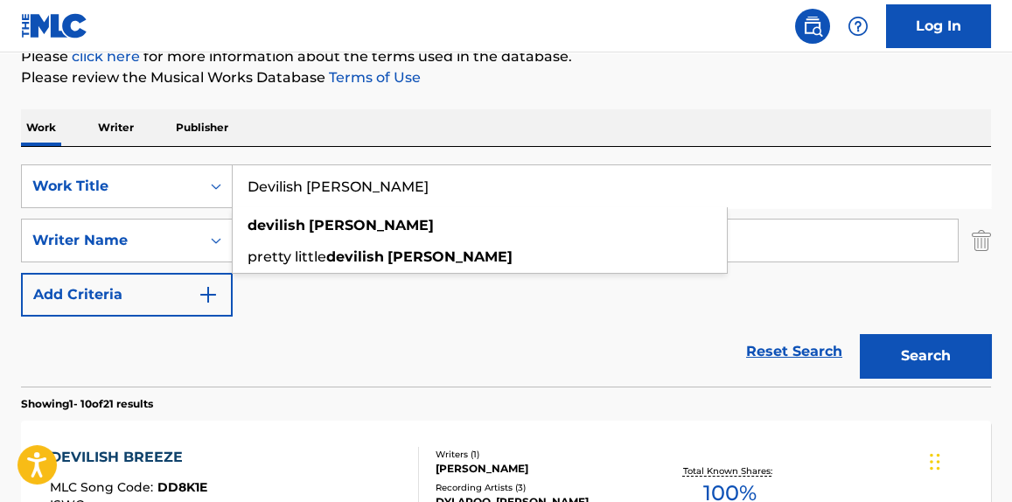
click at [323, 175] on input "Devilish [PERSON_NAME]" at bounding box center [612, 186] width 758 height 42
paste input "I'll Fly Awa"
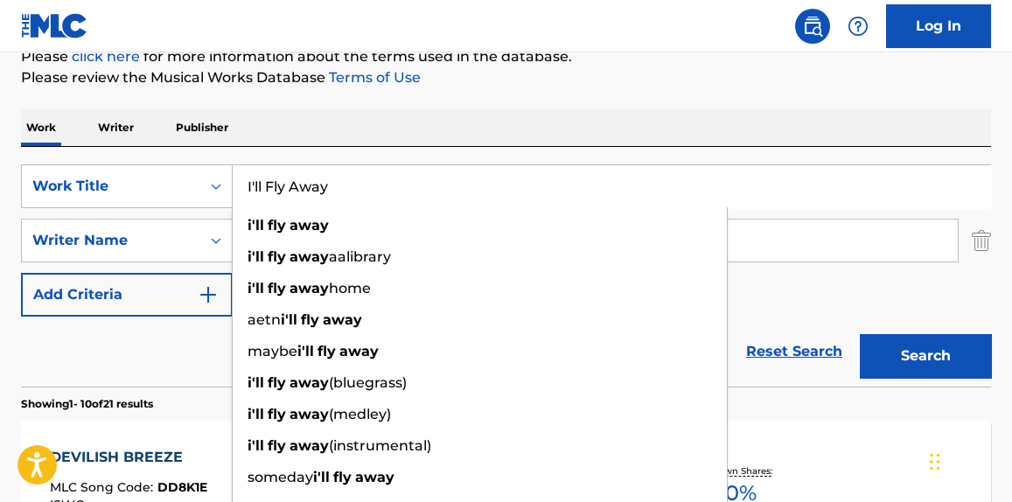
type input "I'll Fly Away"
click at [211, 325] on div "Reset Search Search" at bounding box center [506, 352] width 970 height 70
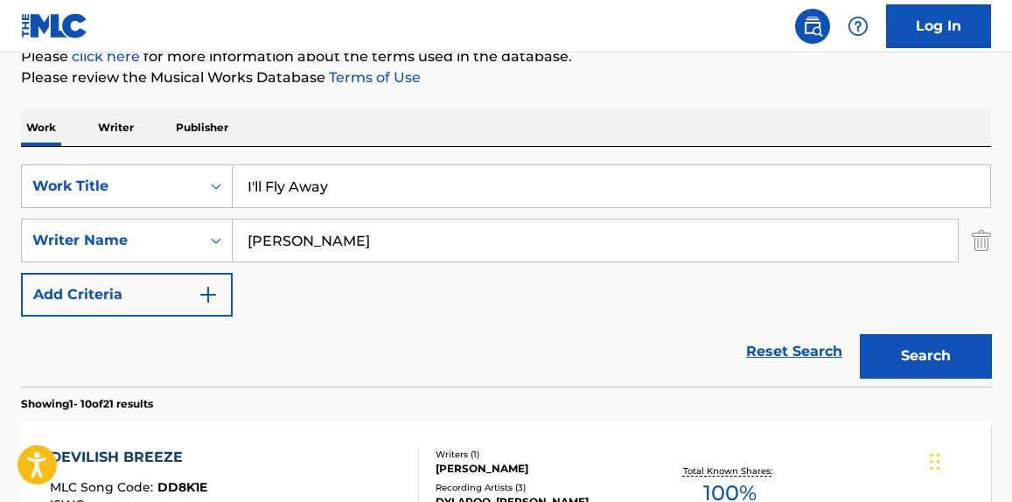
click at [265, 244] on input "[PERSON_NAME]" at bounding box center [595, 241] width 725 height 42
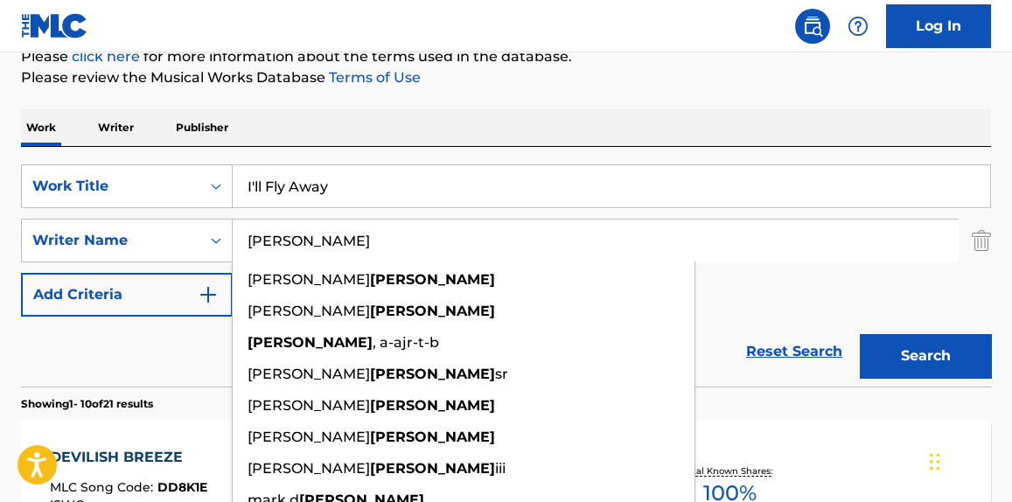
type input "[PERSON_NAME]"
click at [860, 334] on button "Search" at bounding box center [925, 356] width 131 height 44
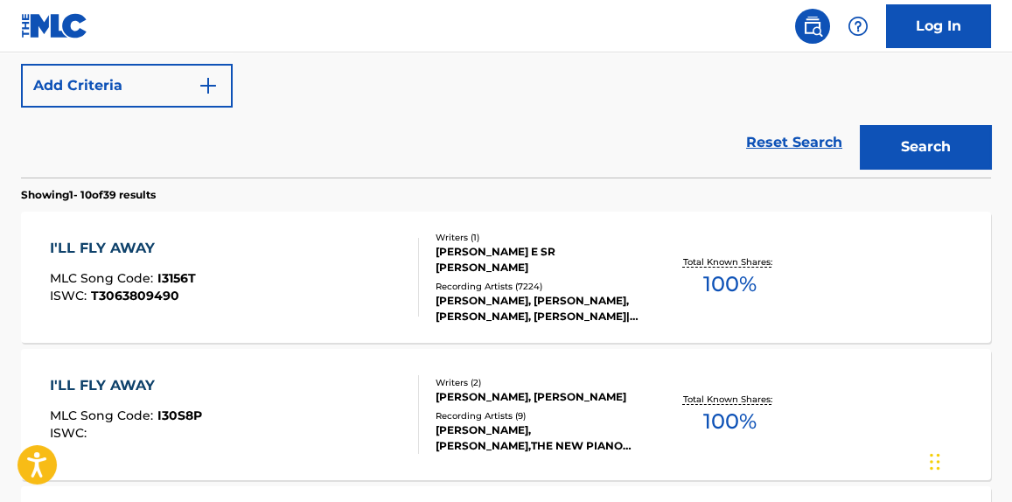
scroll to position [433, 0]
click at [305, 270] on div "I'LL FLY AWAY MLC Song Code : I3156T ISWC : T3063809490" at bounding box center [234, 278] width 368 height 79
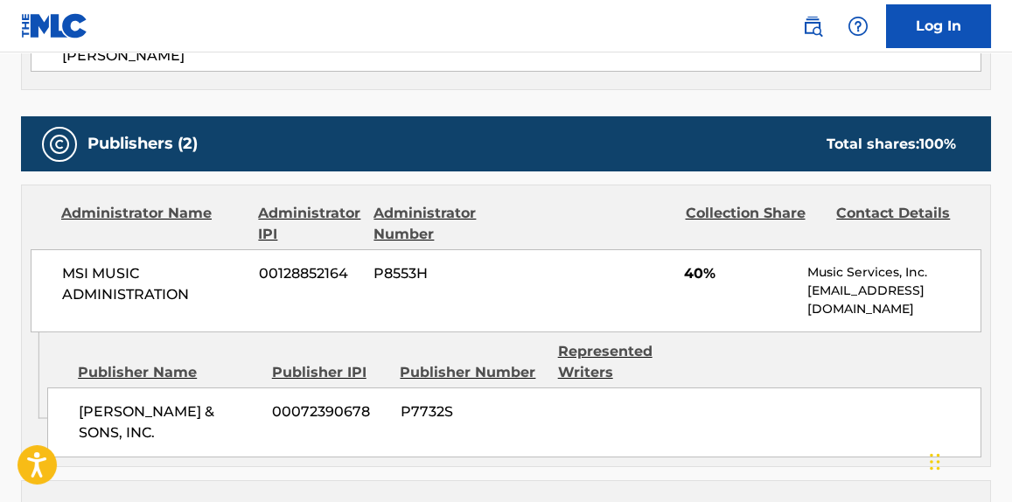
scroll to position [868, 0]
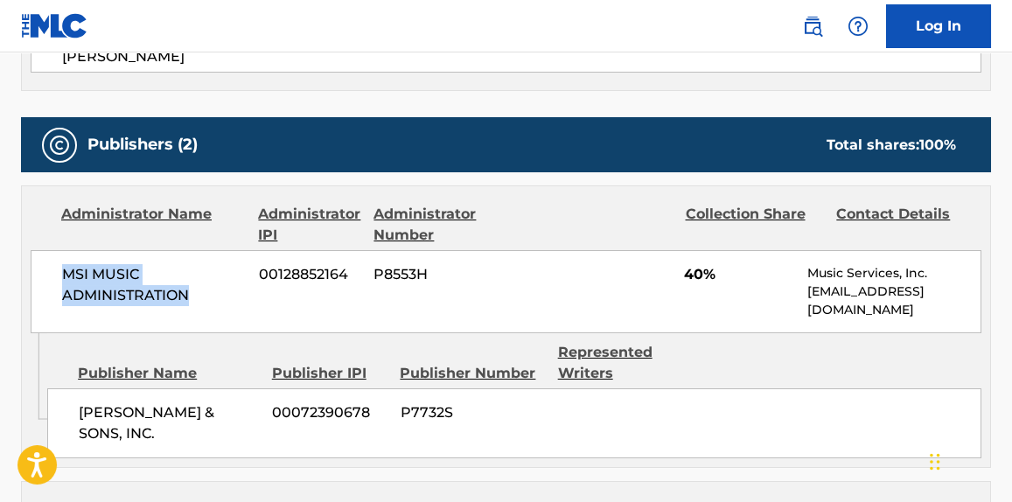
drag, startPoint x: 61, startPoint y: 260, endPoint x: 241, endPoint y: 294, distance: 182.6
click at [241, 294] on div "MSI MUSIC ADMINISTRATION 00128852164 P8553H 40% Music Services, Inc. [EMAIL_ADD…" at bounding box center [506, 291] width 951 height 83
copy span "MSI MUSIC ADMINISTRATION"
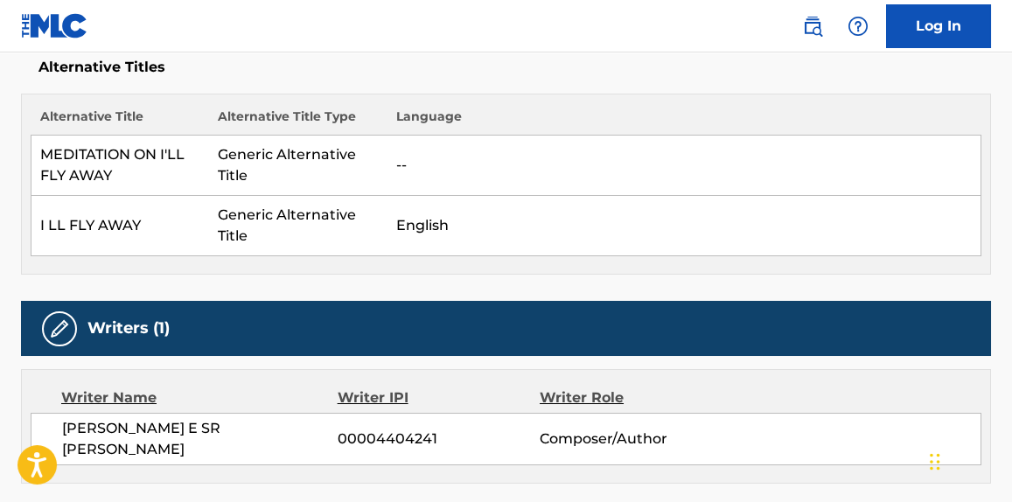
scroll to position [128, 0]
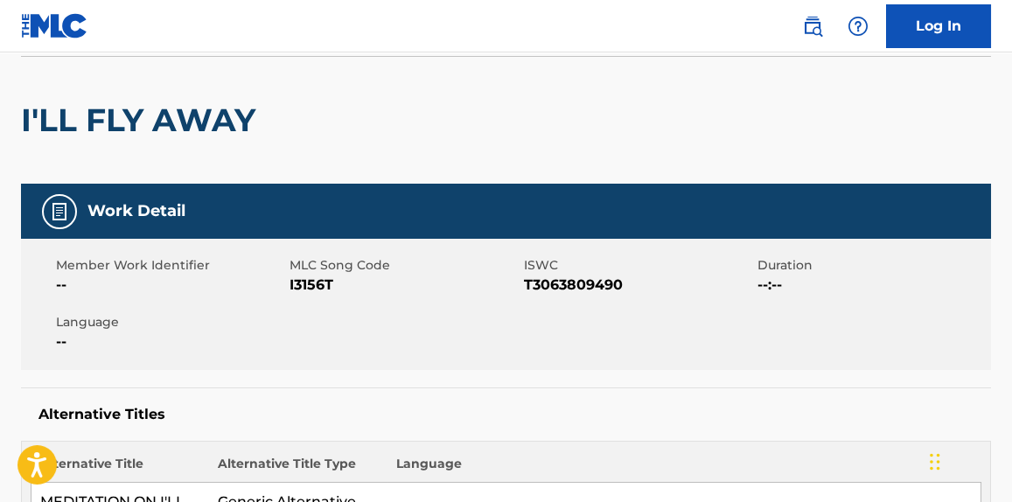
click at [309, 290] on span "I3156T" at bounding box center [404, 285] width 229 height 21
copy span "I3156T"
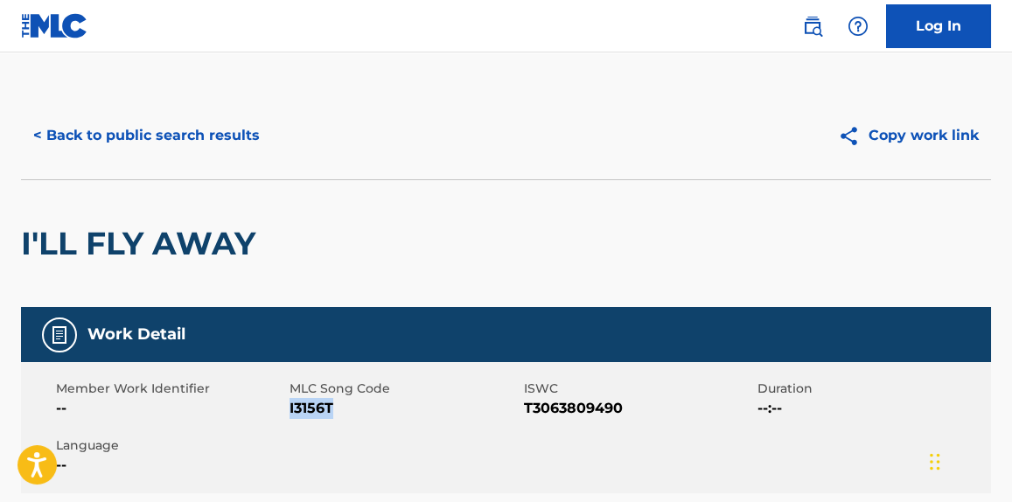
click at [200, 142] on button "< Back to public search results" at bounding box center [146, 136] width 251 height 44
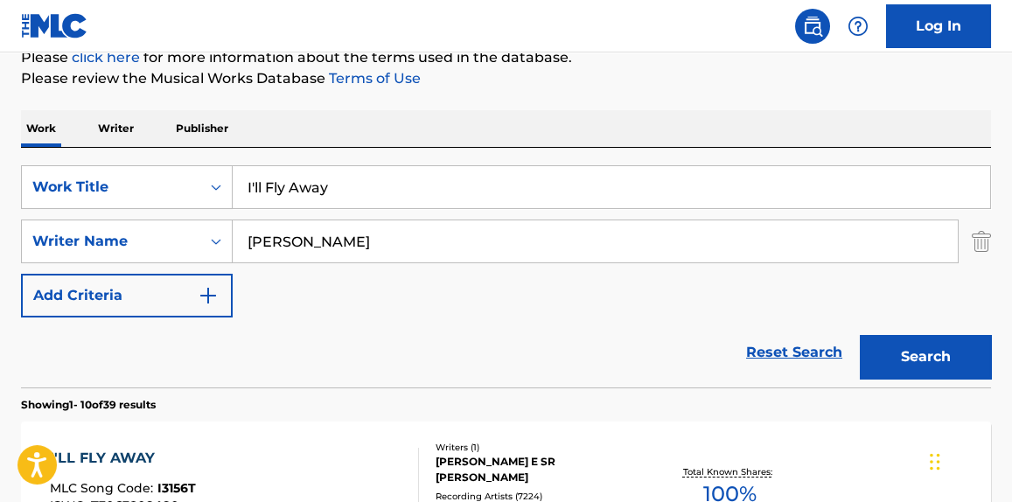
scroll to position [111, 0]
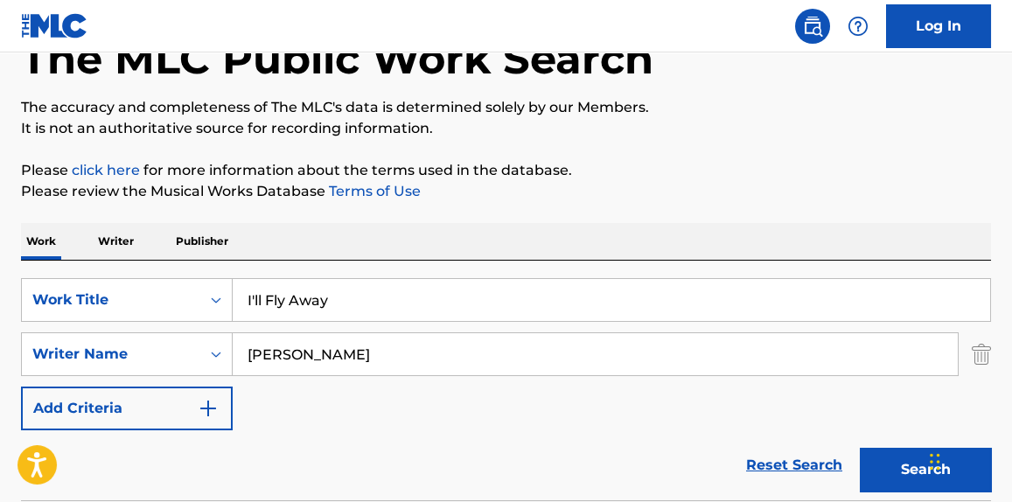
click at [353, 280] on input "I'll Fly Away" at bounding box center [612, 300] width 758 height 42
paste input "Railroading on the Great Divide"
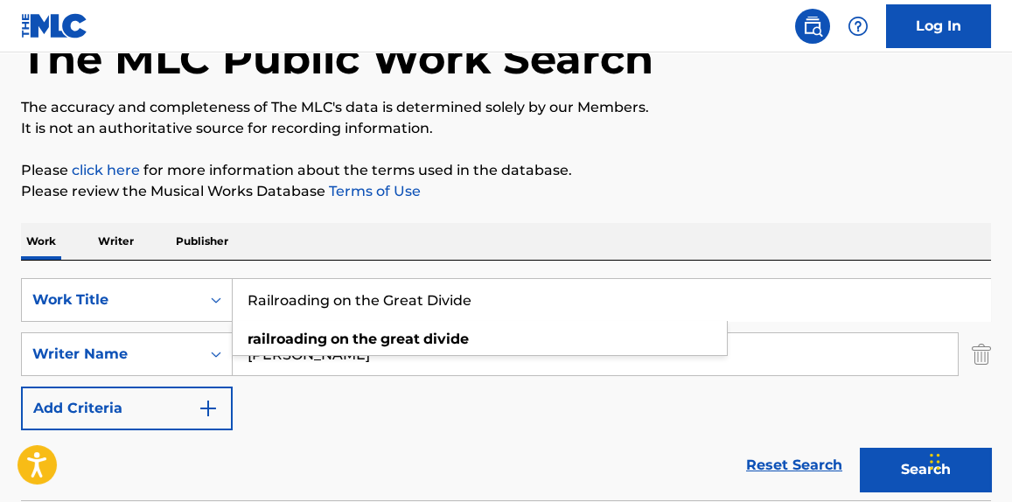
type input "Railroading on the Great Divide"
click at [344, 247] on div "Work Writer Publisher" at bounding box center [506, 241] width 970 height 37
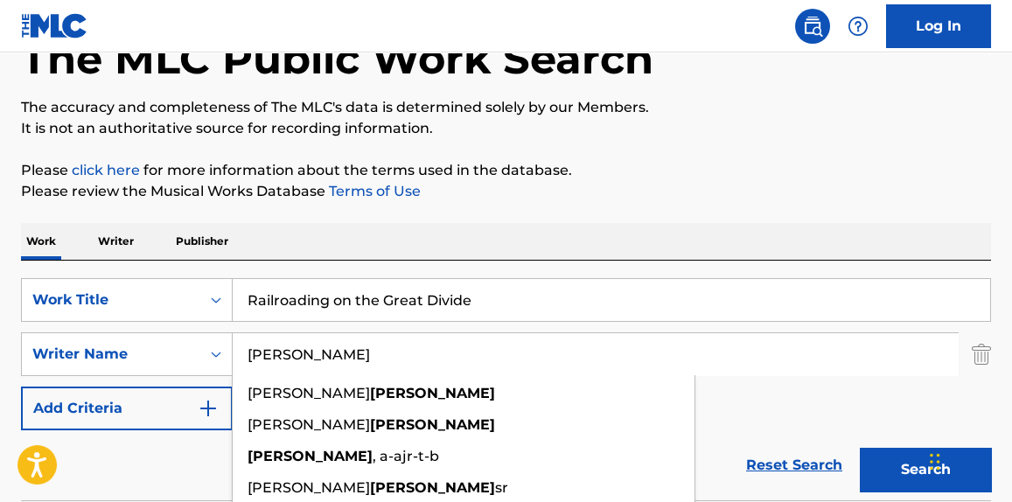
click at [297, 351] on input "[PERSON_NAME]" at bounding box center [595, 354] width 725 height 42
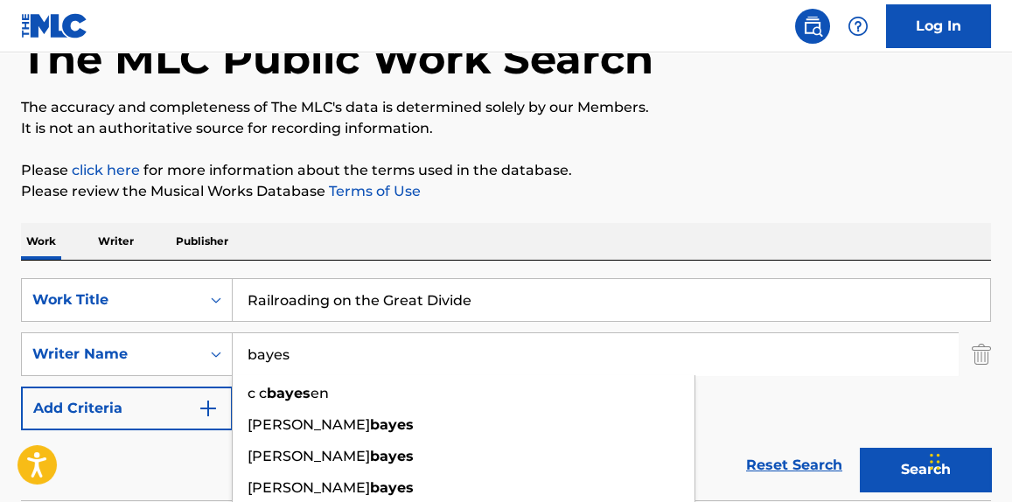
type input "bayes"
click at [860, 448] on button "Search" at bounding box center [925, 470] width 131 height 44
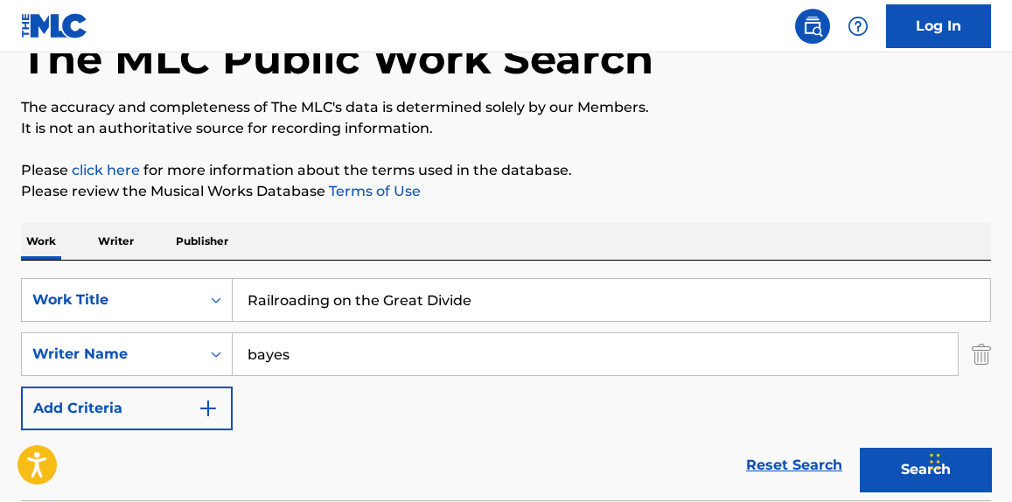
scroll to position [479, 0]
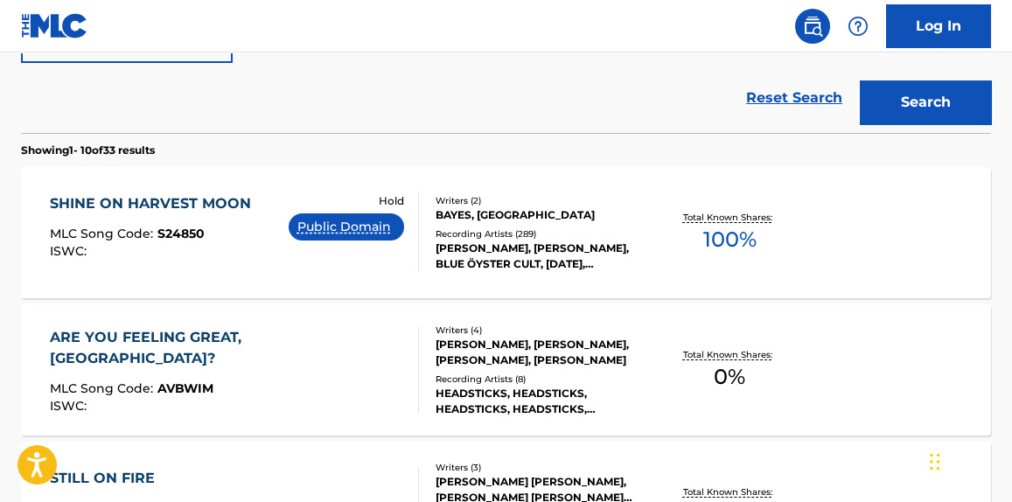
drag, startPoint x: 297, startPoint y: 351, endPoint x: 262, endPoint y: 80, distance: 272.5
click at [262, 80] on div "Reset Search Search" at bounding box center [506, 98] width 970 height 70
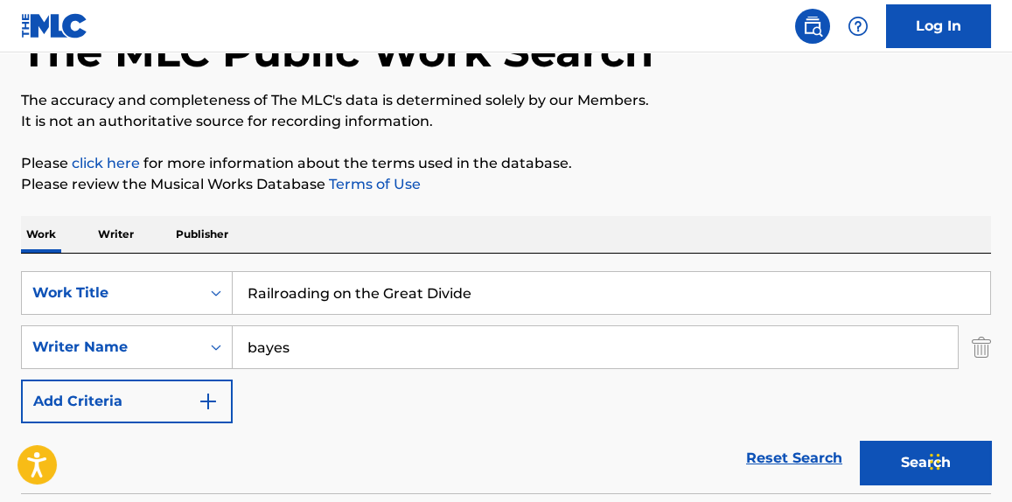
scroll to position [123, 0]
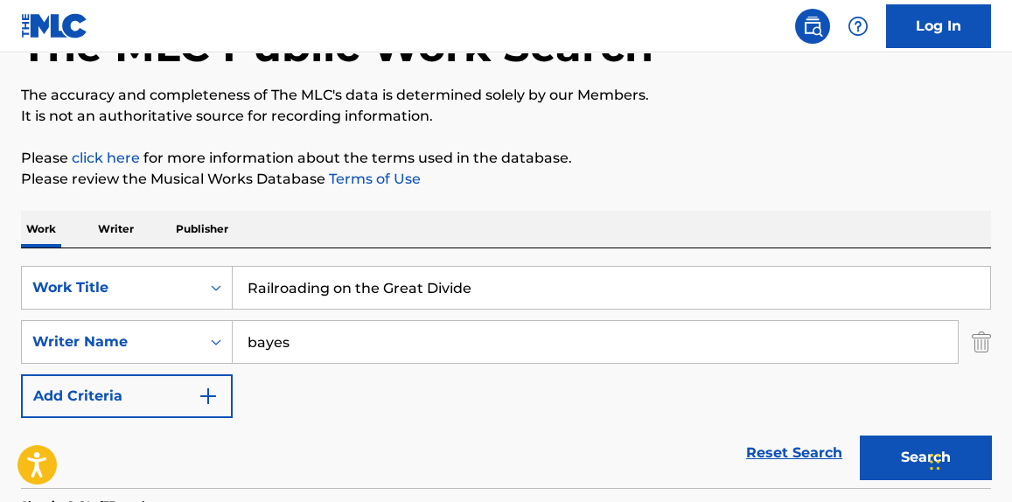
click at [267, 340] on input "bayes" at bounding box center [595, 342] width 725 height 42
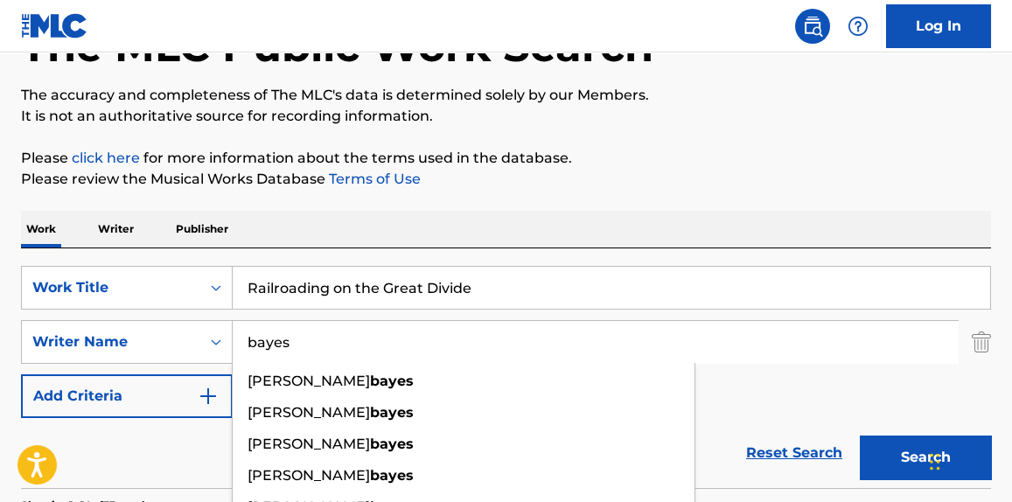
click at [267, 340] on input "bayes" at bounding box center [595, 342] width 725 height 42
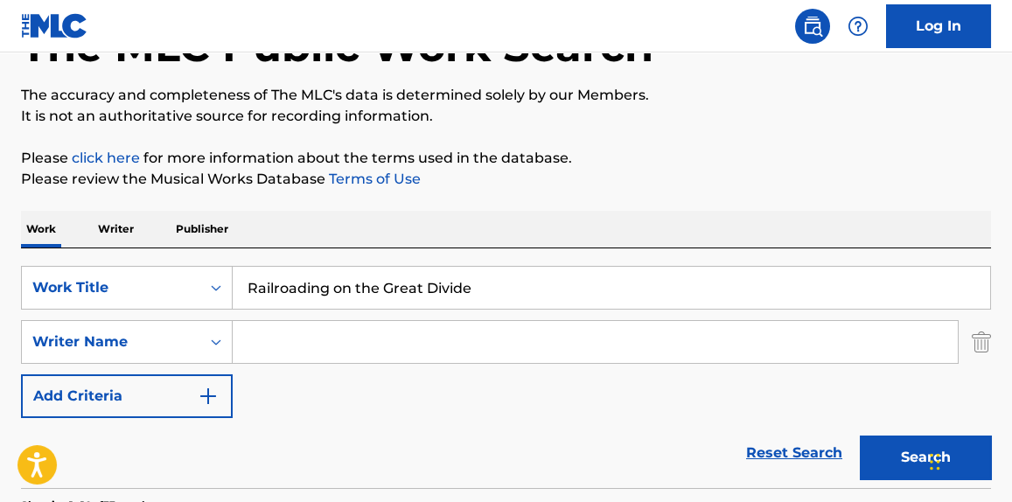
click at [860, 436] on button "Search" at bounding box center [925, 458] width 131 height 44
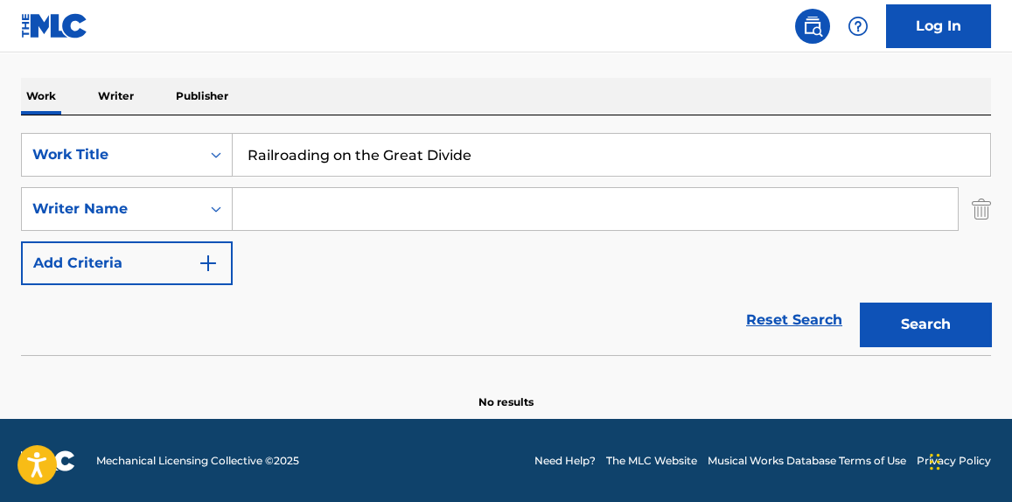
click at [294, 167] on input "Railroading on the Great Divide" at bounding box center [612, 155] width 758 height 42
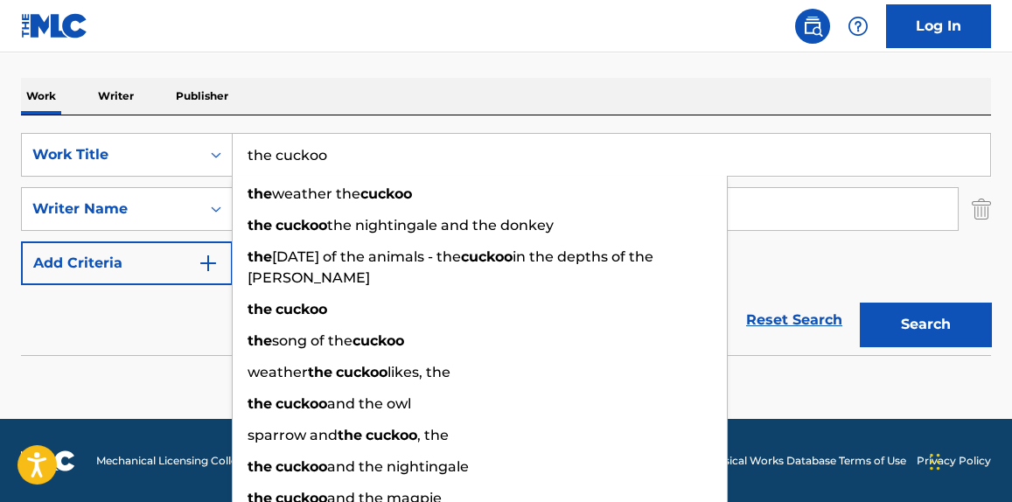
type input "the cuckoo"
click at [860, 303] on button "Search" at bounding box center [925, 325] width 131 height 44
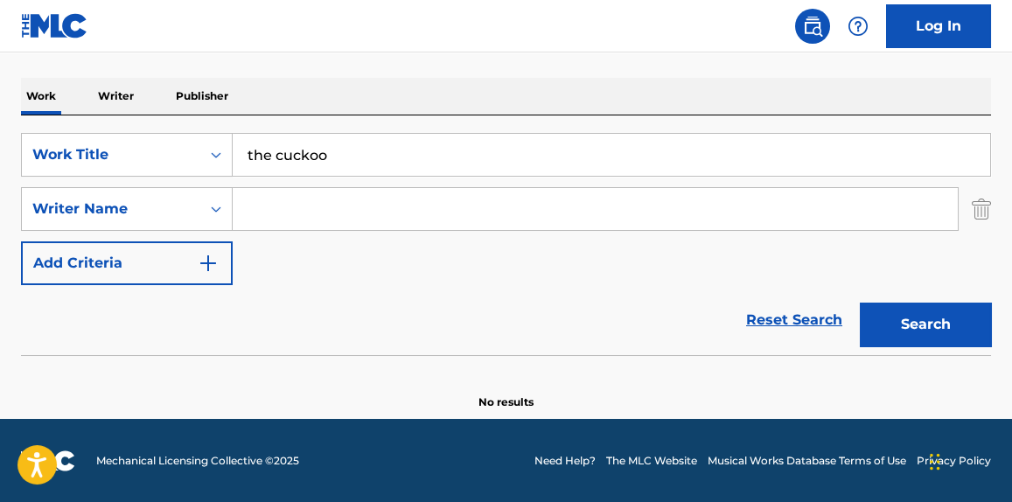
click at [292, 195] on input "Search Form" at bounding box center [595, 209] width 725 height 42
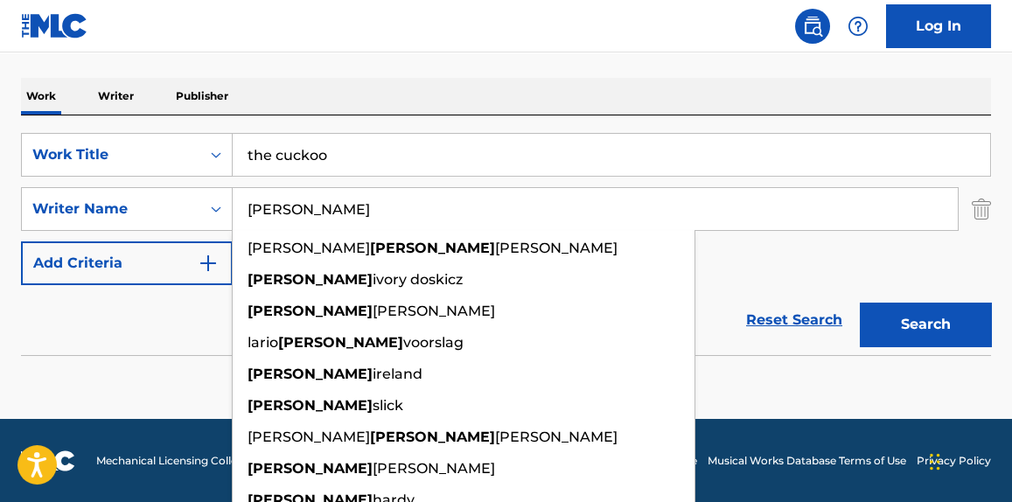
type input "[PERSON_NAME]"
click at [860, 303] on button "Search" at bounding box center [925, 325] width 131 height 44
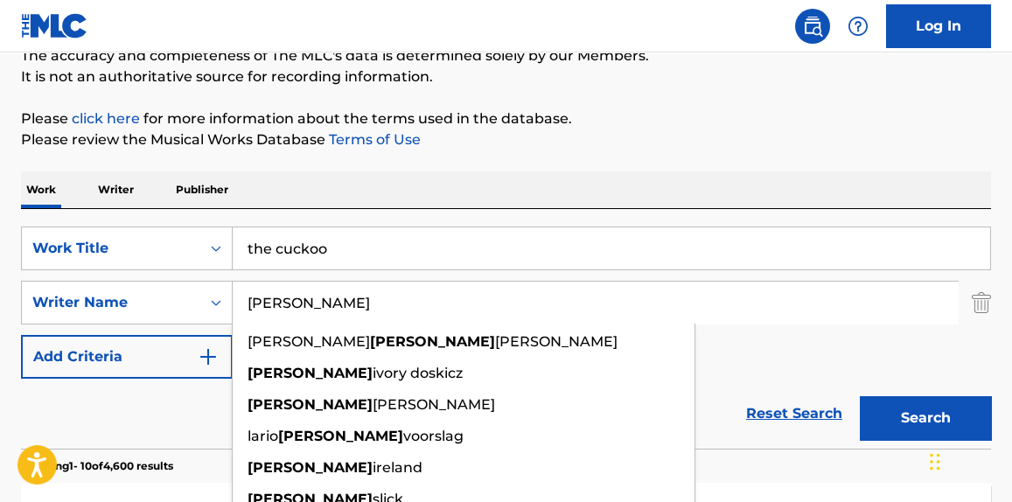
scroll to position [153, 0]
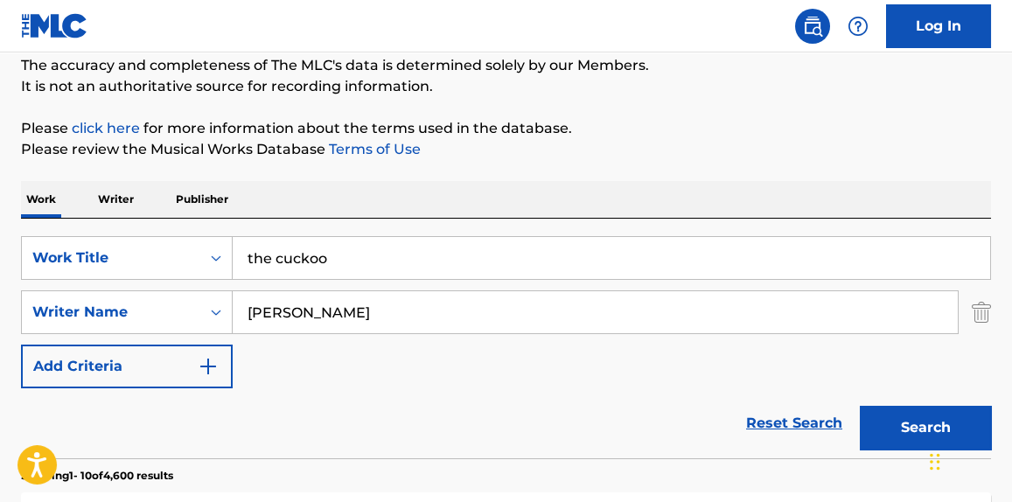
click at [311, 255] on input "the cuckoo" at bounding box center [612, 258] width 758 height 42
click at [283, 309] on input "[PERSON_NAME]" at bounding box center [595, 312] width 725 height 42
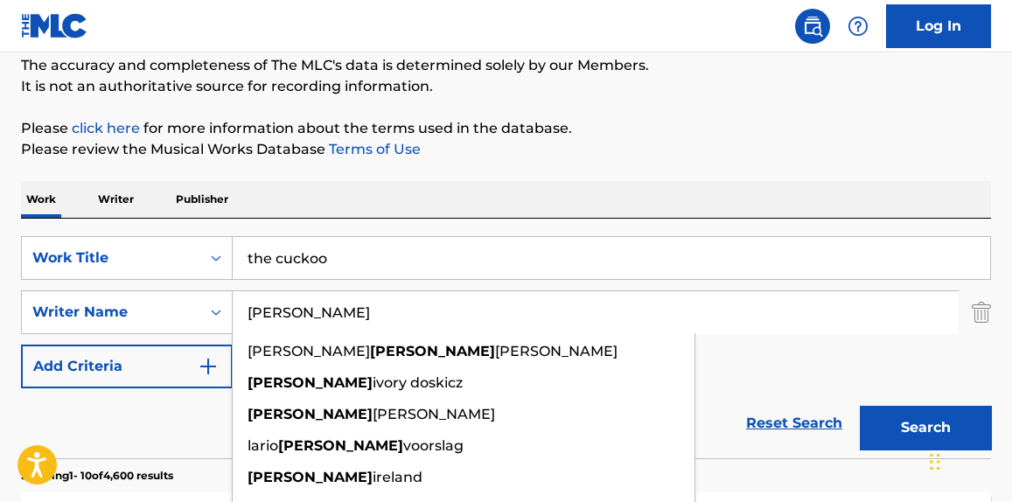
click at [283, 309] on input "[PERSON_NAME]" at bounding box center [595, 312] width 725 height 42
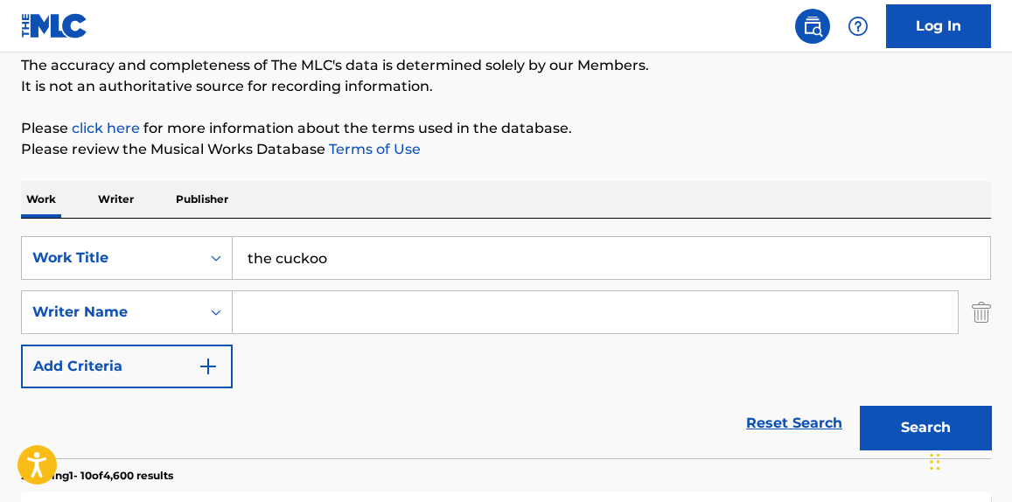
click at [860, 406] on button "Search" at bounding box center [925, 428] width 131 height 44
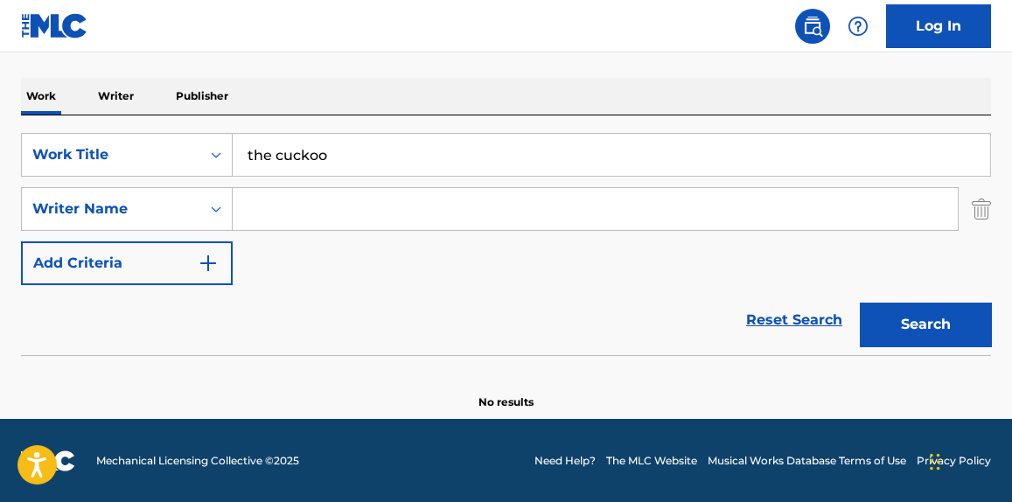
click at [304, 152] on input "the cuckoo" at bounding box center [612, 155] width 758 height 42
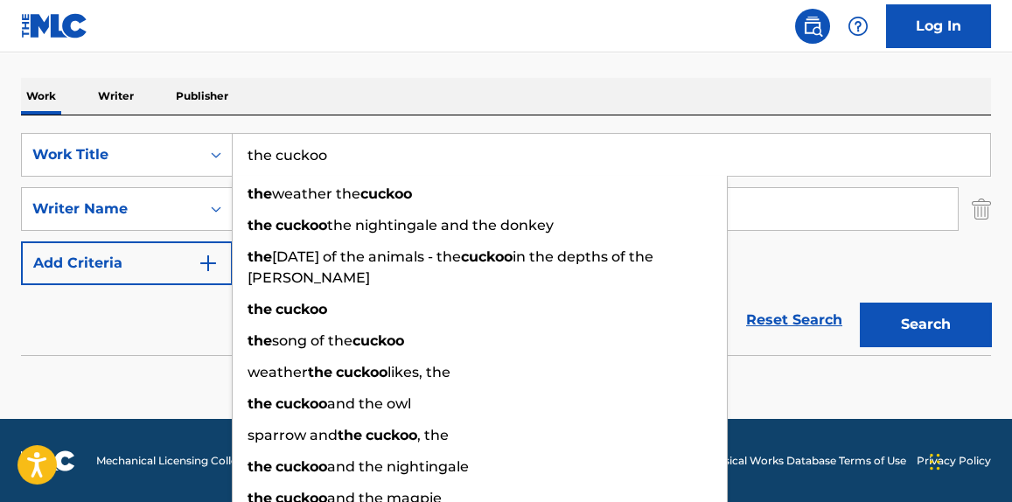
click at [304, 152] on input "the cuckoo" at bounding box center [612, 155] width 758 height 42
click at [308, 147] on input "the cuckoo" at bounding box center [612, 155] width 758 height 42
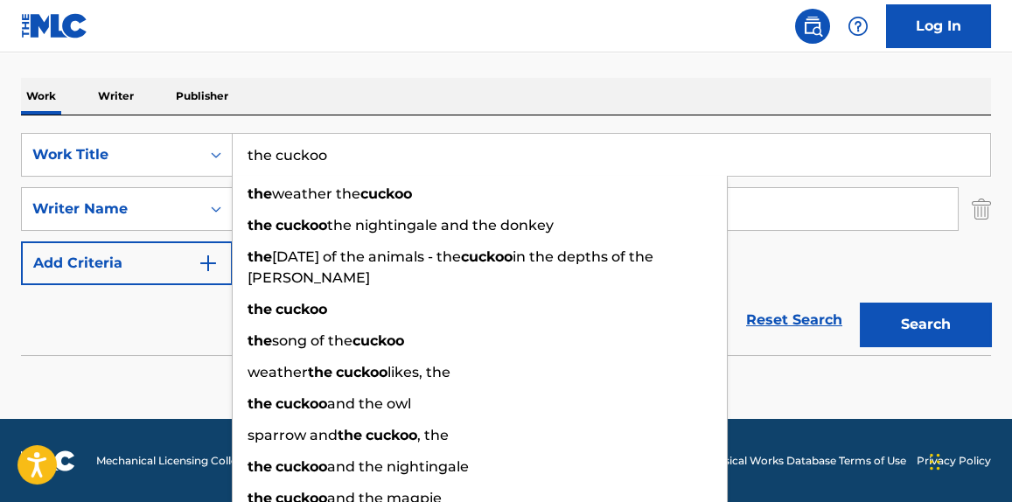
paste input "[PERSON_NAME]"
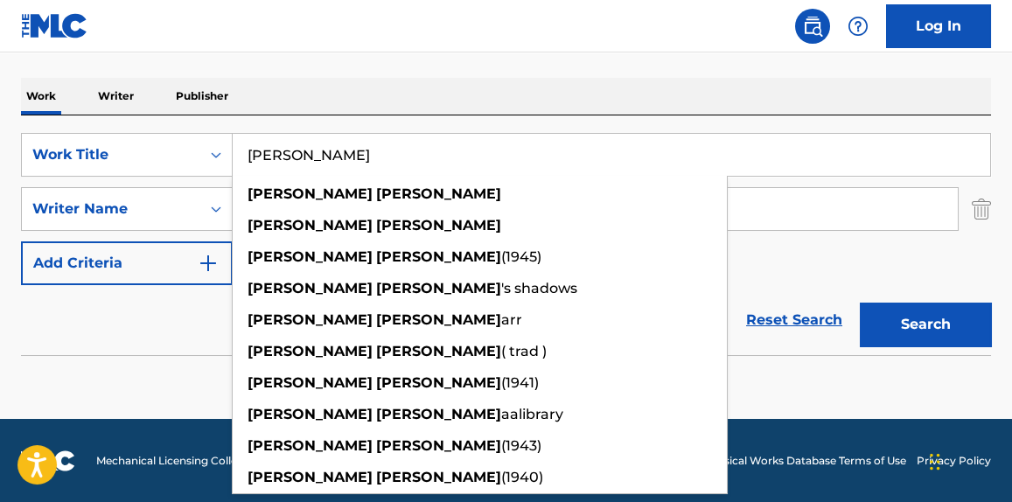
type input "[PERSON_NAME]"
click at [369, 110] on div "Work Writer Publisher" at bounding box center [506, 96] width 970 height 37
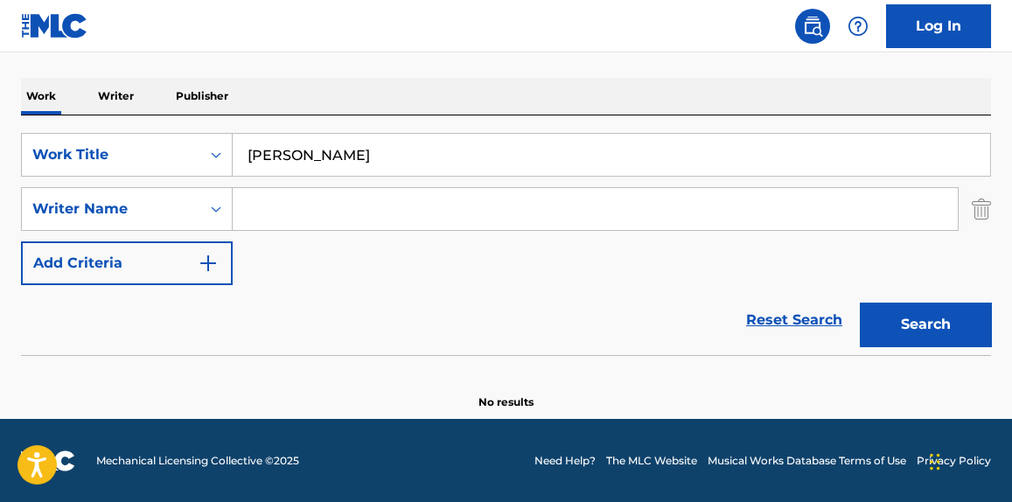
click at [270, 210] on input "Search Form" at bounding box center [595, 209] width 725 height 42
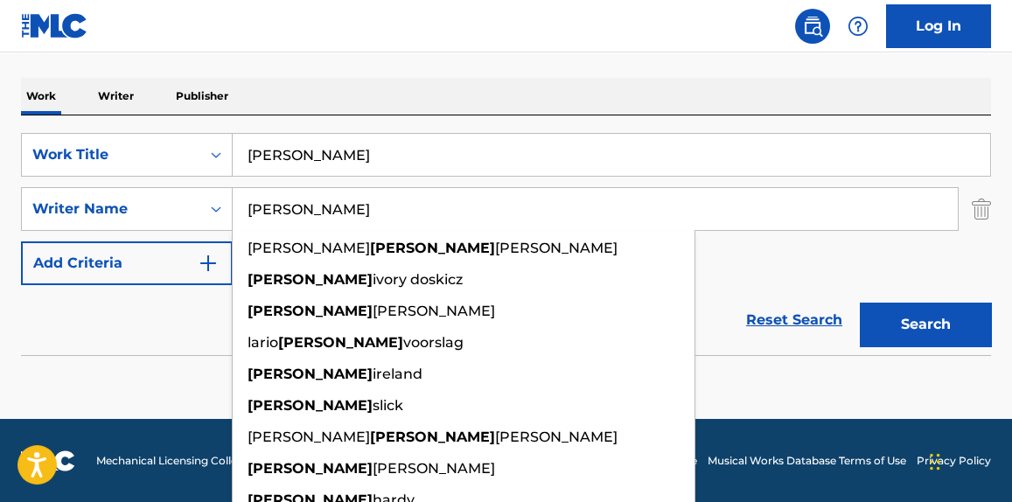
click at [860, 303] on button "Search" at bounding box center [925, 325] width 131 height 44
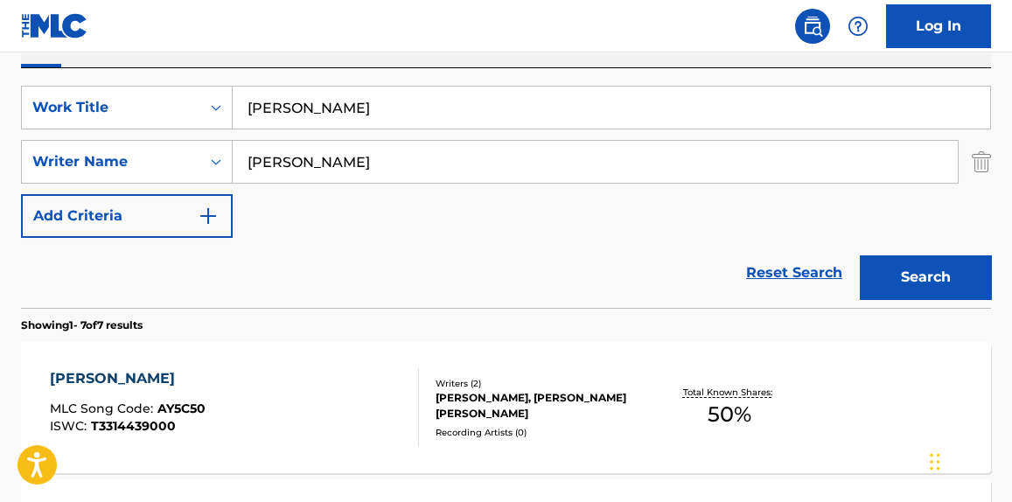
scroll to position [297, 0]
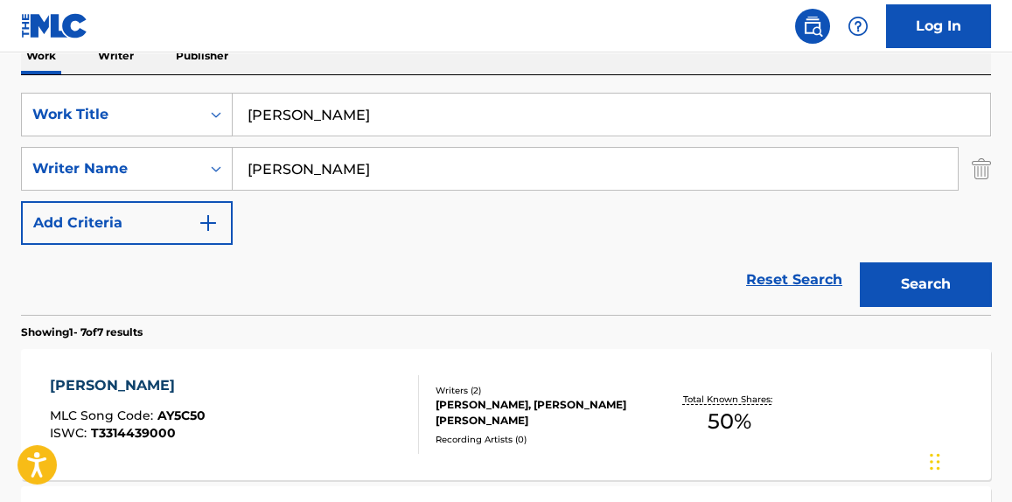
click at [251, 167] on input "[PERSON_NAME]" at bounding box center [595, 169] width 725 height 42
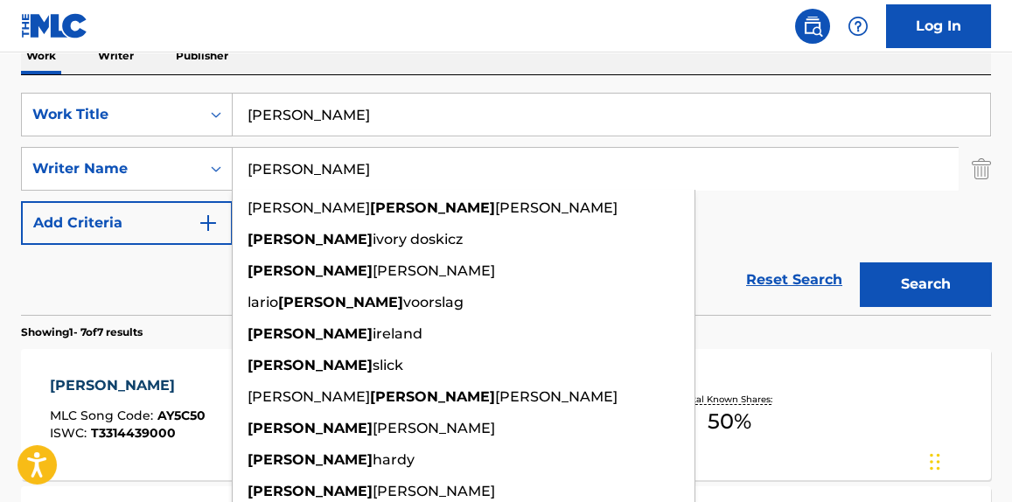
type input "[PERSON_NAME]"
click at [860, 262] on button "Search" at bounding box center [925, 284] width 131 height 44
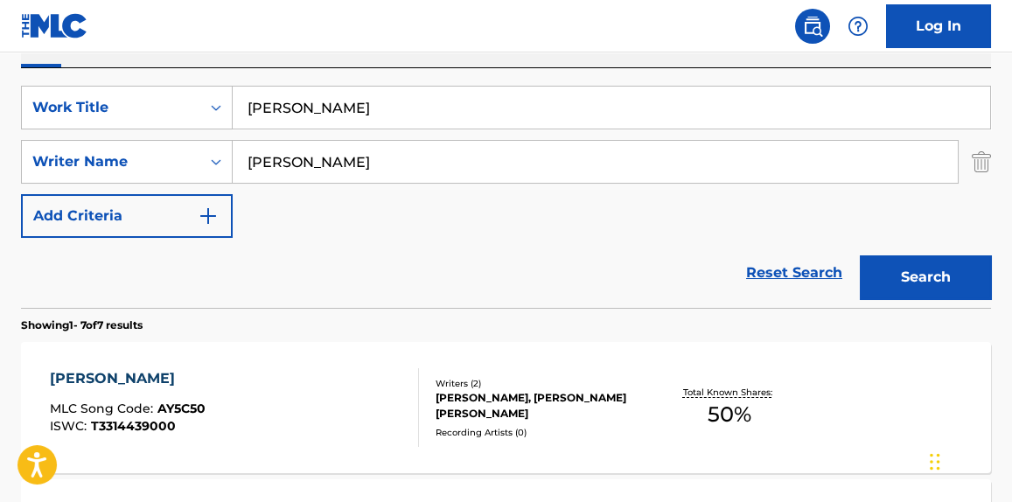
scroll to position [346, 0]
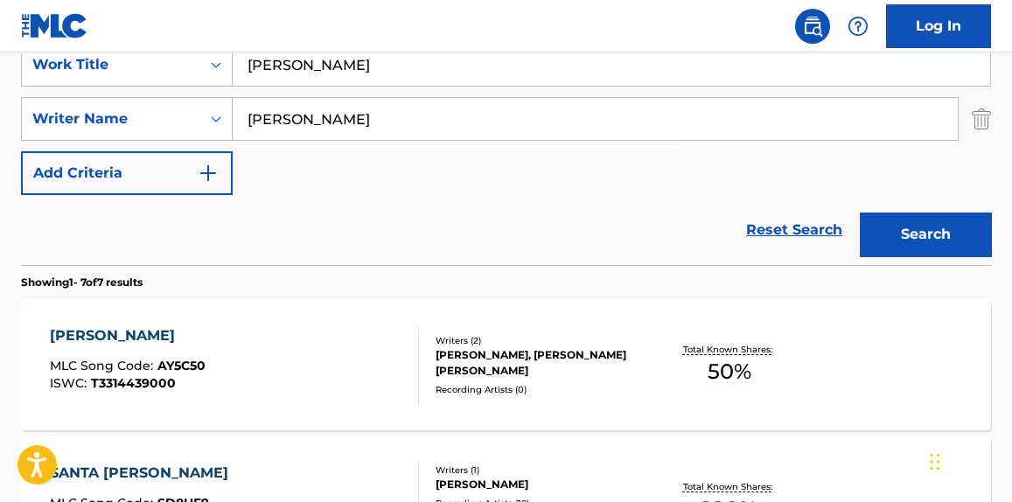
click at [311, 66] on input "[PERSON_NAME]" at bounding box center [612, 65] width 758 height 42
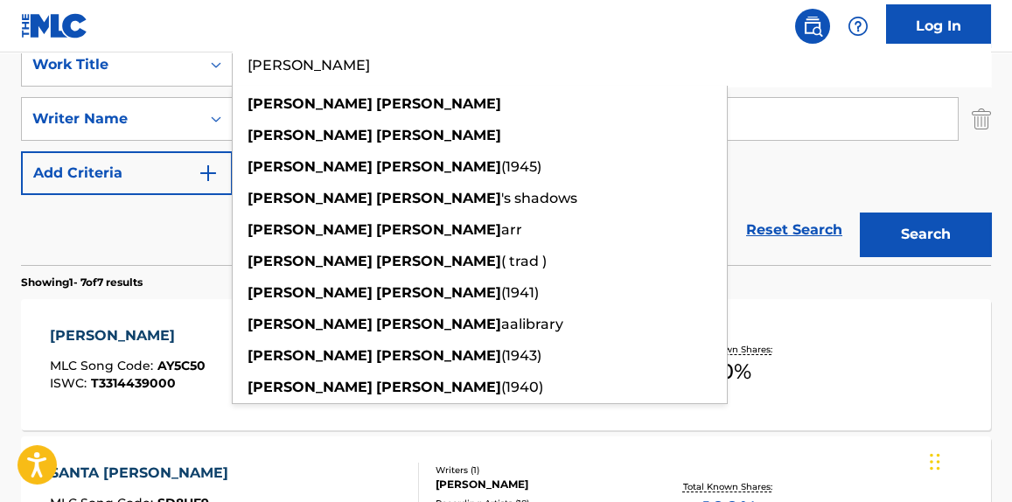
click at [311, 66] on input "[PERSON_NAME]" at bounding box center [612, 65] width 758 height 42
paste input "Ramblin' Round"
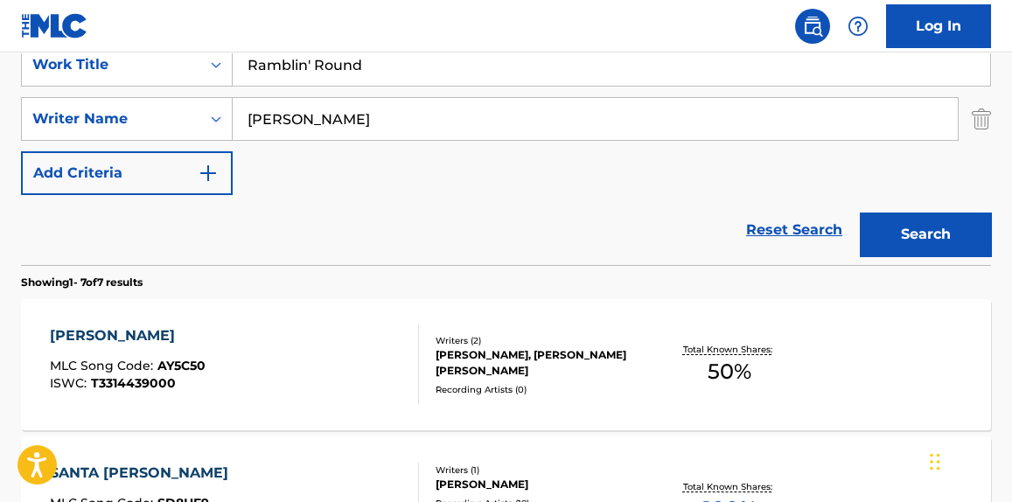
type input "Ramblin' Round"
click at [286, 122] on input "[PERSON_NAME]" at bounding box center [595, 119] width 725 height 42
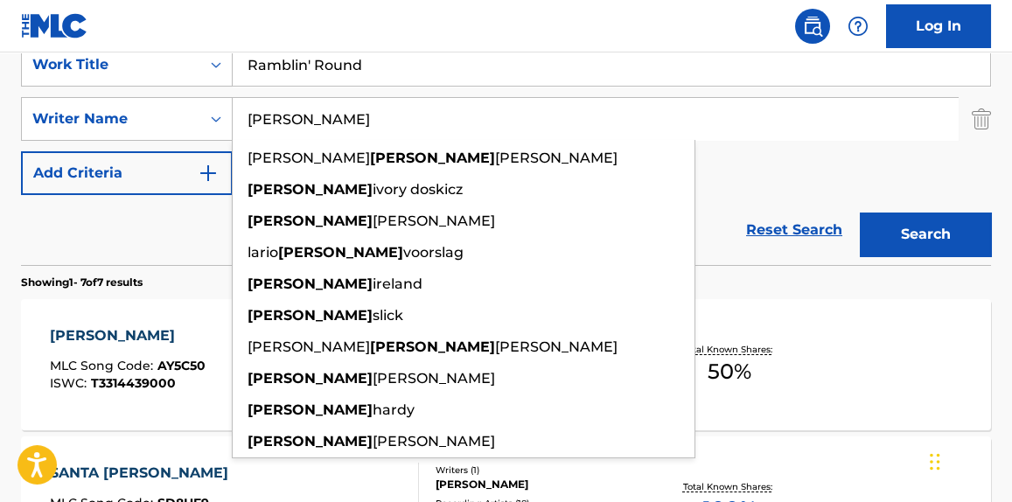
click at [286, 122] on input "[PERSON_NAME]" at bounding box center [595, 119] width 725 height 42
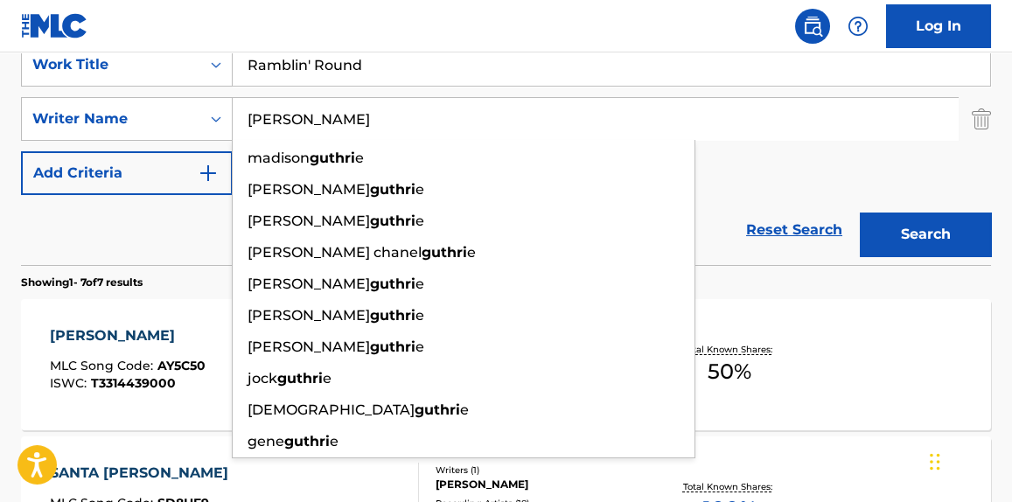
type input "[PERSON_NAME]"
click at [860, 213] on button "Search" at bounding box center [925, 235] width 131 height 44
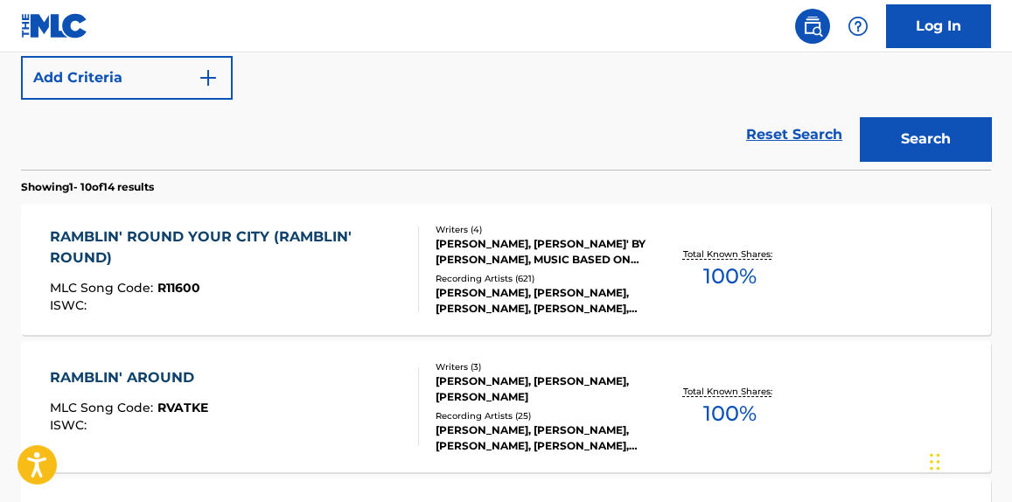
scroll to position [443, 0]
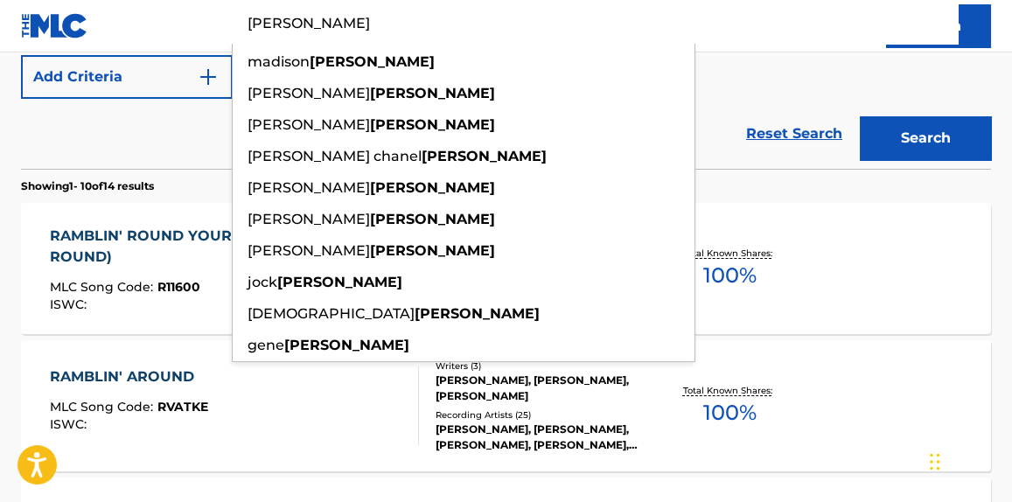
click at [157, 149] on div "Reset Search Search" at bounding box center [506, 134] width 970 height 70
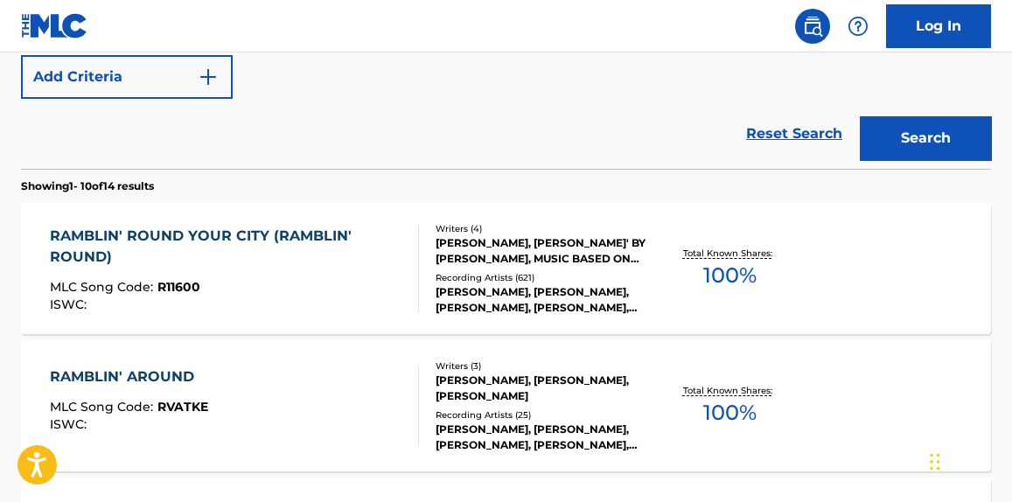
click at [353, 371] on div "RAMBLIN' AROUND MLC Song Code : RVATKE ISWC :" at bounding box center [234, 406] width 368 height 79
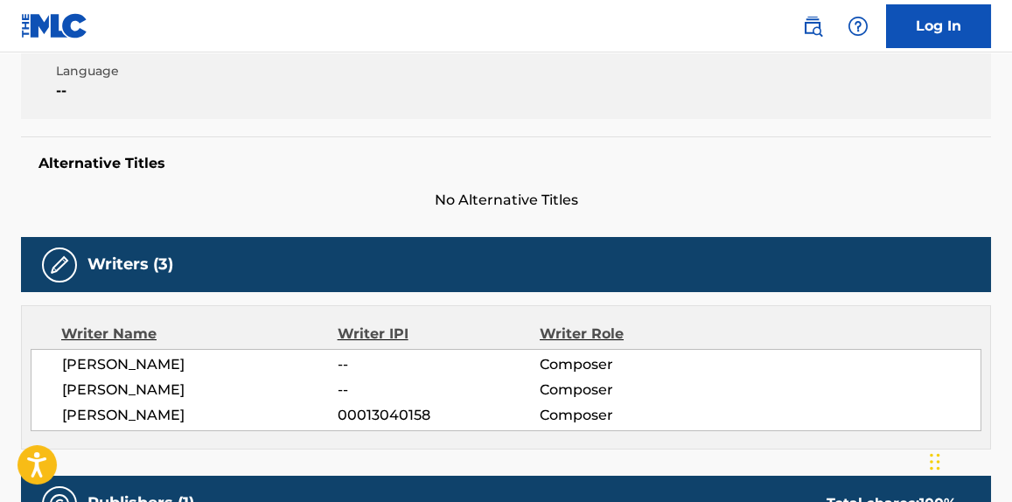
scroll to position [380, 0]
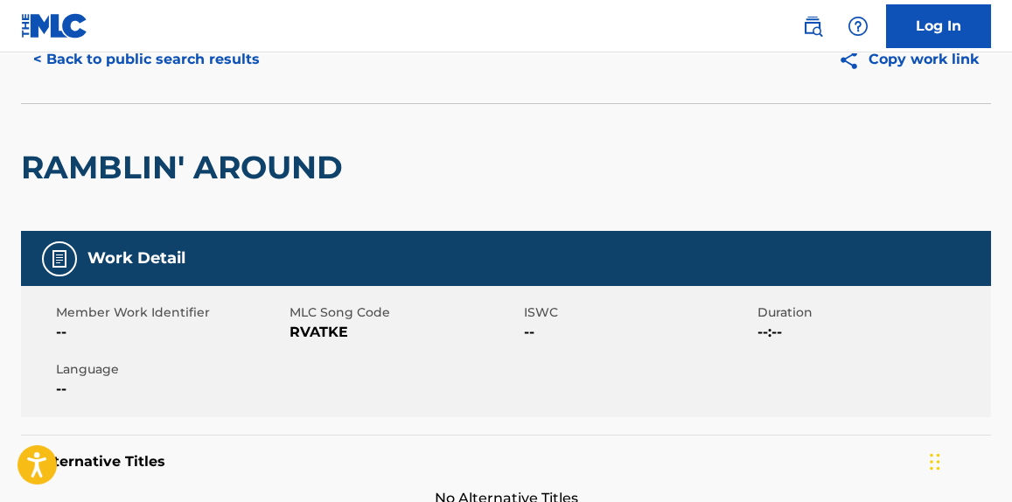
drag, startPoint x: 272, startPoint y: 307, endPoint x: 99, endPoint y: 60, distance: 301.5
click at [99, 60] on button "< Back to public search results" at bounding box center [146, 60] width 251 height 44
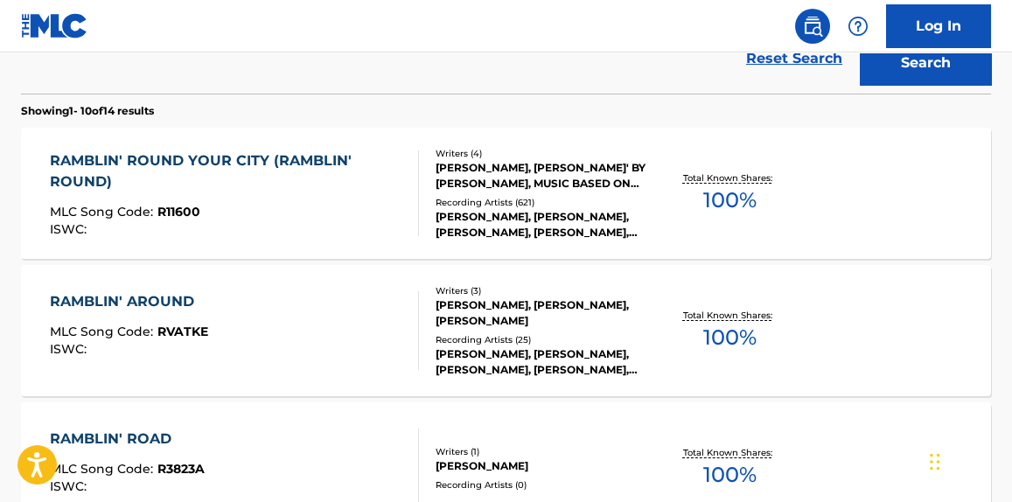
scroll to position [495, 0]
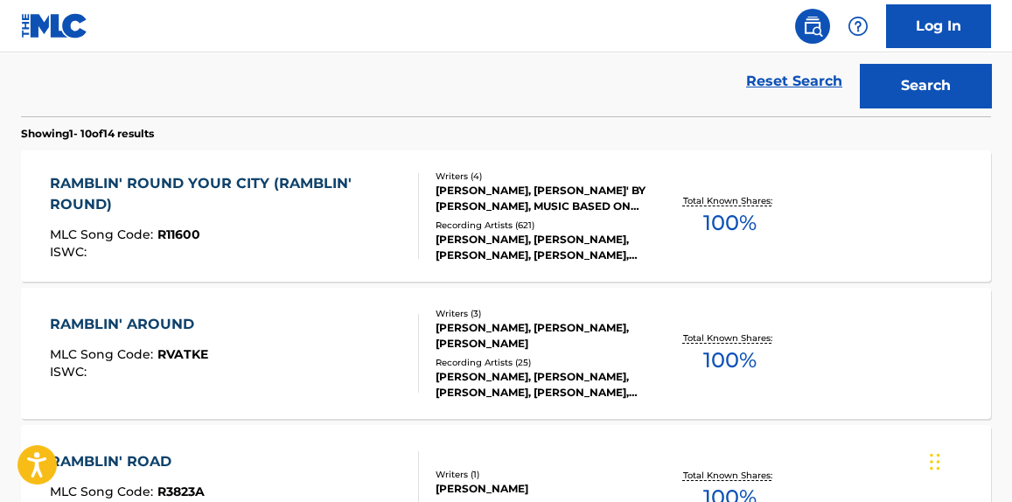
click at [262, 241] on div "MLC Song Code : R11600" at bounding box center [226, 236] width 353 height 17
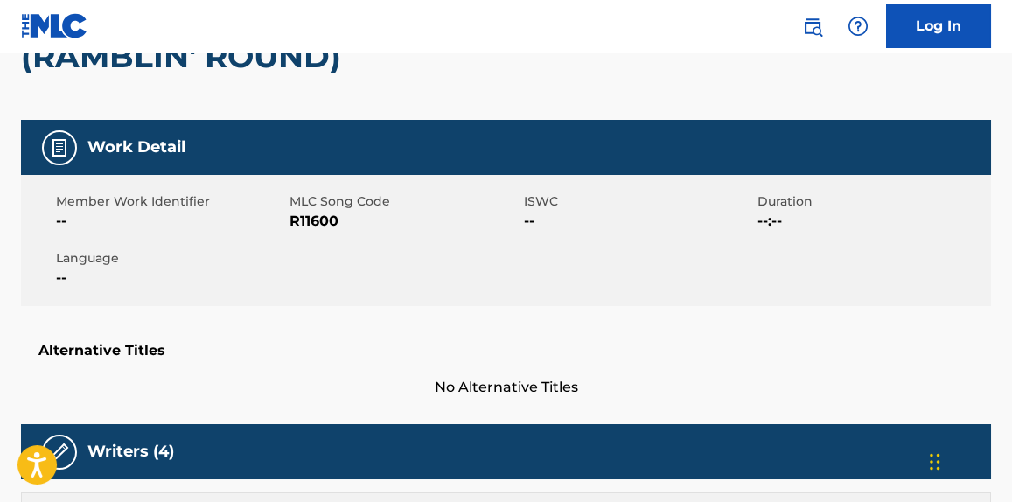
scroll to position [203, 0]
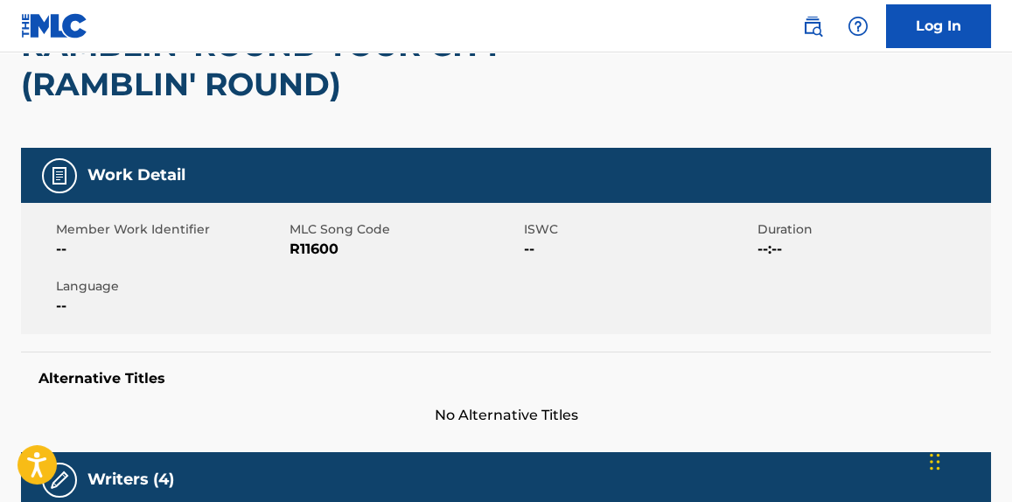
click at [325, 245] on span "R11600" at bounding box center [404, 249] width 229 height 21
copy span "R11600"
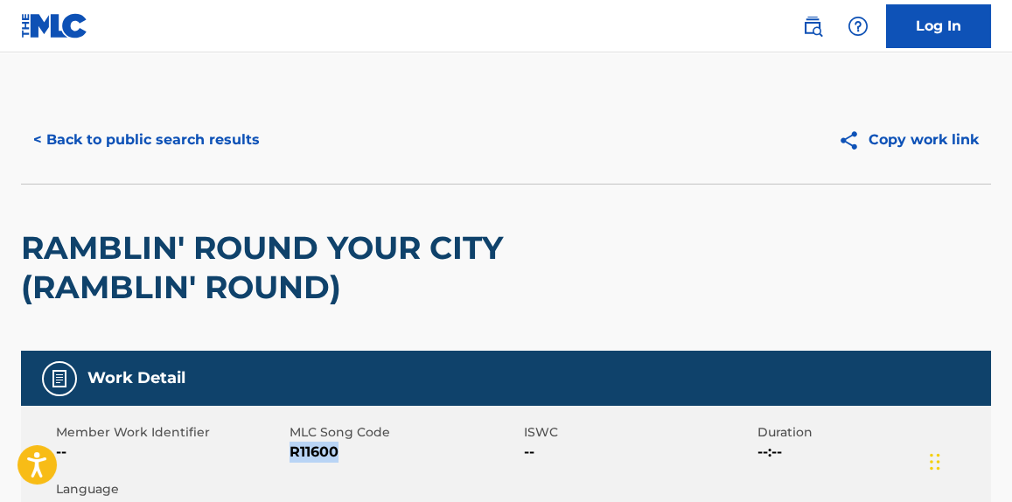
click at [176, 145] on button "< Back to public search results" at bounding box center [146, 140] width 251 height 44
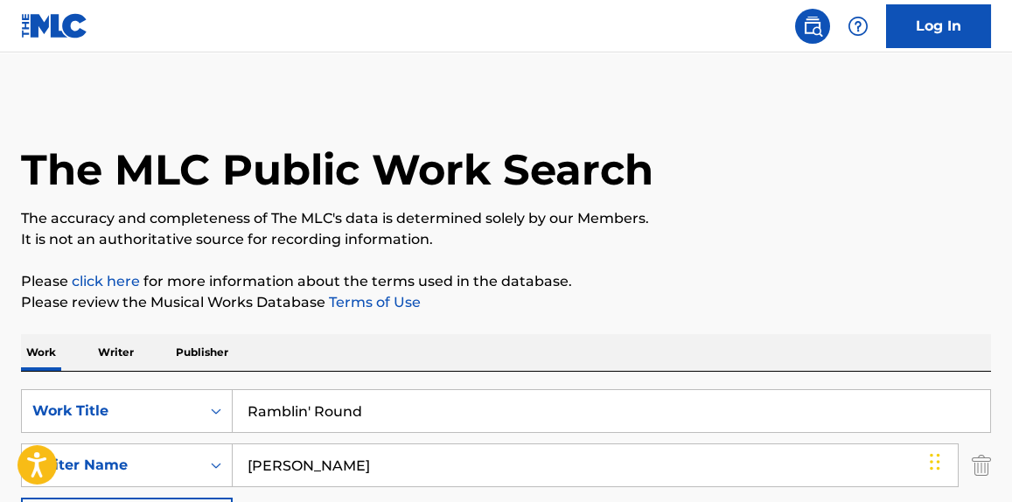
click at [312, 400] on input "Ramblin' Round" at bounding box center [612, 411] width 758 height 42
paste input "Hard Travelin'"
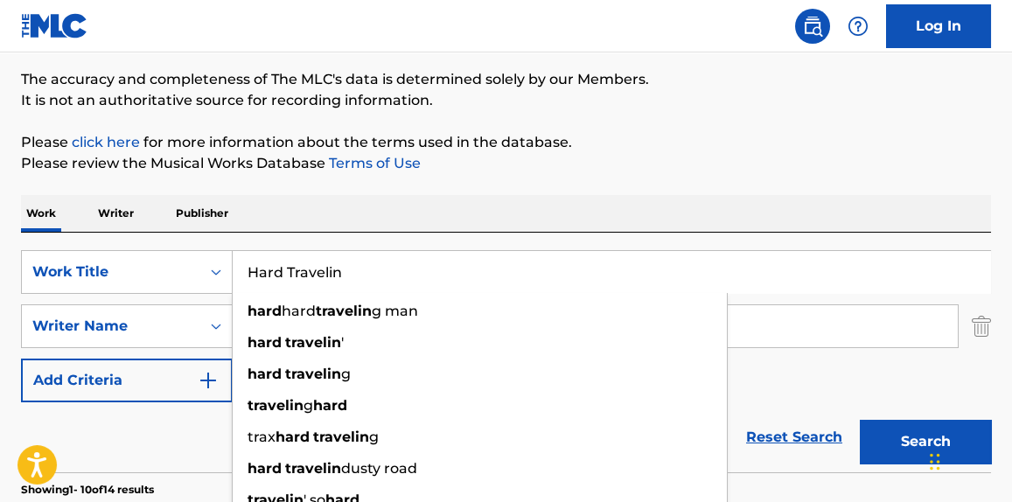
click at [312, 400] on span "g" at bounding box center [309, 405] width 10 height 17
type input "traveling hard"
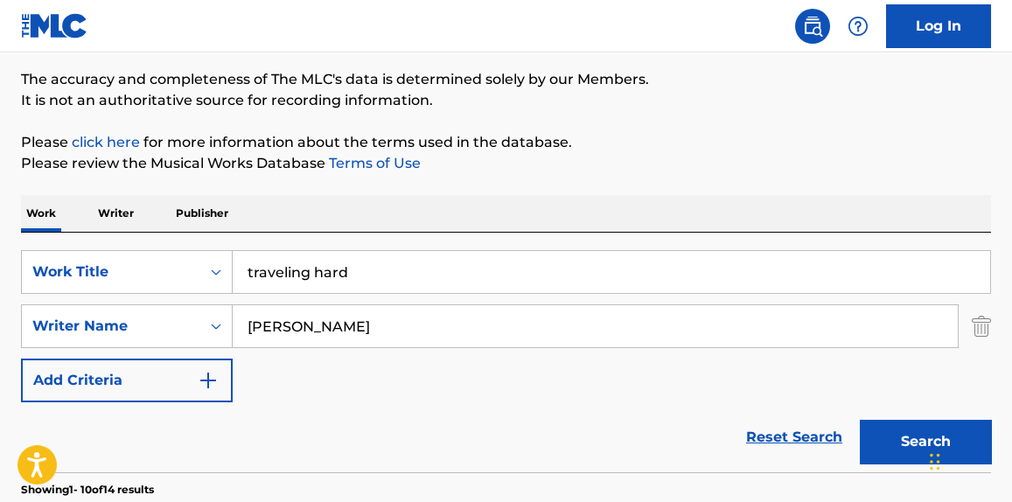
click at [588, 204] on div "Work Writer Publisher" at bounding box center [506, 213] width 970 height 37
click at [341, 315] on input "[PERSON_NAME]" at bounding box center [595, 326] width 725 height 42
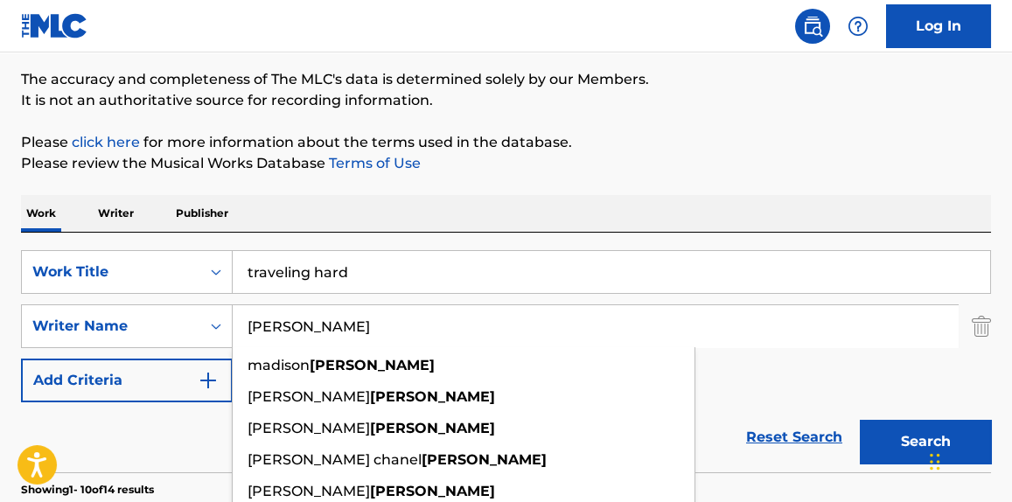
click at [341, 315] on input "[PERSON_NAME]" at bounding box center [595, 326] width 725 height 42
click at [860, 420] on button "Search" at bounding box center [925, 442] width 131 height 44
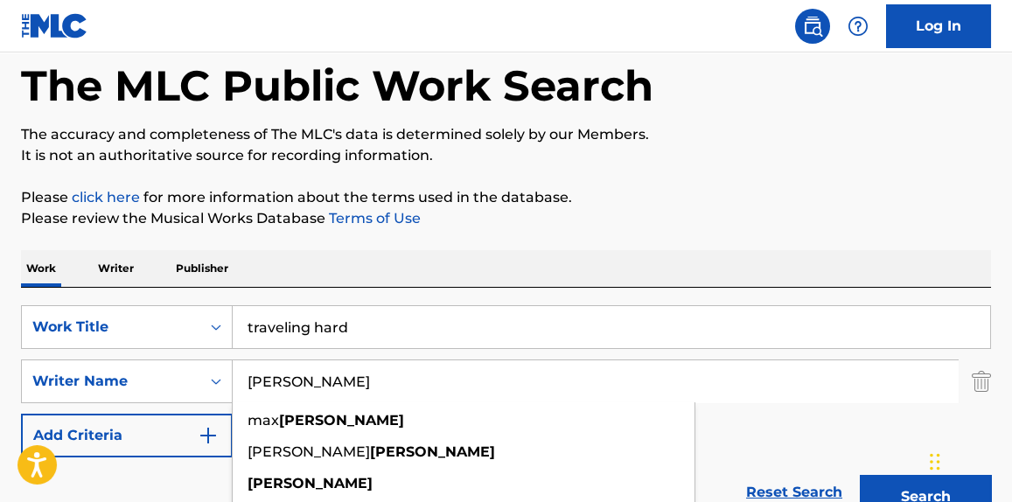
scroll to position [88, 0]
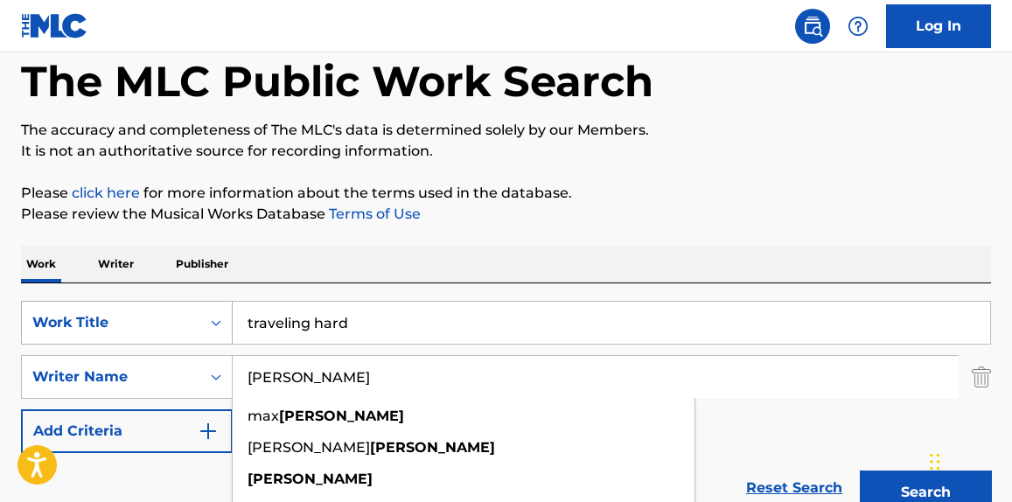
click at [168, 319] on div "Work Title" at bounding box center [110, 322] width 157 height 21
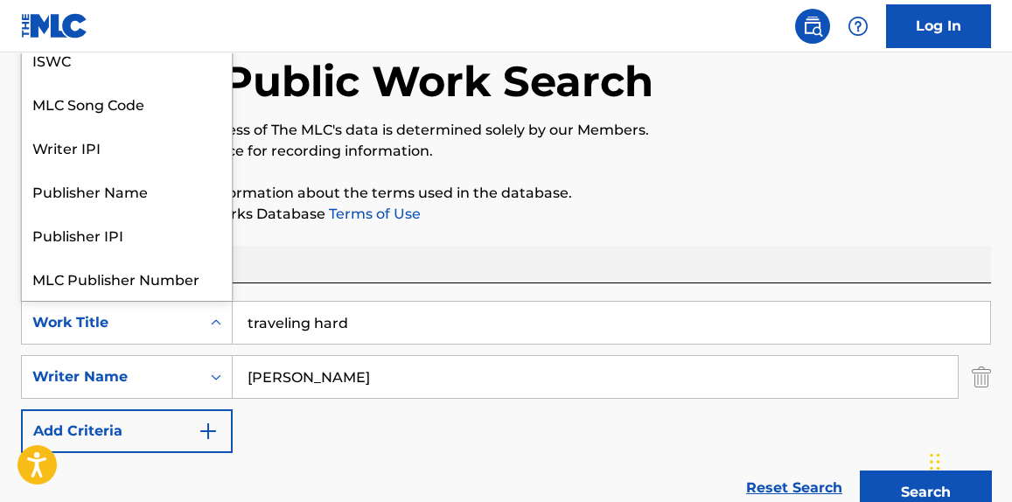
scroll to position [44, 0]
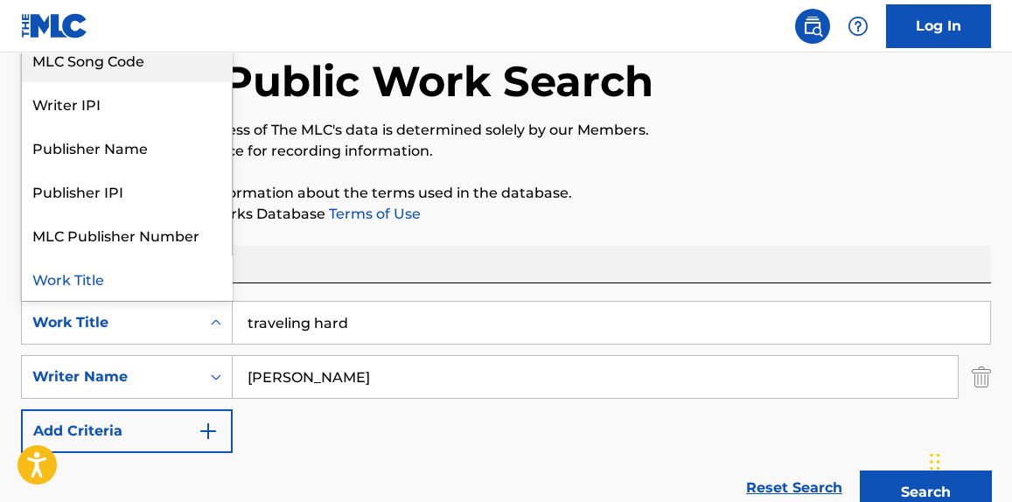
click at [146, 70] on div "MLC Song Code" at bounding box center [127, 60] width 210 height 44
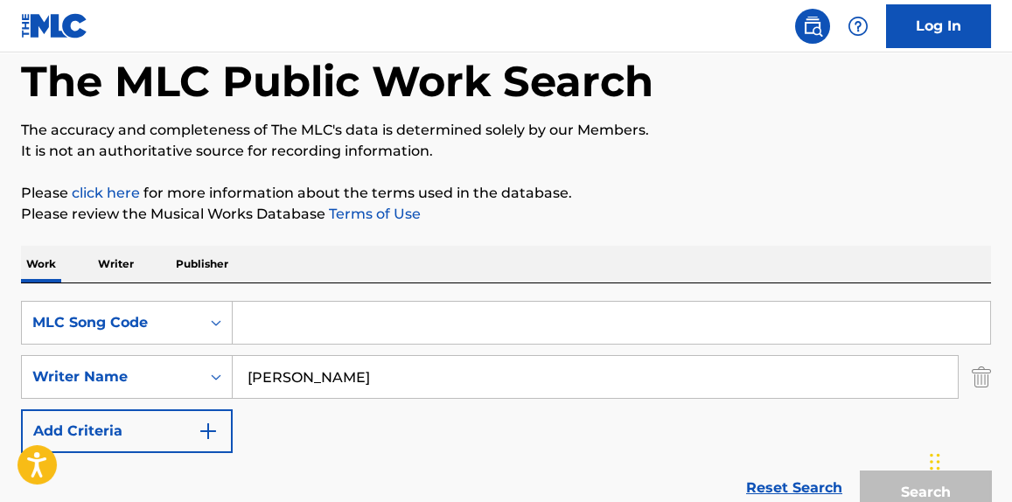
click at [285, 320] on input "Search Form" at bounding box center [612, 323] width 758 height 42
paste input "H12960"
type input "H12960"
click at [860, 471] on button "Search" at bounding box center [925, 493] width 131 height 44
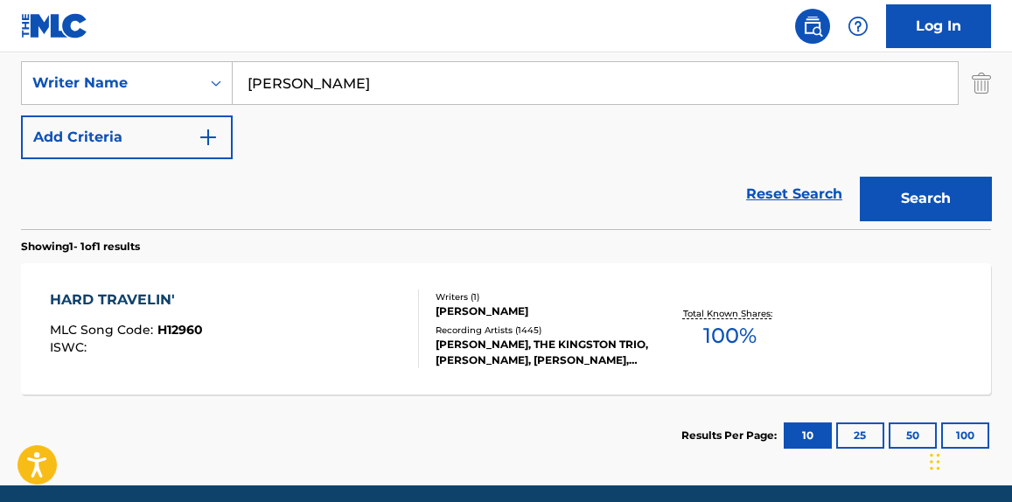
scroll to position [449, 0]
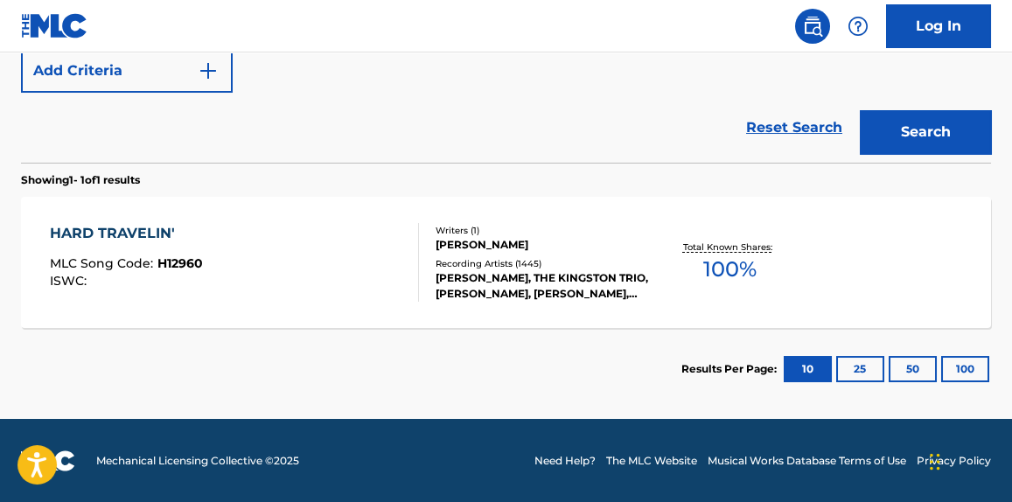
click at [283, 311] on div "HARD TRAVELIN' MLC Song Code : H12960 ISWC : Writers ( 1 ) [PERSON_NAME] Record…" at bounding box center [506, 262] width 970 height 131
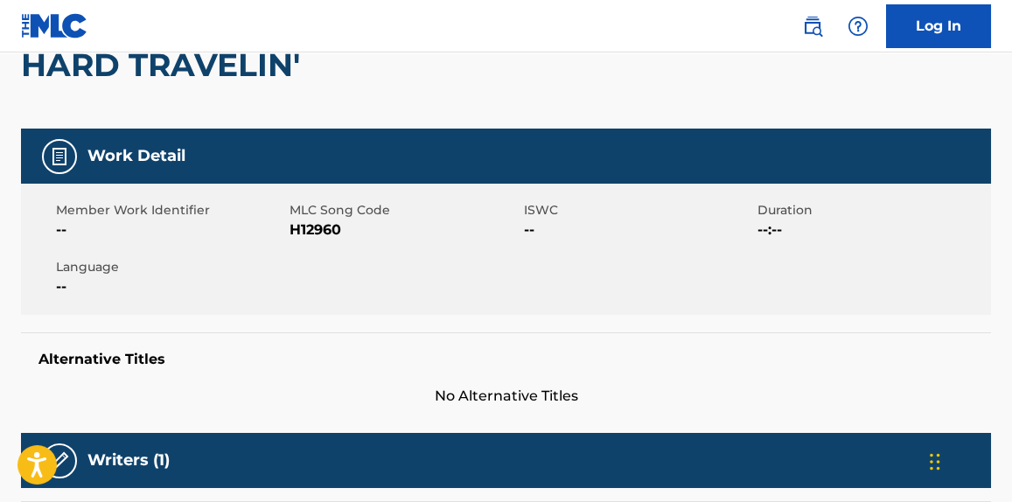
scroll to position [182, 0]
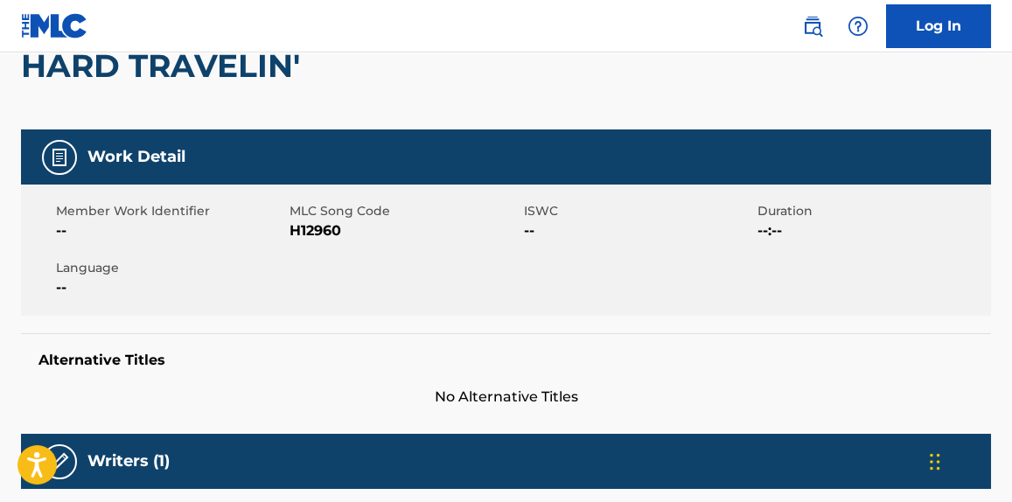
click at [311, 231] on span "H12960" at bounding box center [404, 230] width 229 height 21
copy span "H12960"
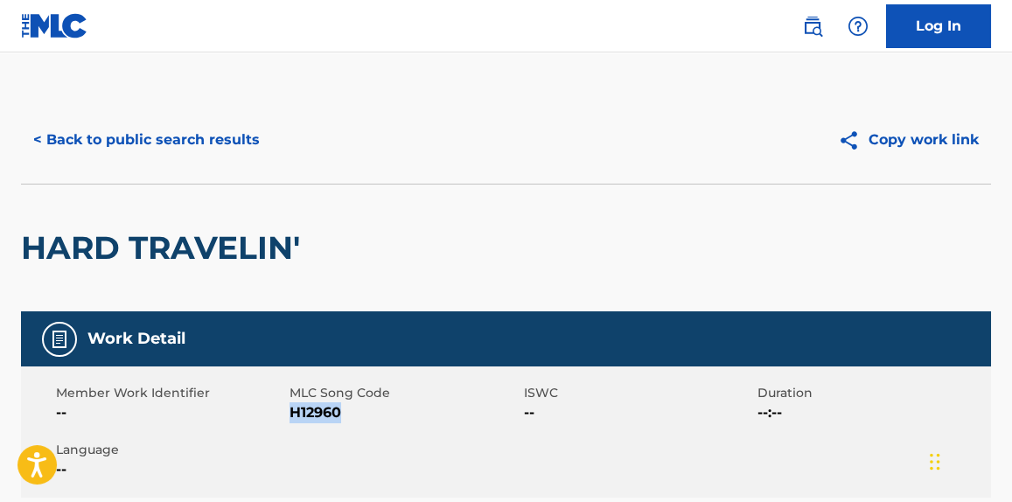
click at [178, 151] on button "< Back to public search results" at bounding box center [146, 140] width 251 height 44
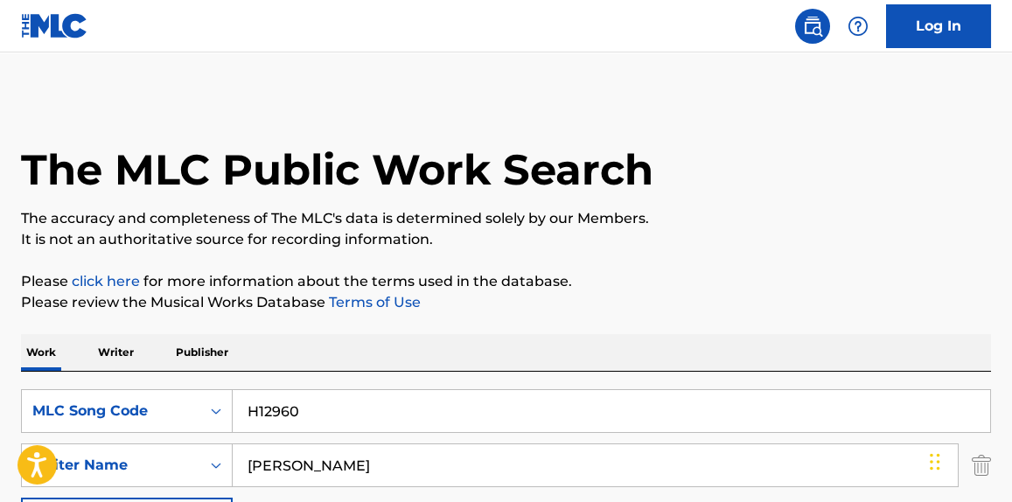
scroll to position [349, 0]
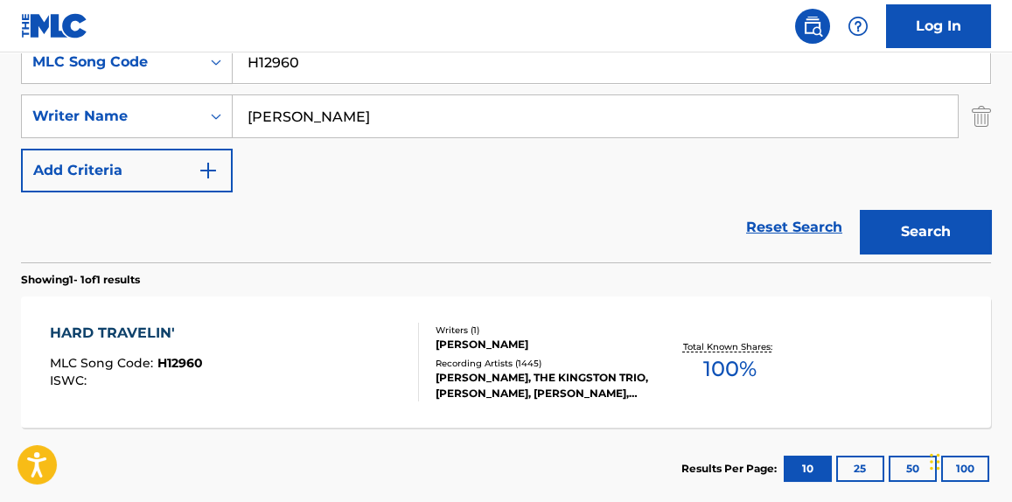
click at [353, 70] on input "H12960" at bounding box center [612, 62] width 758 height 42
paste input "Death Don't Have No Mercy [0]"
type input "Death Don't Have No Mercy"
click at [327, 120] on input "[PERSON_NAME]" at bounding box center [595, 116] width 725 height 42
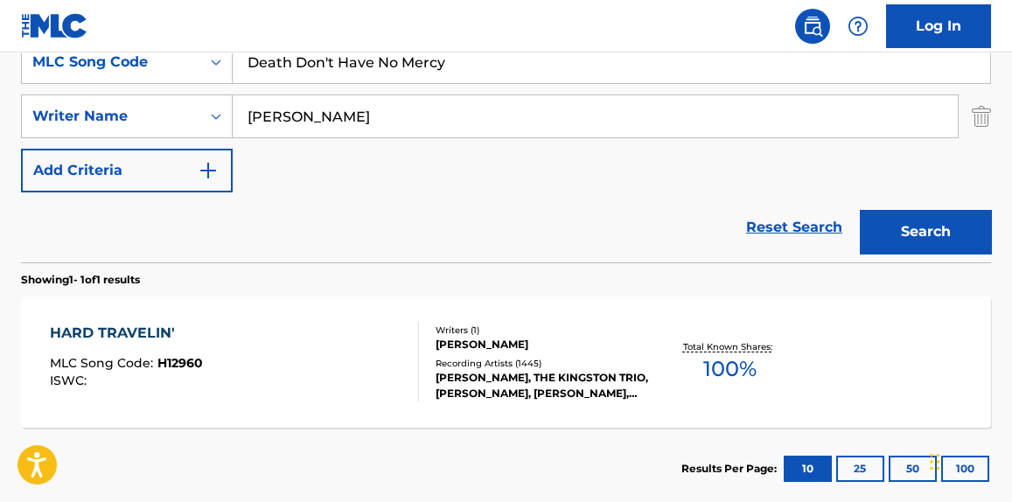
click at [327, 120] on input "[PERSON_NAME]" at bounding box center [595, 116] width 725 height 42
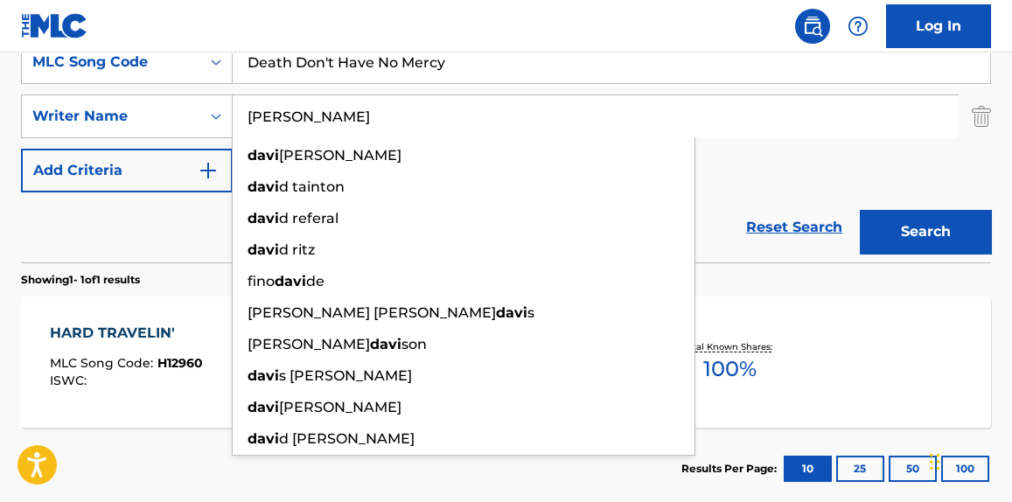
click at [860, 210] on button "Search" at bounding box center [925, 232] width 131 height 44
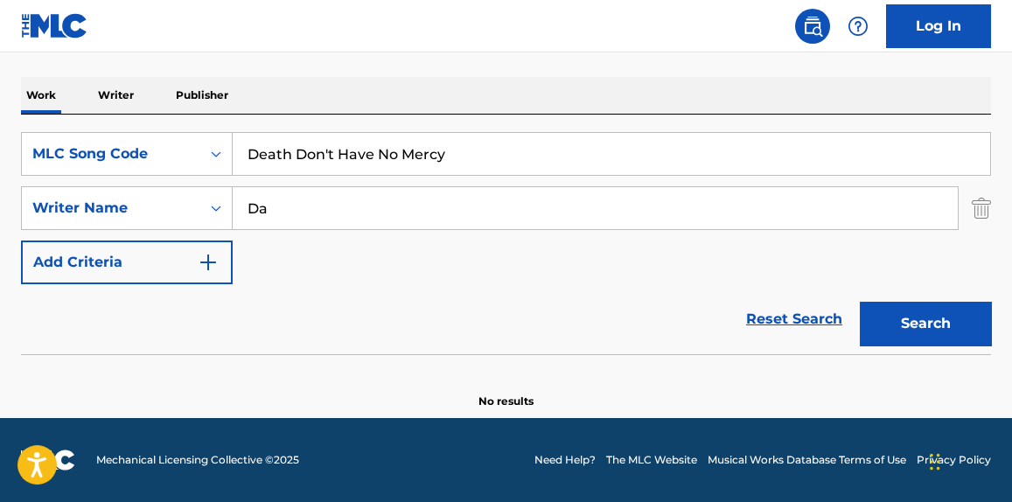
scroll to position [256, 0]
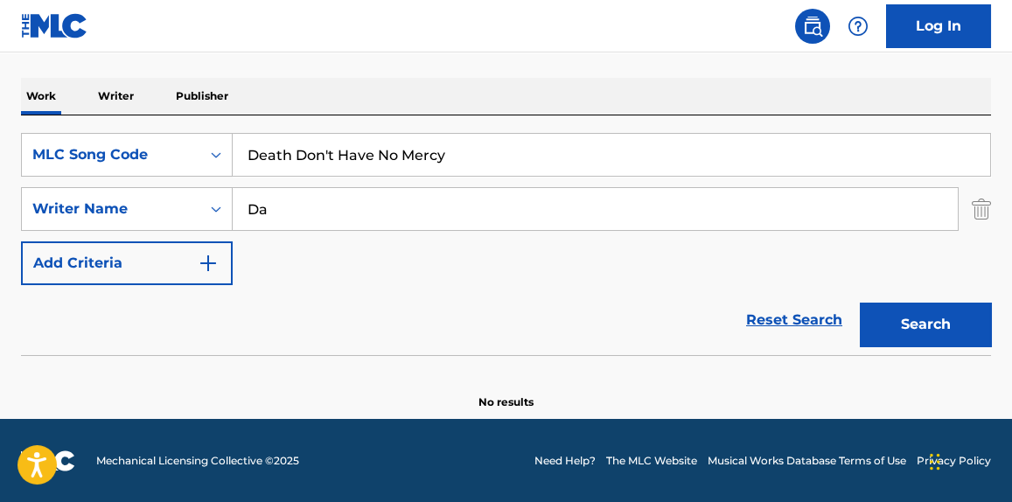
type input "D"
click at [860, 303] on button "Search" at bounding box center [925, 325] width 131 height 44
click at [336, 163] on input "Death Don't Have No Mercy" at bounding box center [612, 155] width 758 height 42
paste input "Blue Yodel No. 8 (Mule [PERSON_NAME] Blues)"
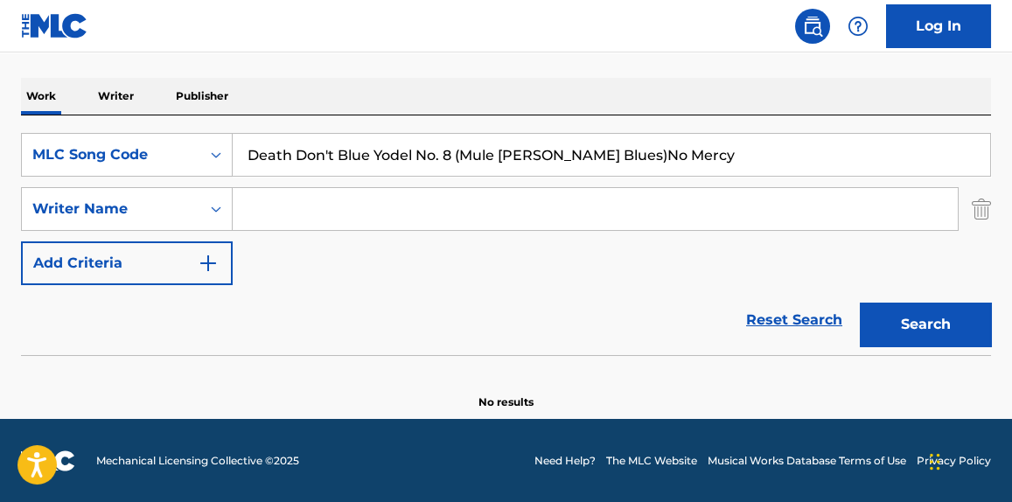
click at [334, 161] on input "Death Don't Blue Yodel No. 8 (Mule [PERSON_NAME] Blues)No Mercy" at bounding box center [612, 155] width 758 height 42
paste input "Blue Yodel No. 8 (Mule [PERSON_NAME] Blues)"
type input "Blue Yodel No. 8 (Mule [PERSON_NAME] Blues)"
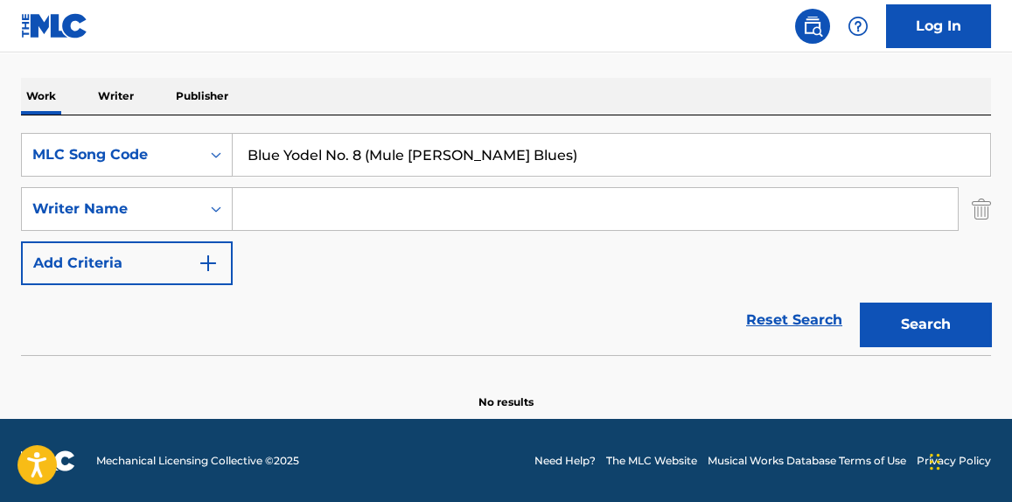
click at [344, 222] on input "Search Form" at bounding box center [595, 209] width 725 height 42
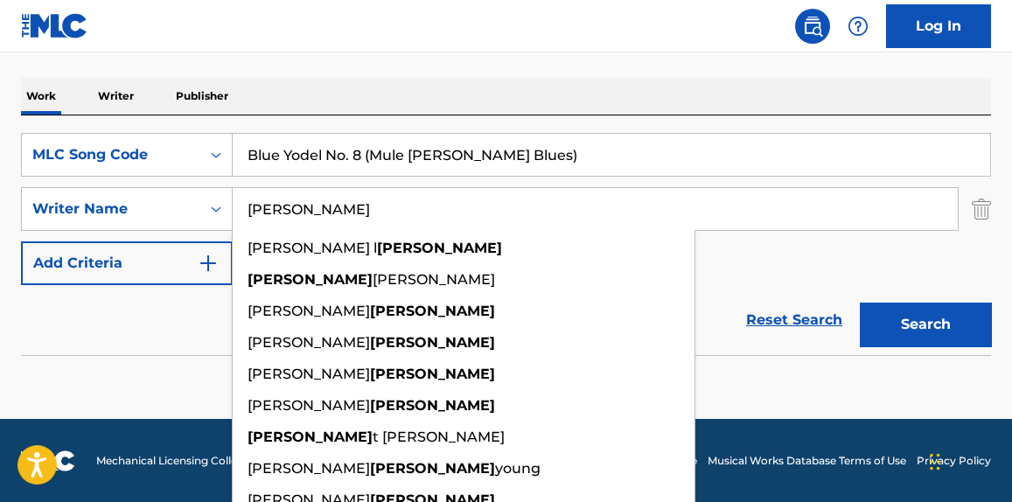
type input "[PERSON_NAME]"
click at [860, 303] on button "Search" at bounding box center [925, 325] width 131 height 44
